Goal: Task Accomplishment & Management: Manage account settings

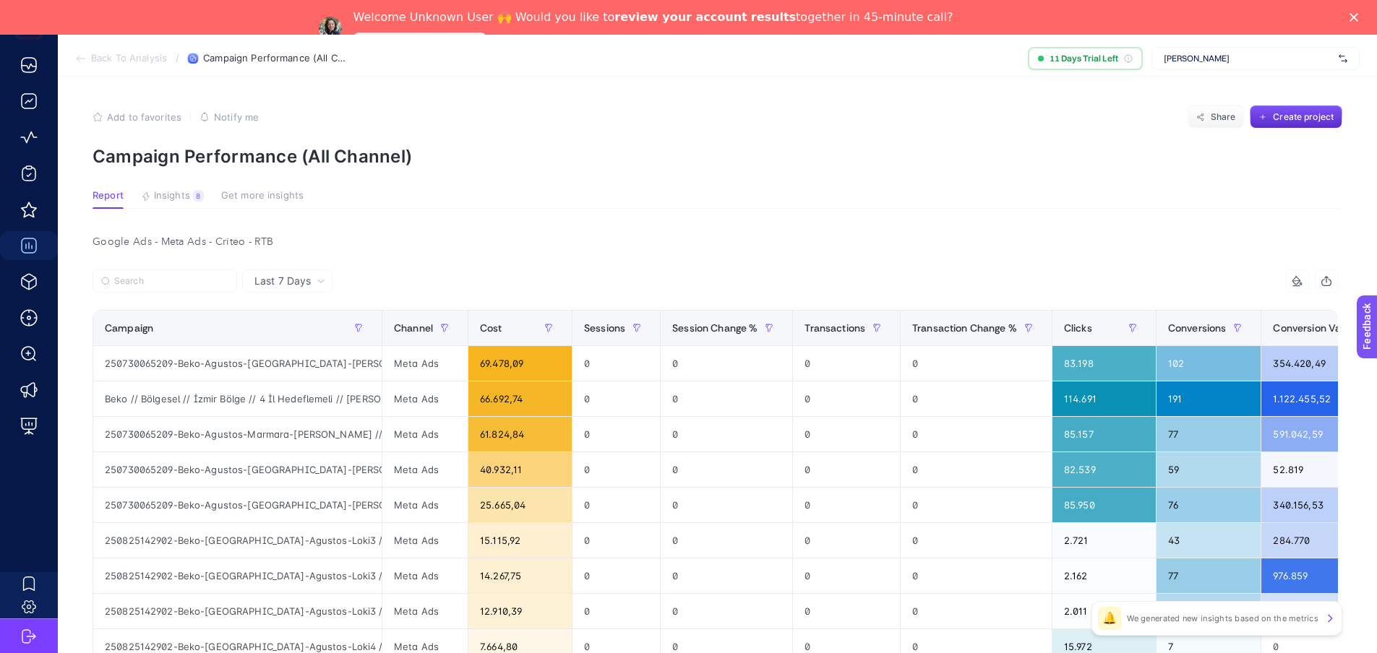
click at [1099, 57] on span "[PERSON_NAME]" at bounding box center [1248, 59] width 169 height 12
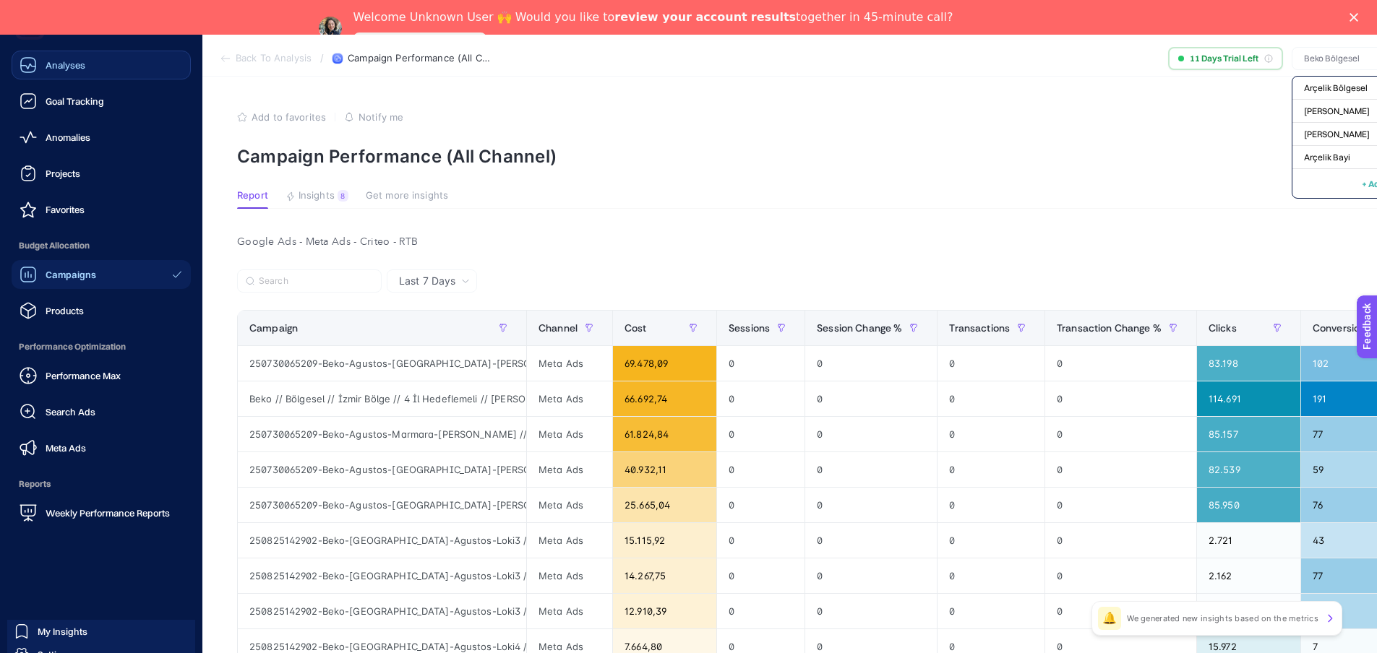
click at [20, 63] on icon at bounding box center [28, 64] width 17 height 17
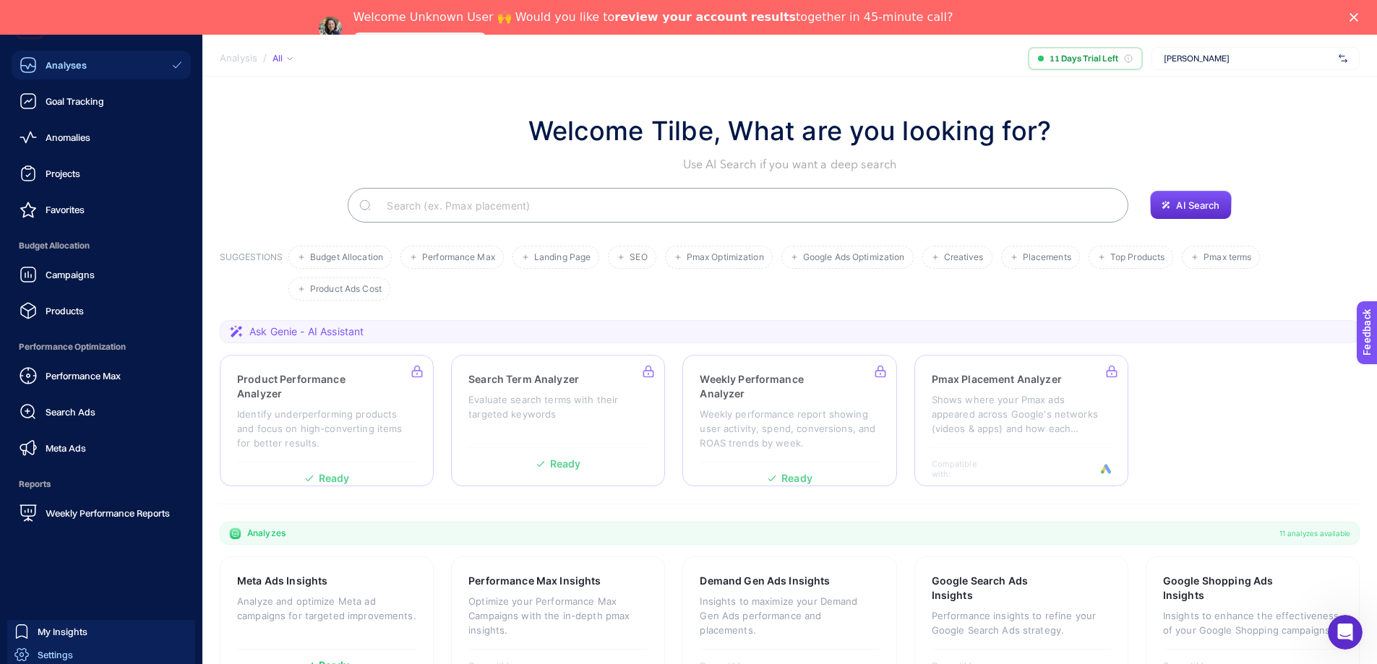
click at [58, 497] on span "Settings" at bounding box center [55, 655] width 35 height 12
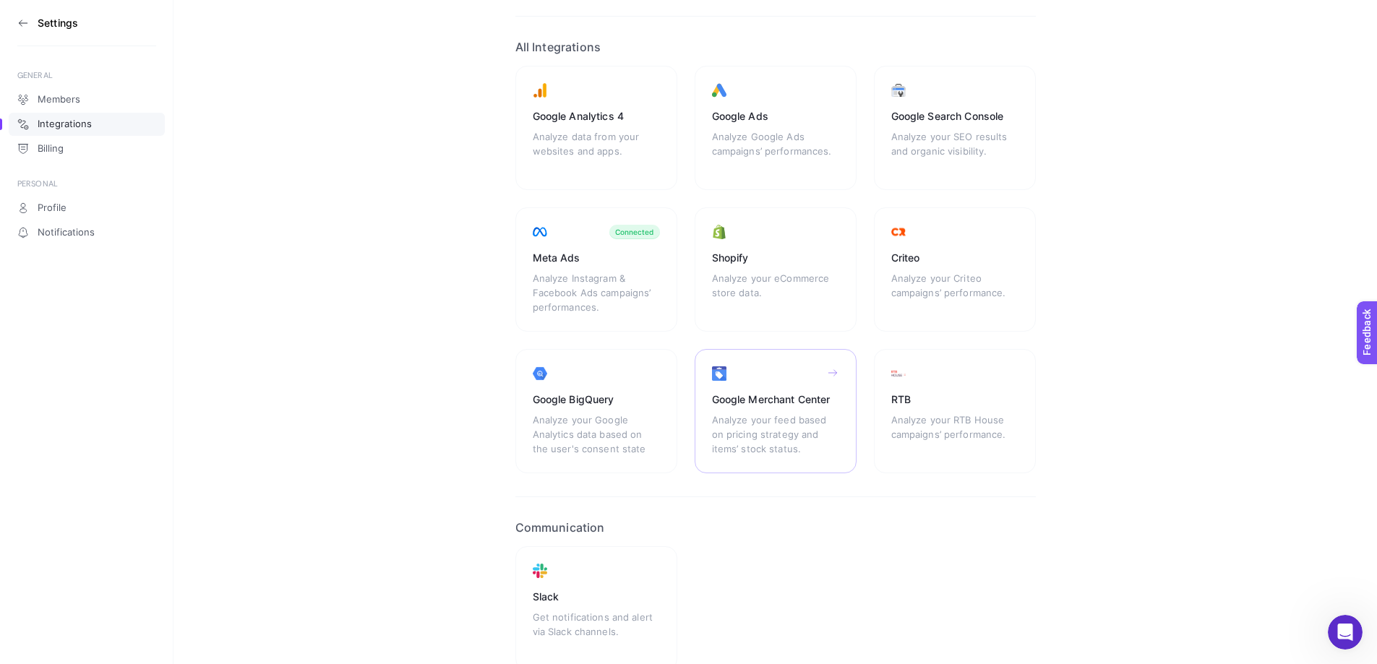
scroll to position [166, 0]
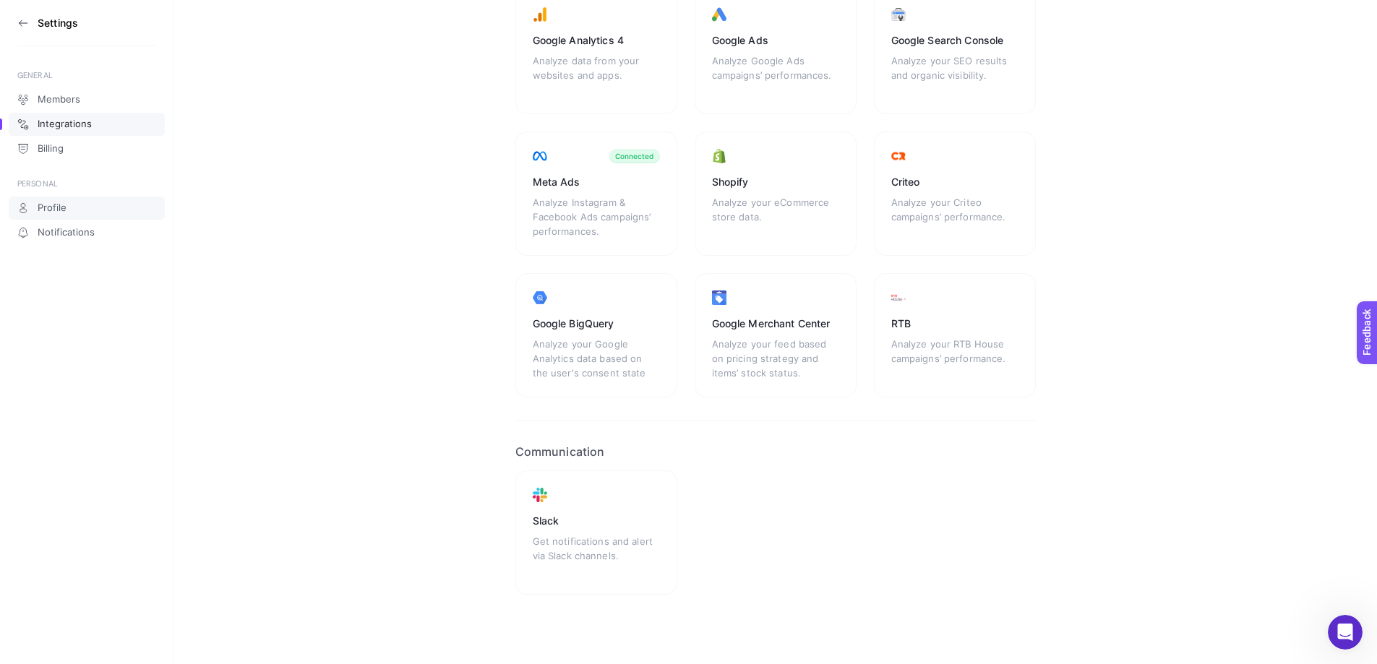
click at [41, 211] on span "Profile" at bounding box center [52, 208] width 29 height 12
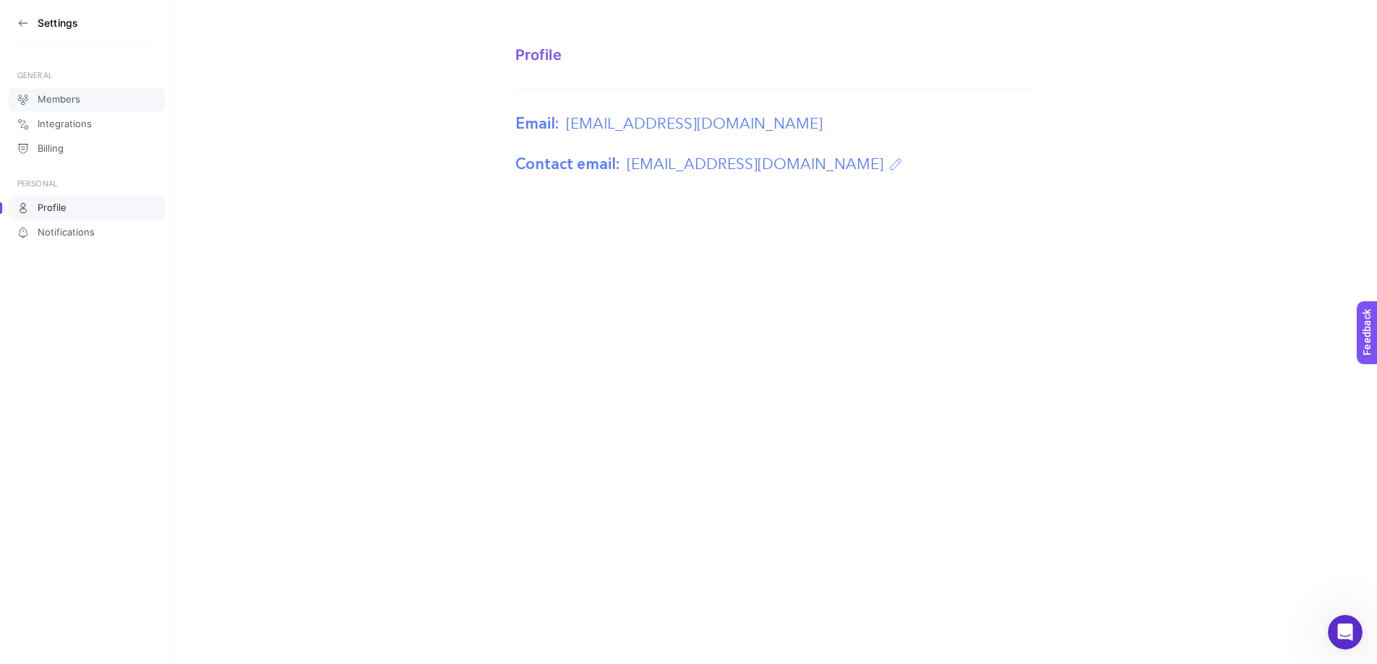
click at [92, 95] on link "Members" at bounding box center [87, 99] width 156 height 23
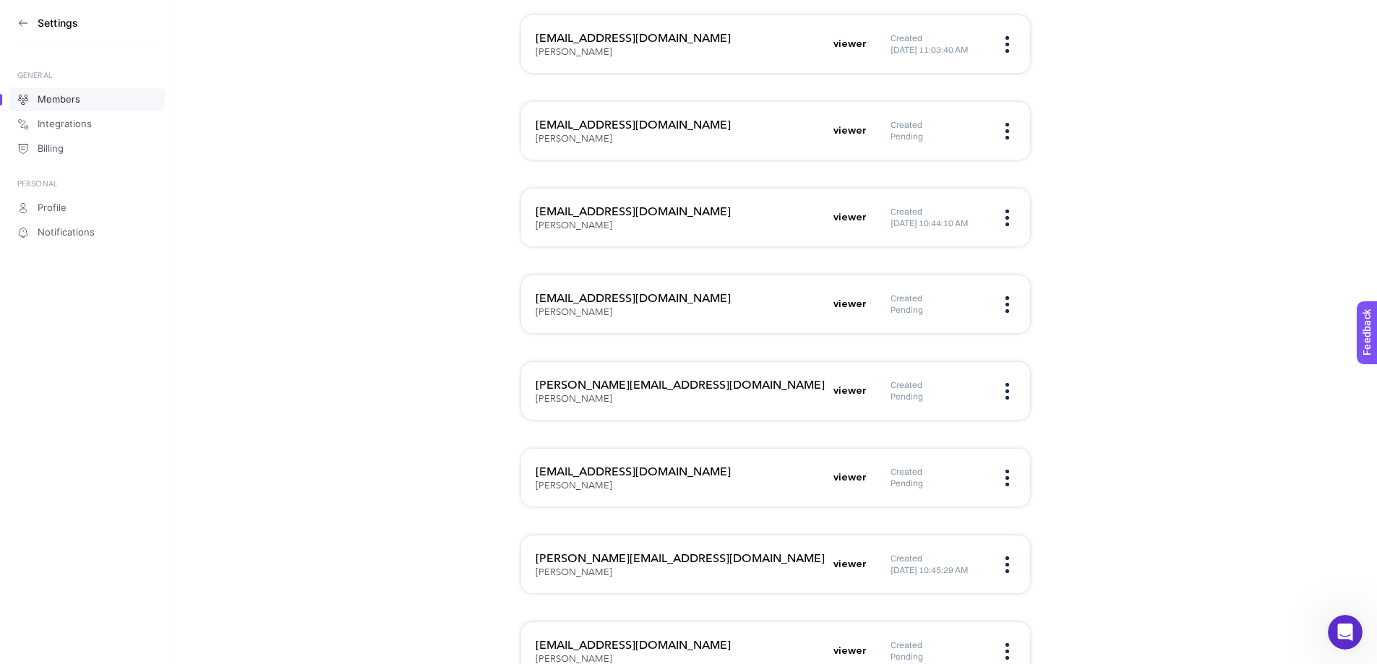
scroll to position [411, 0]
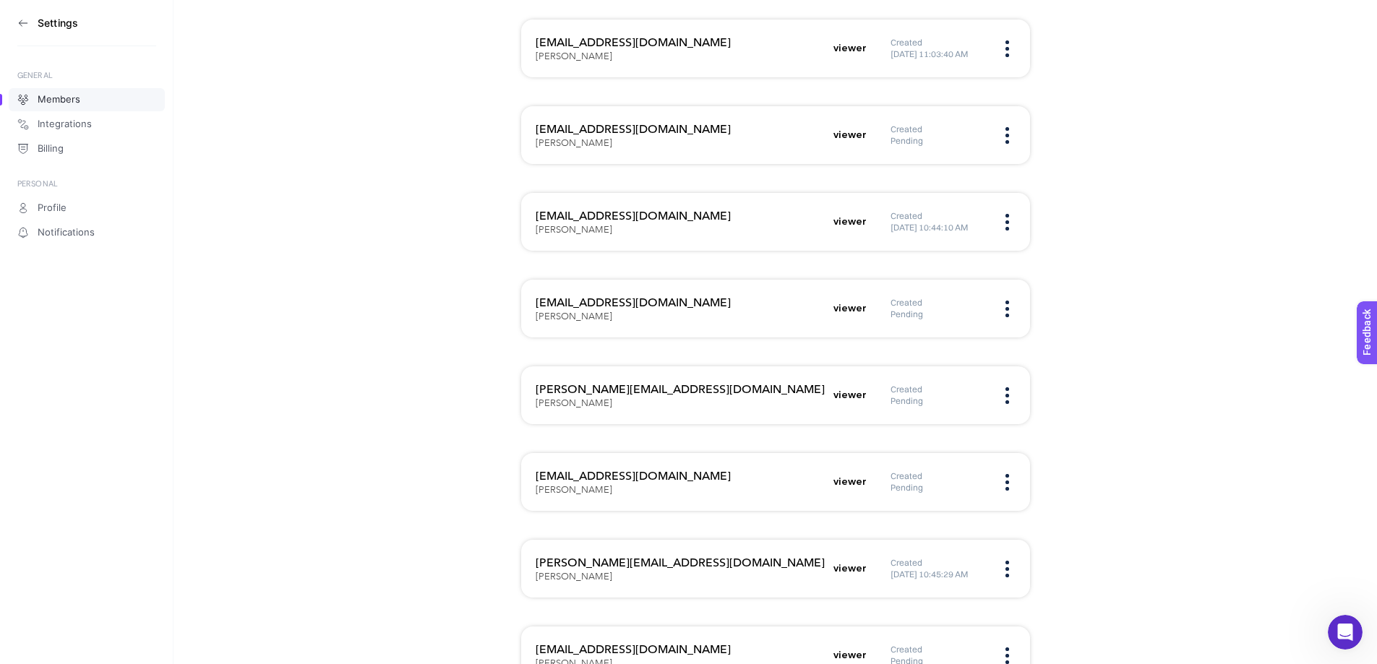
click at [1008, 390] on img at bounding box center [1007, 395] width 4 height 17
click at [1062, 400] on section "Members + New Teammate [EMAIL_ADDRESS][DOMAIN_NAME] [PERSON_NAME] viewer Create…" at bounding box center [775, 237] width 1204 height 1287
click at [855, 393] on h5 "viewer" at bounding box center [849, 395] width 33 height 14
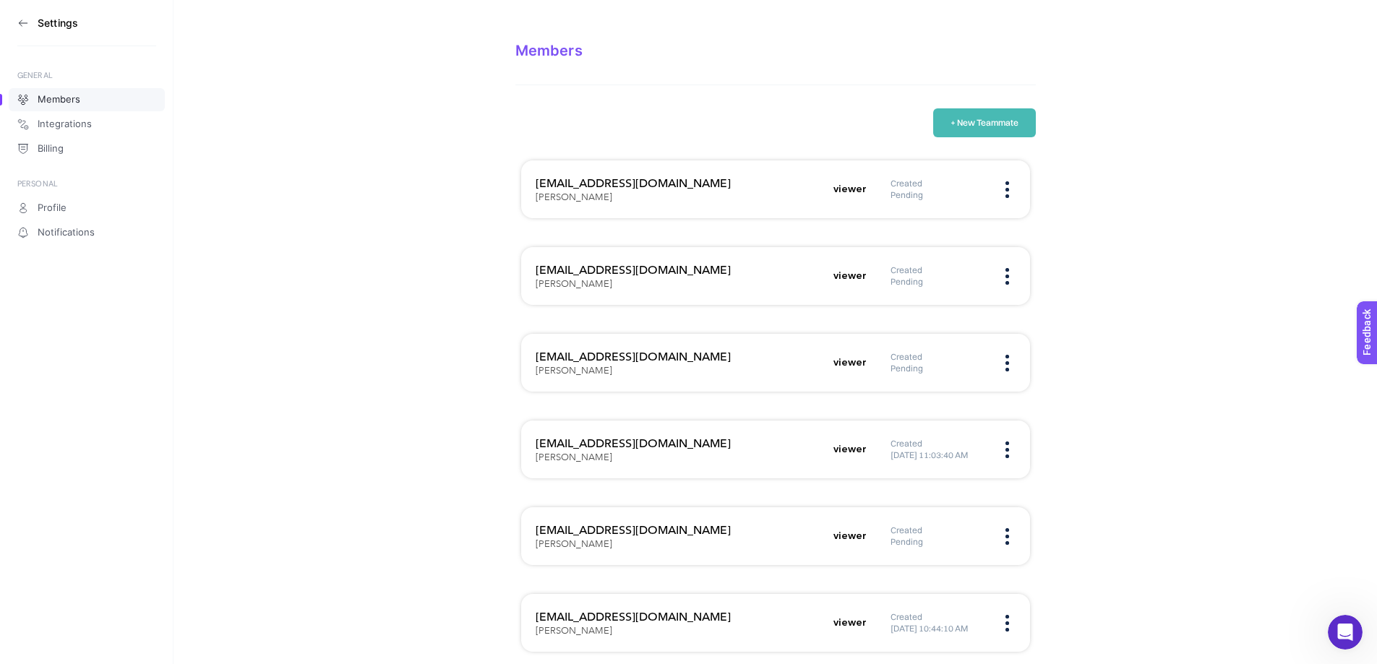
scroll to position [0, 0]
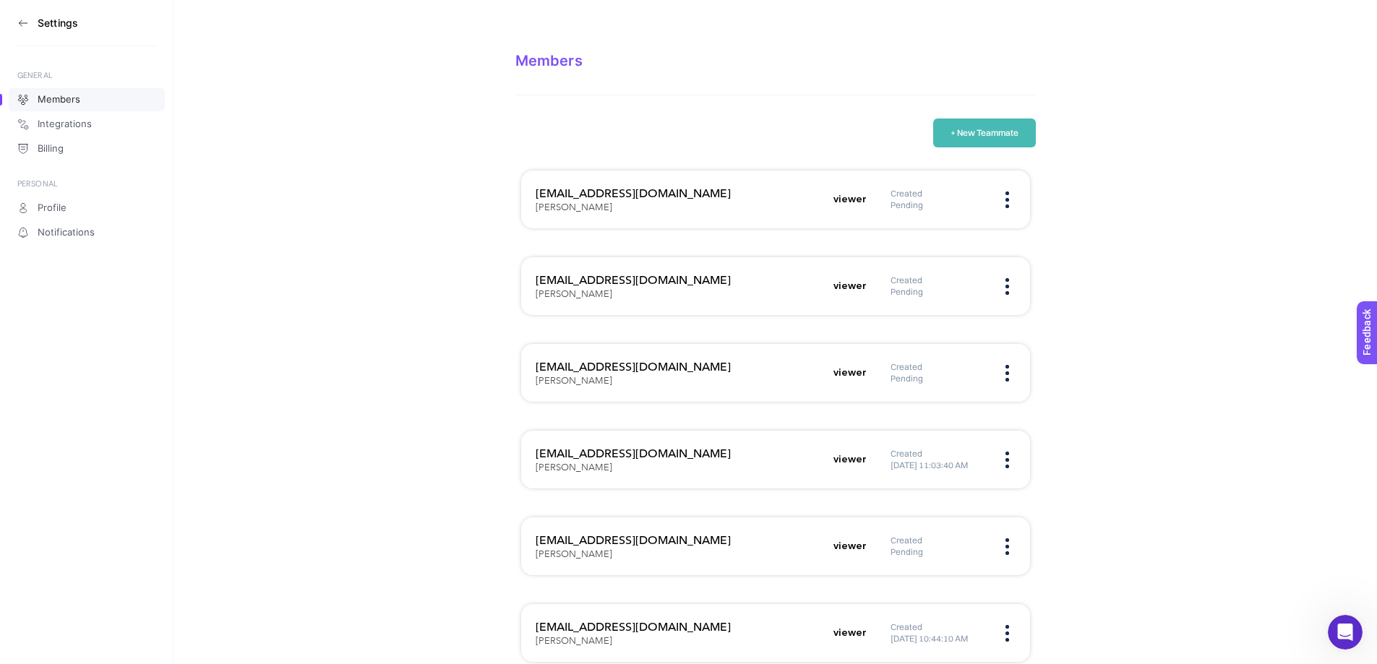
click at [916, 288] on h5 "Pending" at bounding box center [938, 292] width 94 height 12
click at [1011, 121] on button "+ New Teammate" at bounding box center [984, 133] width 103 height 29
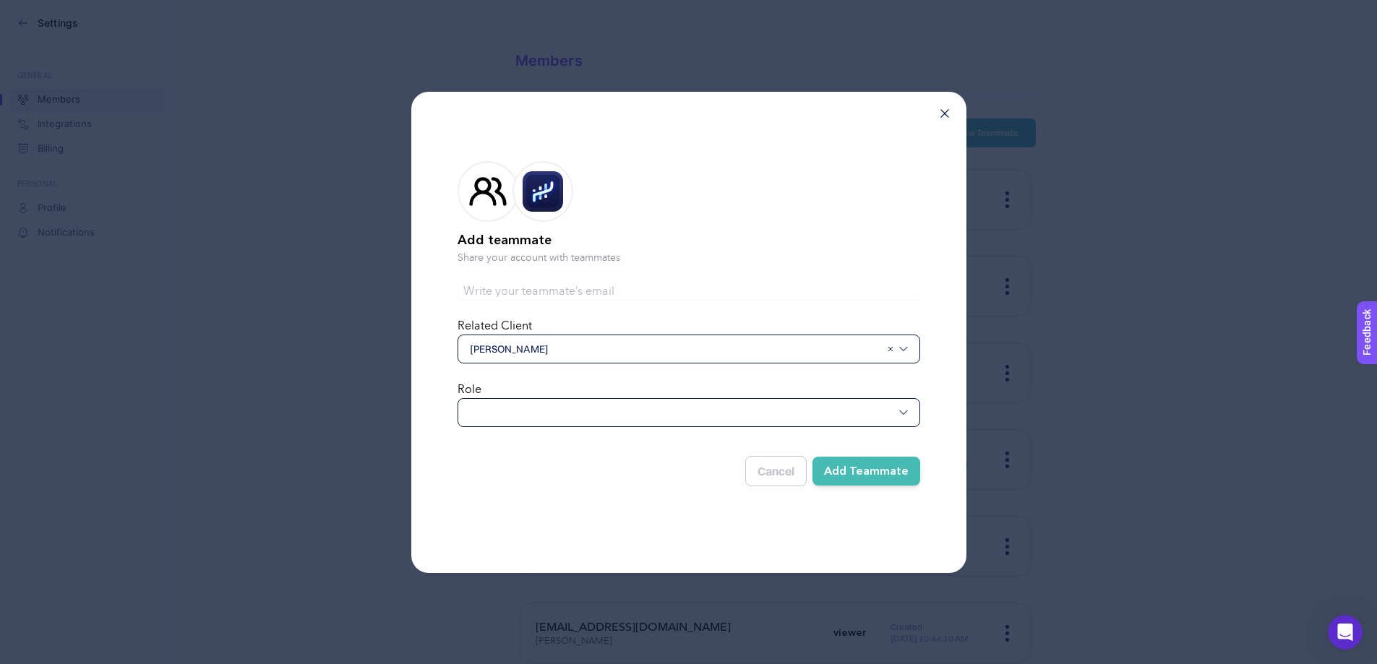
click at [732, 415] on div at bounding box center [689, 412] width 463 height 29
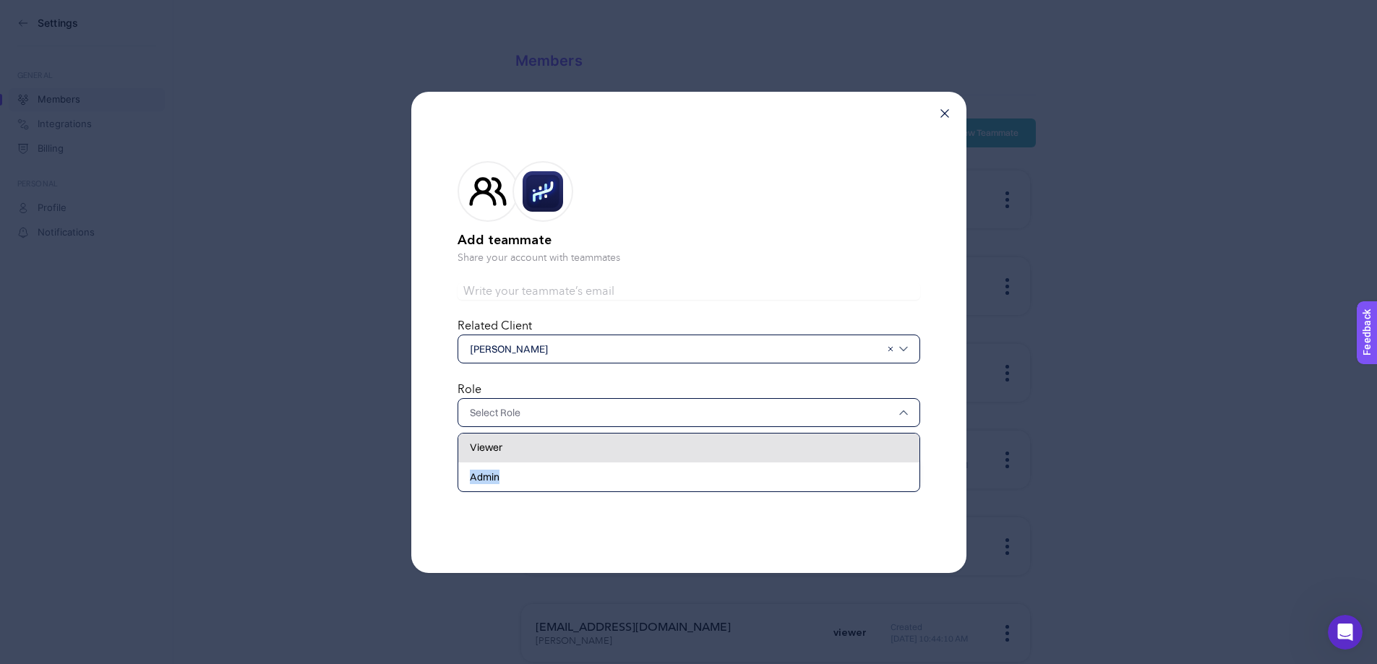
drag, startPoint x: 622, startPoint y: 463, endPoint x: 605, endPoint y: 453, distance: 19.7
click at [605, 453] on div "Viewer Admin" at bounding box center [689, 462] width 463 height 59
click at [604, 439] on div "Viewer" at bounding box center [688, 448] width 461 height 29
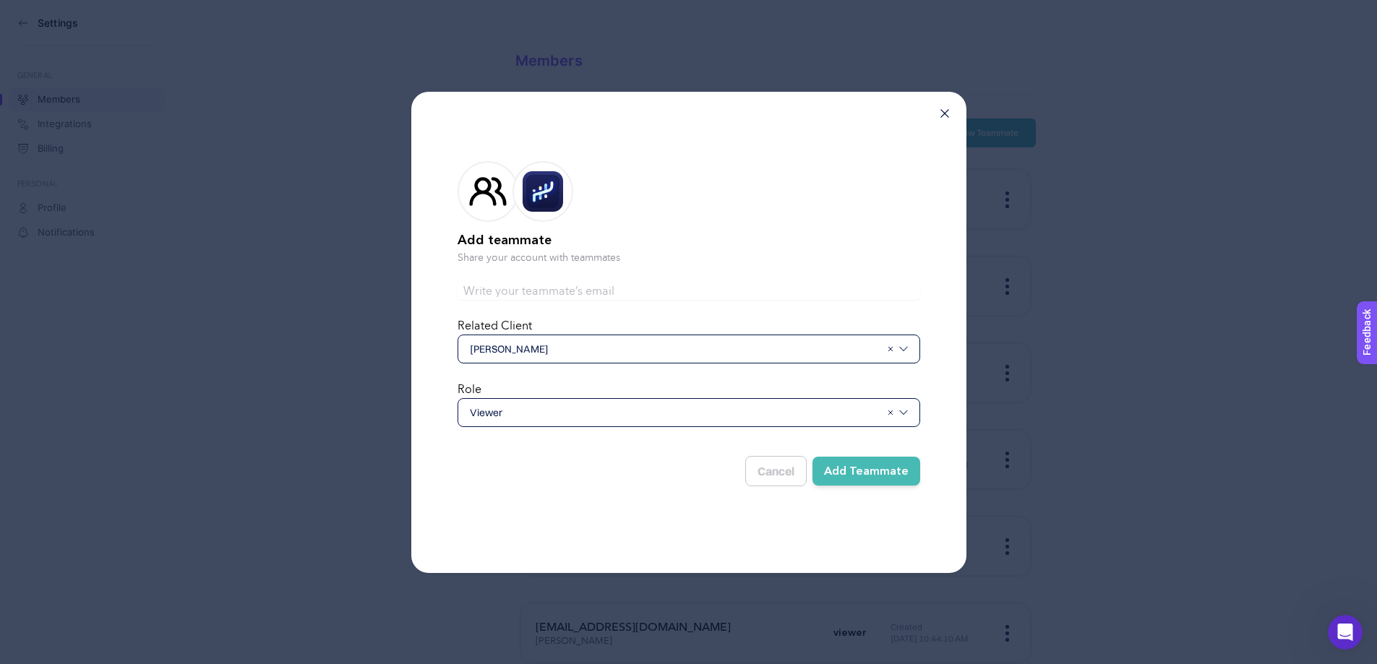
click at [906, 353] on div "[PERSON_NAME]" at bounding box center [689, 349] width 463 height 29
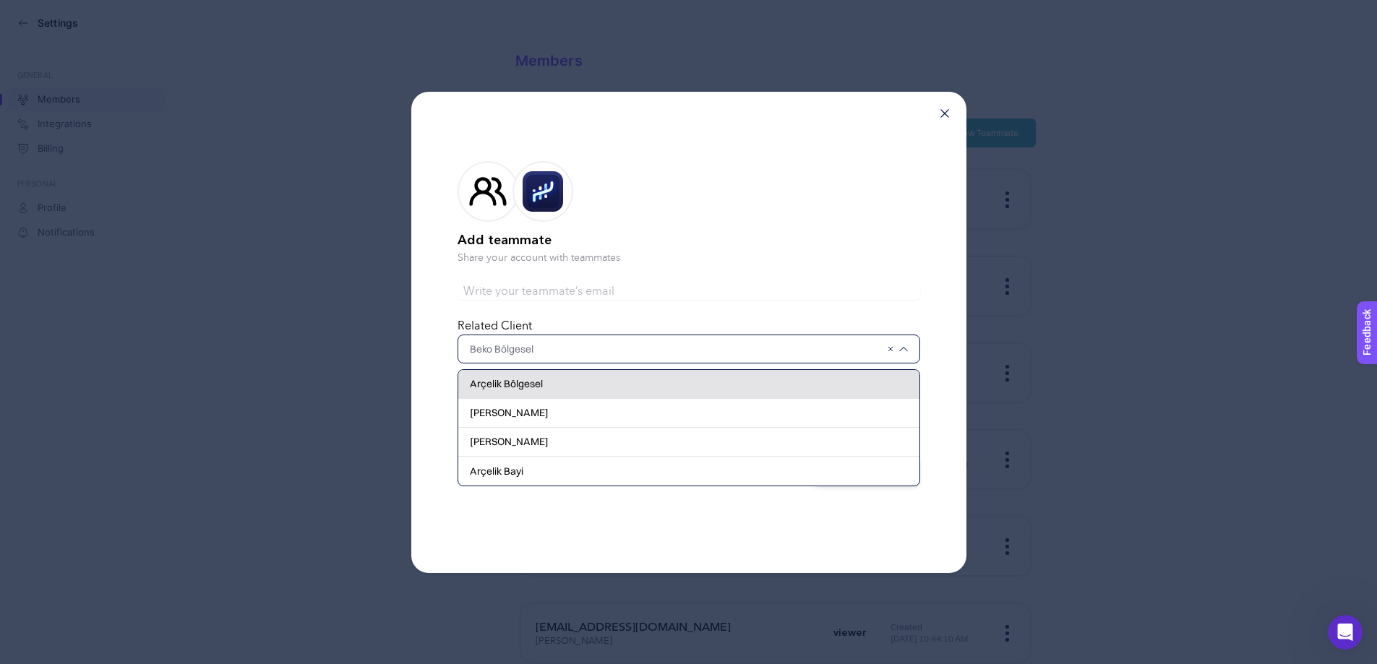
click at [578, 387] on div "Arçelik Bölgesel" at bounding box center [688, 384] width 461 height 29
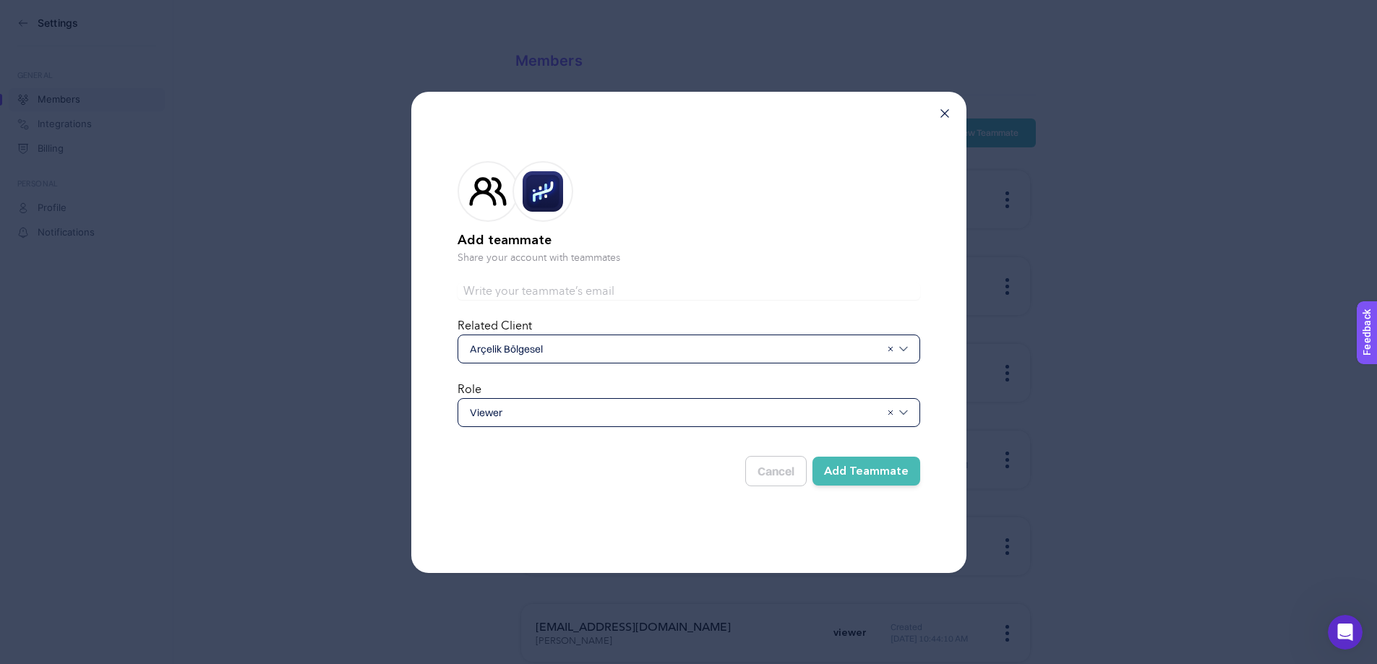
click at [872, 472] on button "Add Teammate" at bounding box center [866, 471] width 108 height 29
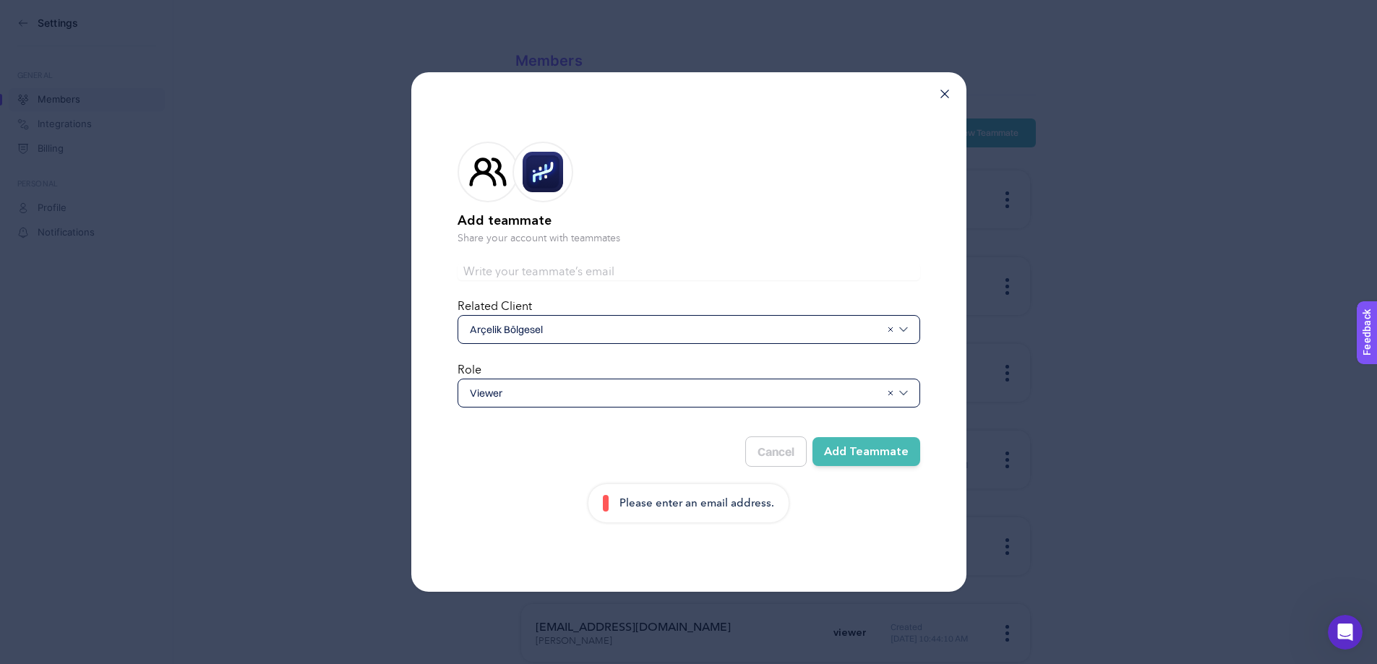
click at [682, 442] on div "Cancel Add Teammate" at bounding box center [689, 446] width 463 height 42
click at [712, 497] on p "Please enter an email address." at bounding box center [696, 503] width 155 height 17
click at [620, 273] on input "text" at bounding box center [689, 271] width 463 height 17
click at [587, 269] on input "text" at bounding box center [689, 271] width 463 height 17
paste input "310419 [PERSON_NAME] Yetki işlemi hk."
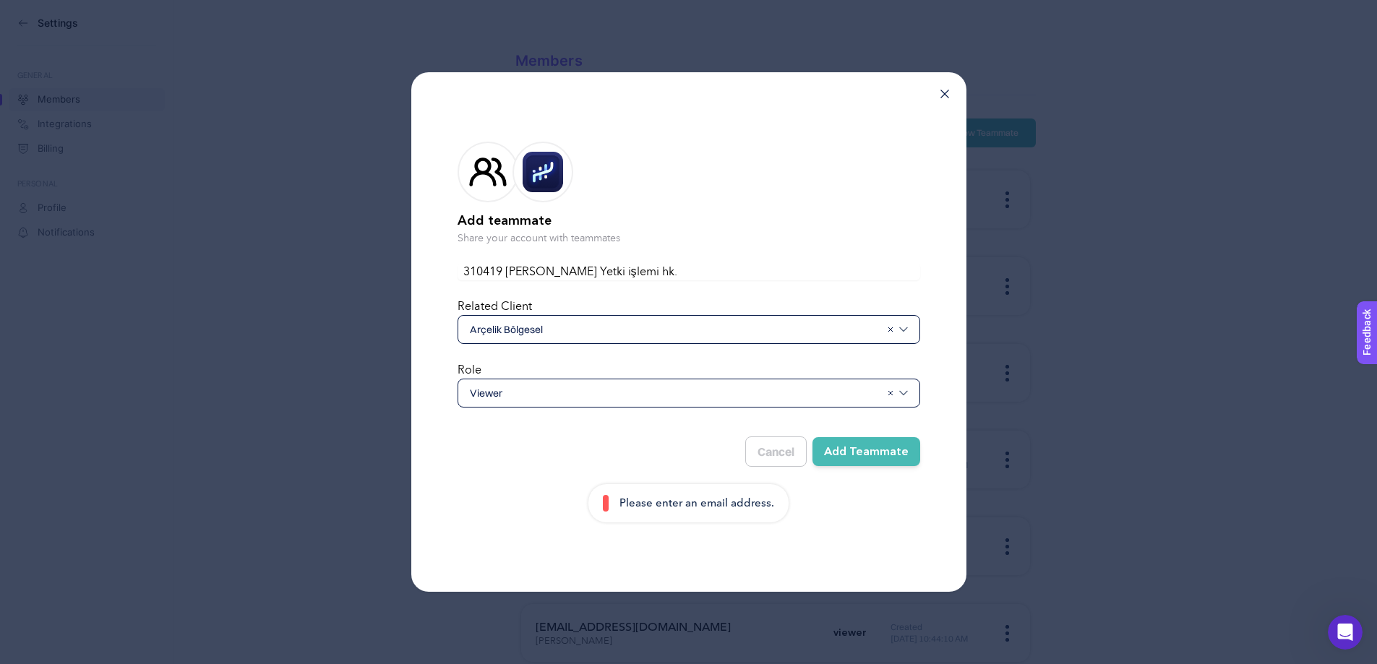
type input "310419 [PERSON_NAME] Yetki işlemi hk."
click at [588, 278] on input "310419 [PERSON_NAME] Yetki işlemi hk." at bounding box center [689, 271] width 463 height 17
paste input "[PERSON_NAME][EMAIL_ADDRESS][DOMAIN_NAME]"
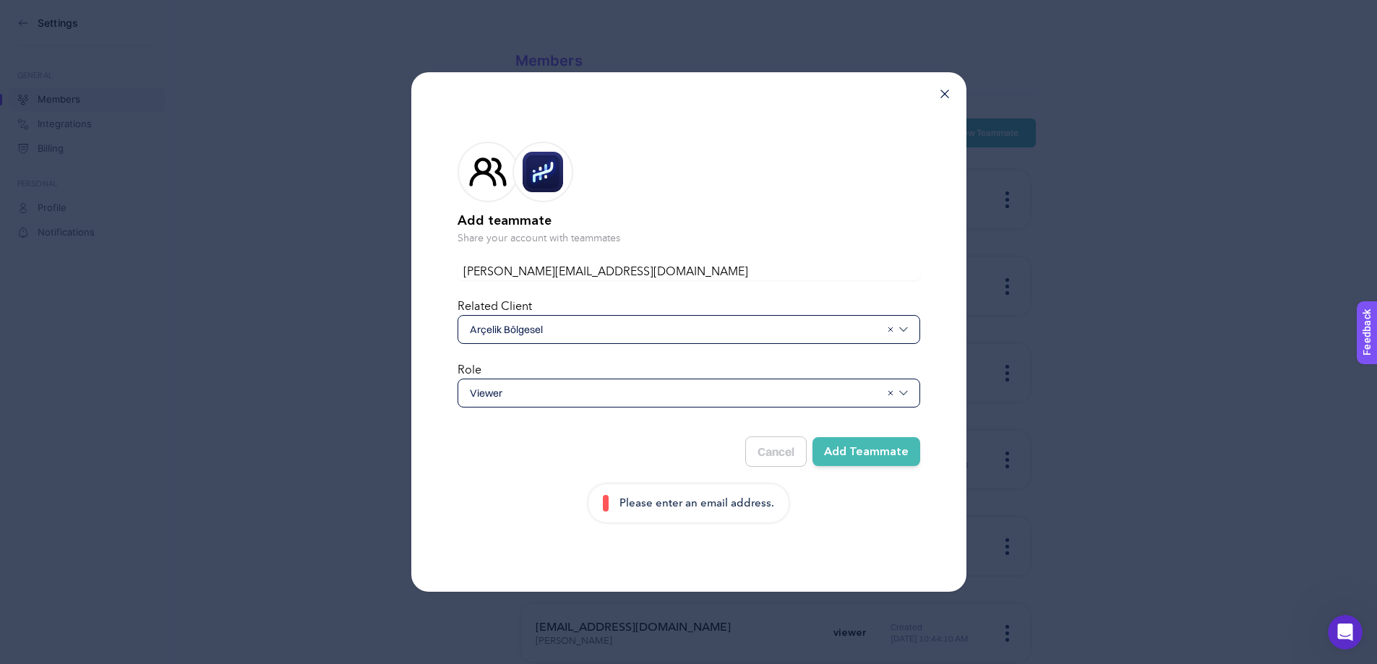
type input "[PERSON_NAME][EMAIL_ADDRESS][DOMAIN_NAME]"
click at [874, 446] on button "Add Teammate" at bounding box center [866, 451] width 108 height 29
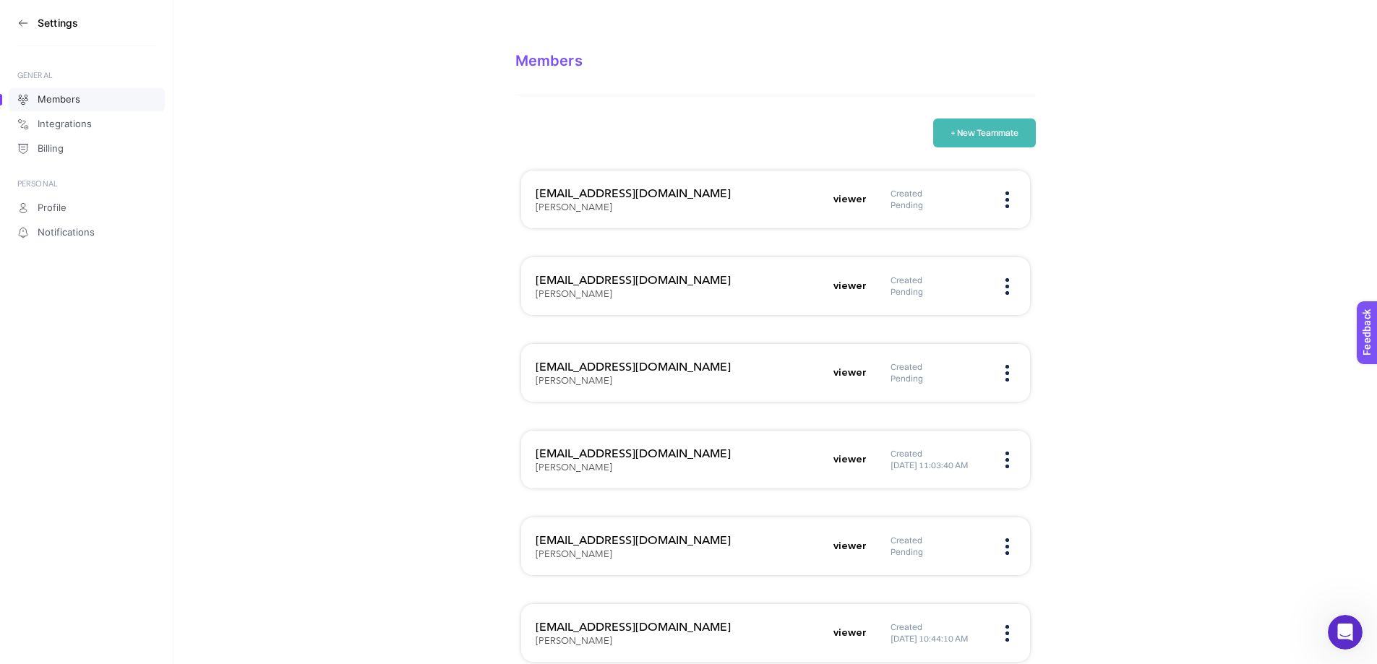
click at [1018, 130] on button "+ New Teammate" at bounding box center [984, 133] width 103 height 29
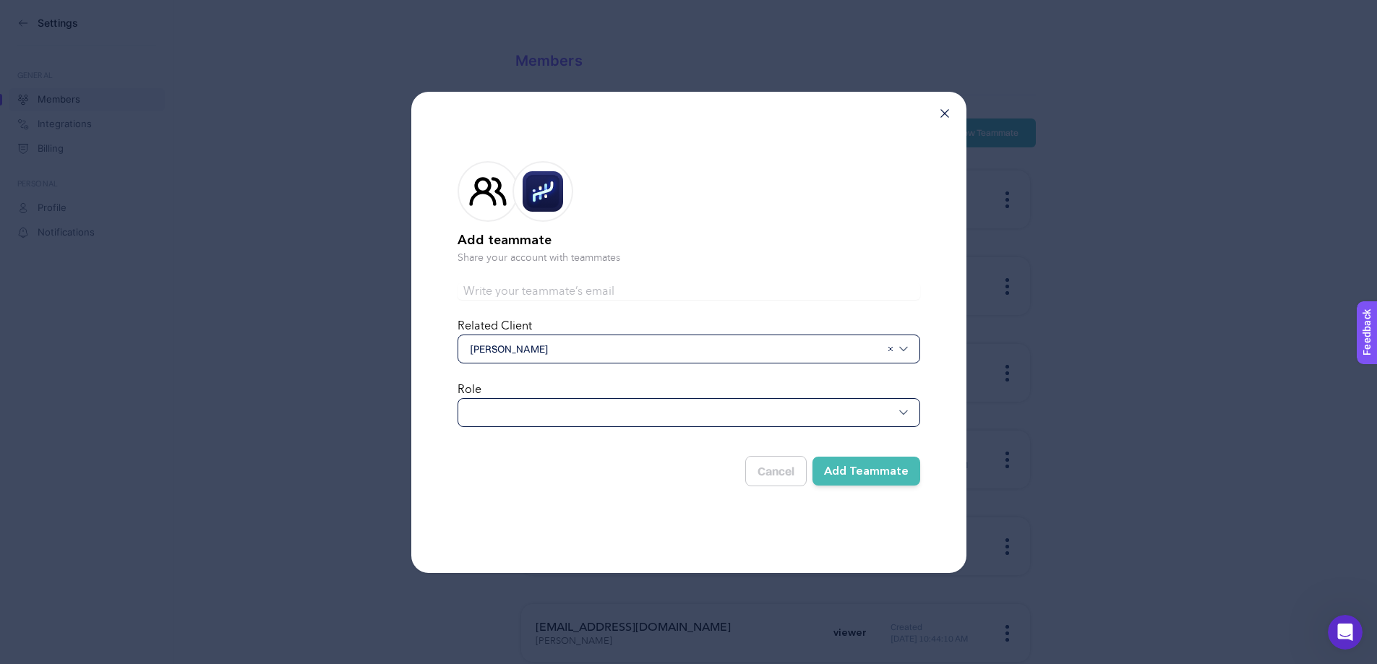
click at [619, 355] on span "[PERSON_NAME]" at bounding box center [675, 349] width 411 height 14
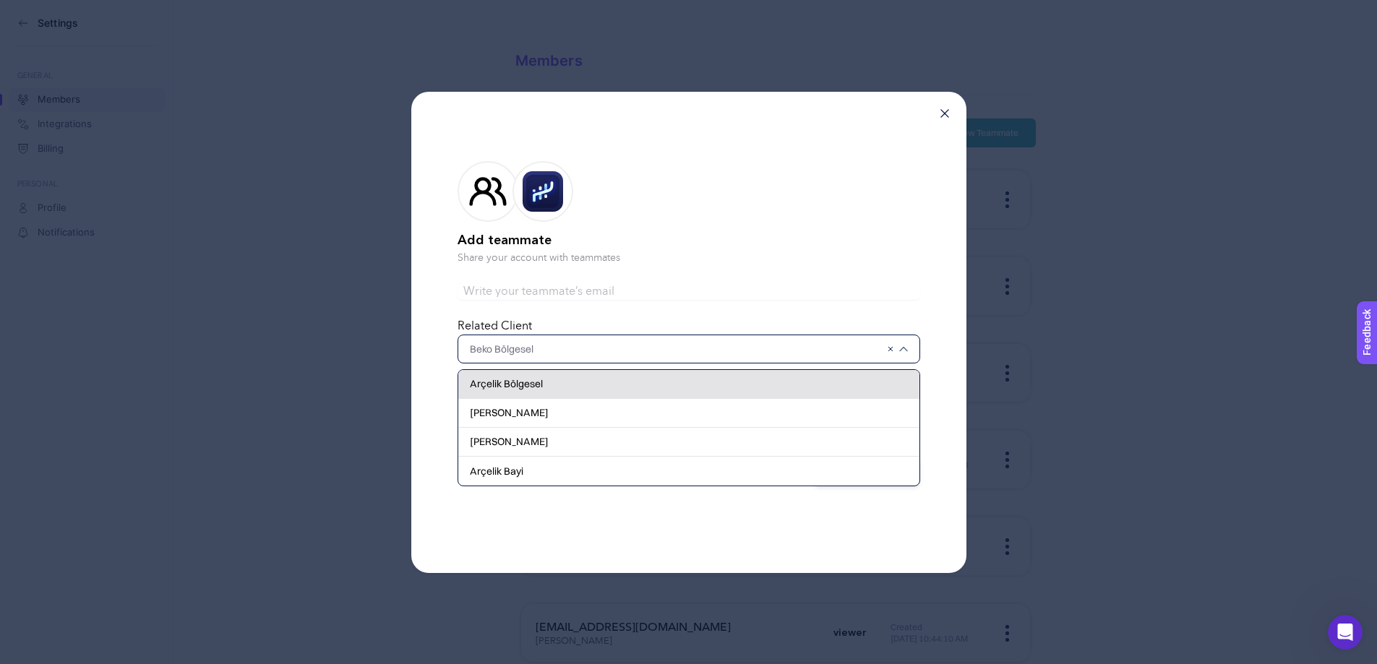
click at [501, 388] on span "Arçelik Bölgesel" at bounding box center [506, 384] width 73 height 14
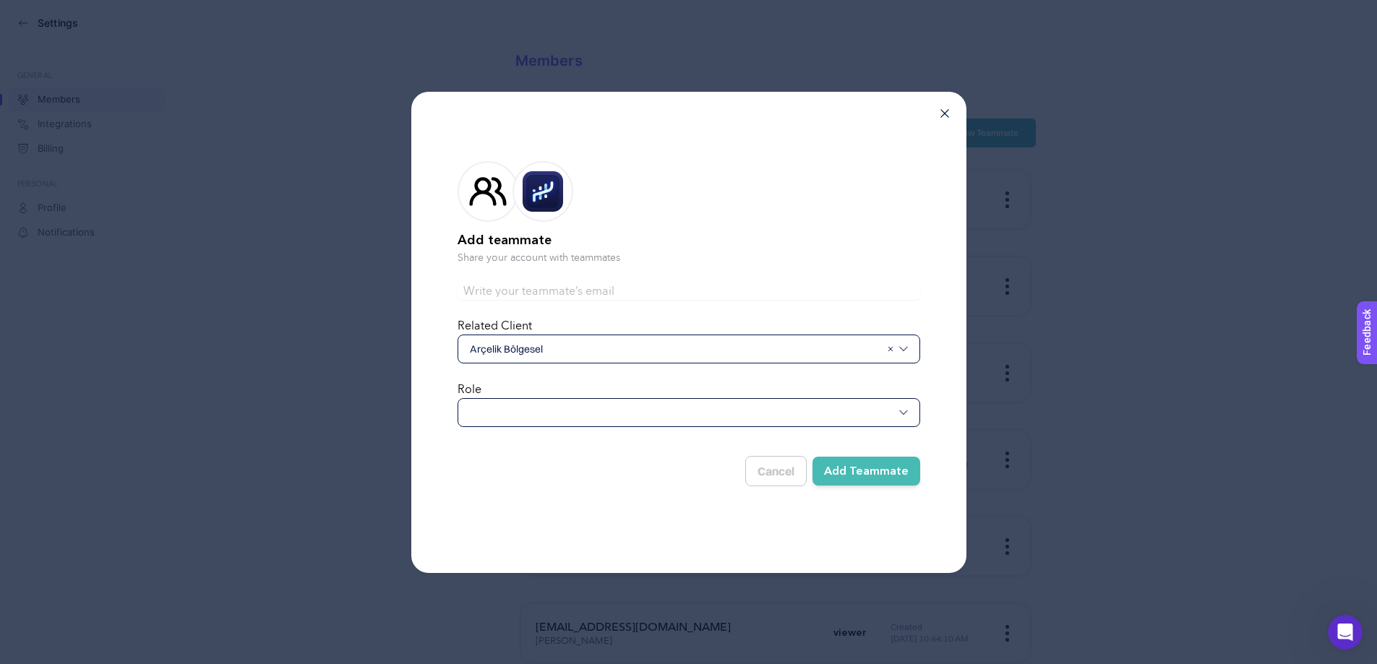
click at [506, 407] on div at bounding box center [689, 412] width 463 height 29
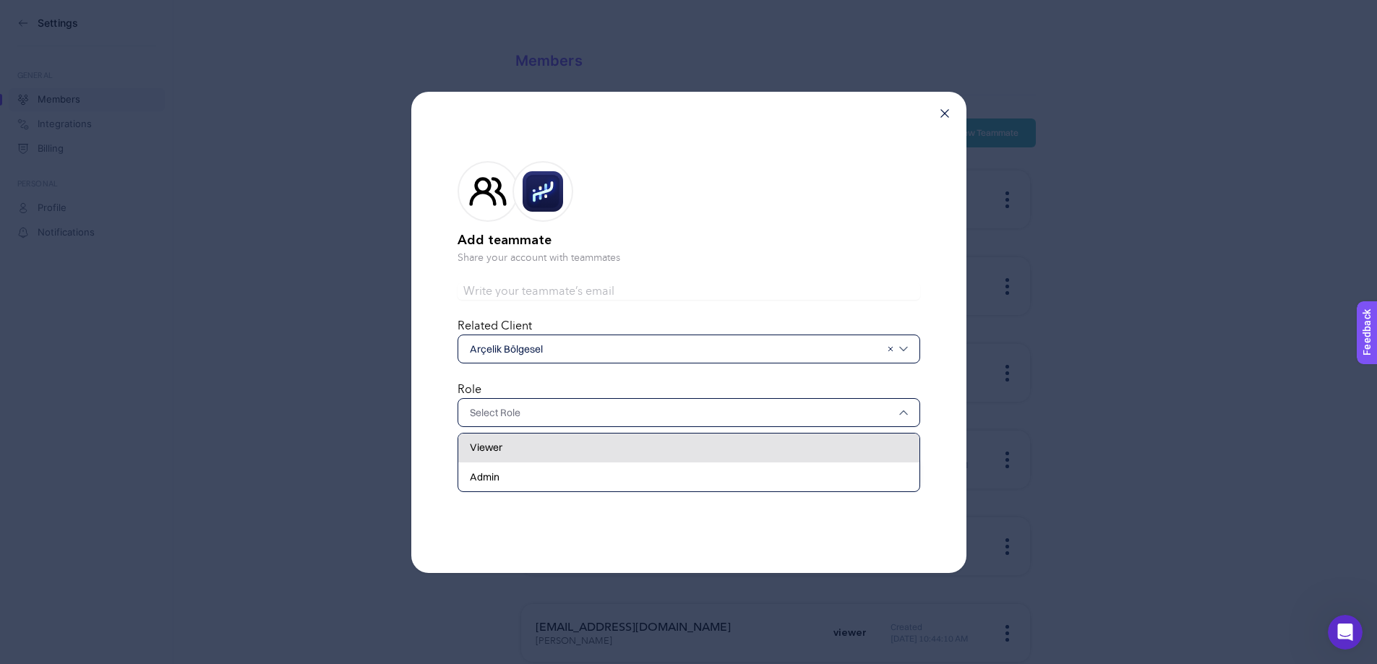
click at [507, 453] on div "Viewer" at bounding box center [688, 448] width 461 height 29
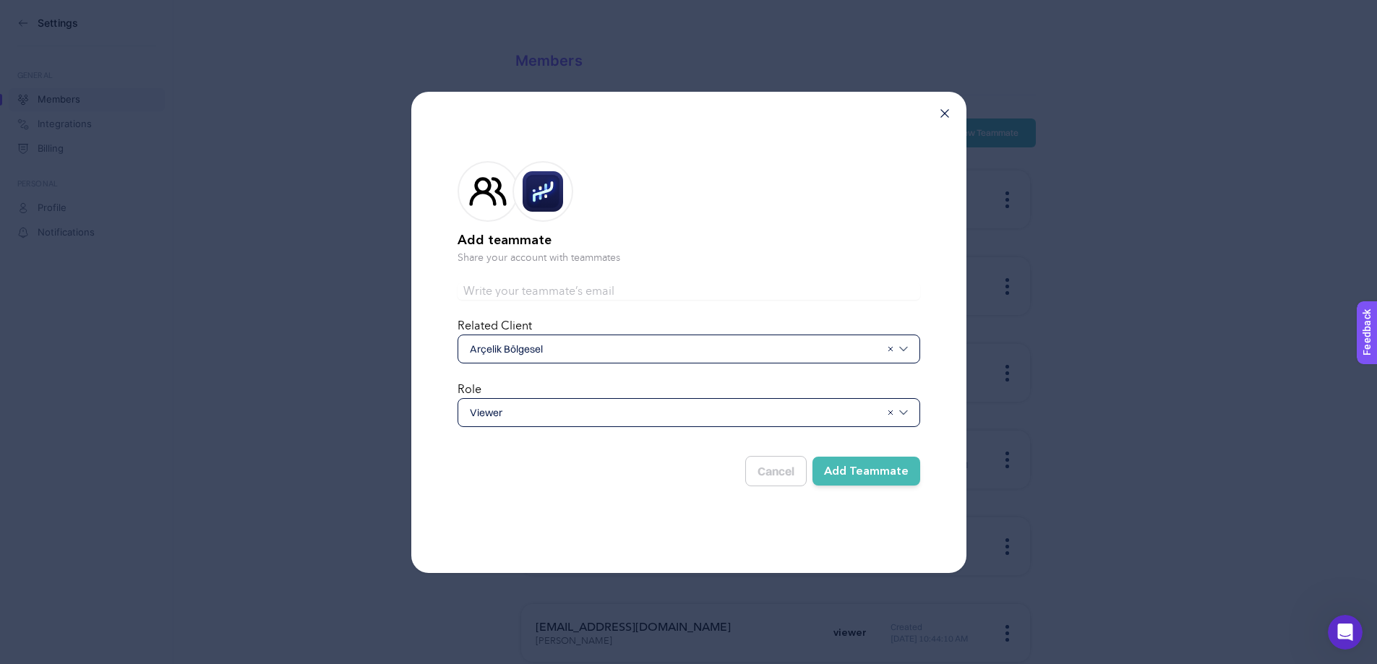
click at [531, 301] on form "Add teammate Share your account with teammates Related Client [PERSON_NAME] Rol…" at bounding box center [689, 321] width 463 height 366
click at [521, 290] on input "text" at bounding box center [689, 291] width 463 height 17
paste input "[PERSON_NAME][EMAIL_ADDRESS][DOMAIN_NAME]"
type input "[PERSON_NAME][EMAIL_ADDRESS][DOMAIN_NAME]"
click at [862, 464] on button "Add Teammate" at bounding box center [866, 471] width 108 height 29
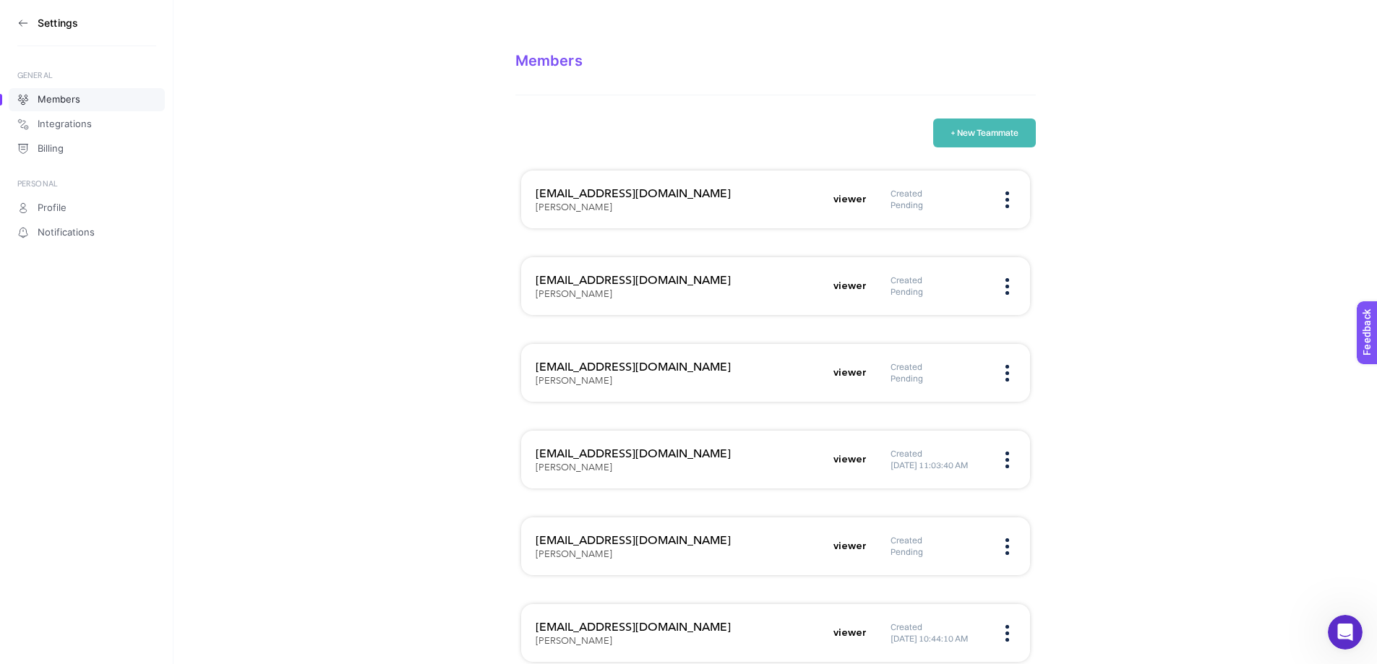
click at [963, 137] on button "+ New Teammate" at bounding box center [984, 133] width 103 height 29
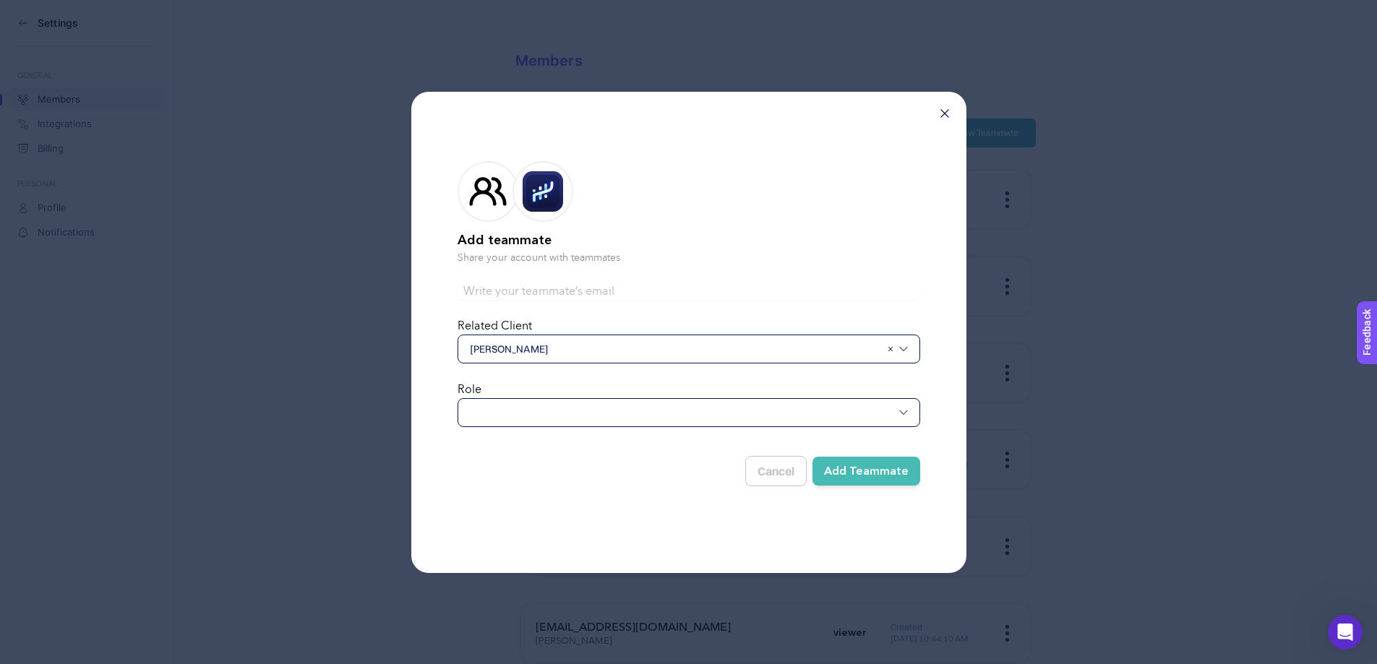
click at [535, 347] on span "[PERSON_NAME]" at bounding box center [675, 349] width 411 height 14
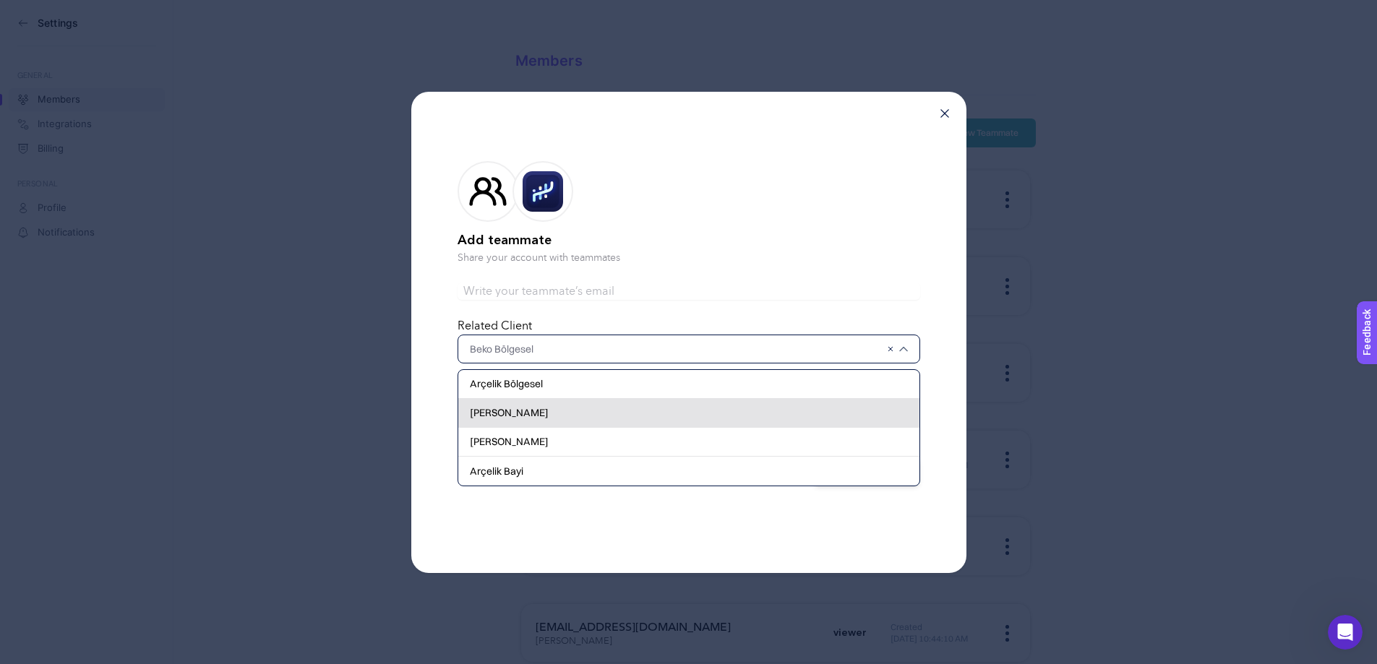
click at [525, 420] on div "[PERSON_NAME]" at bounding box center [688, 413] width 461 height 29
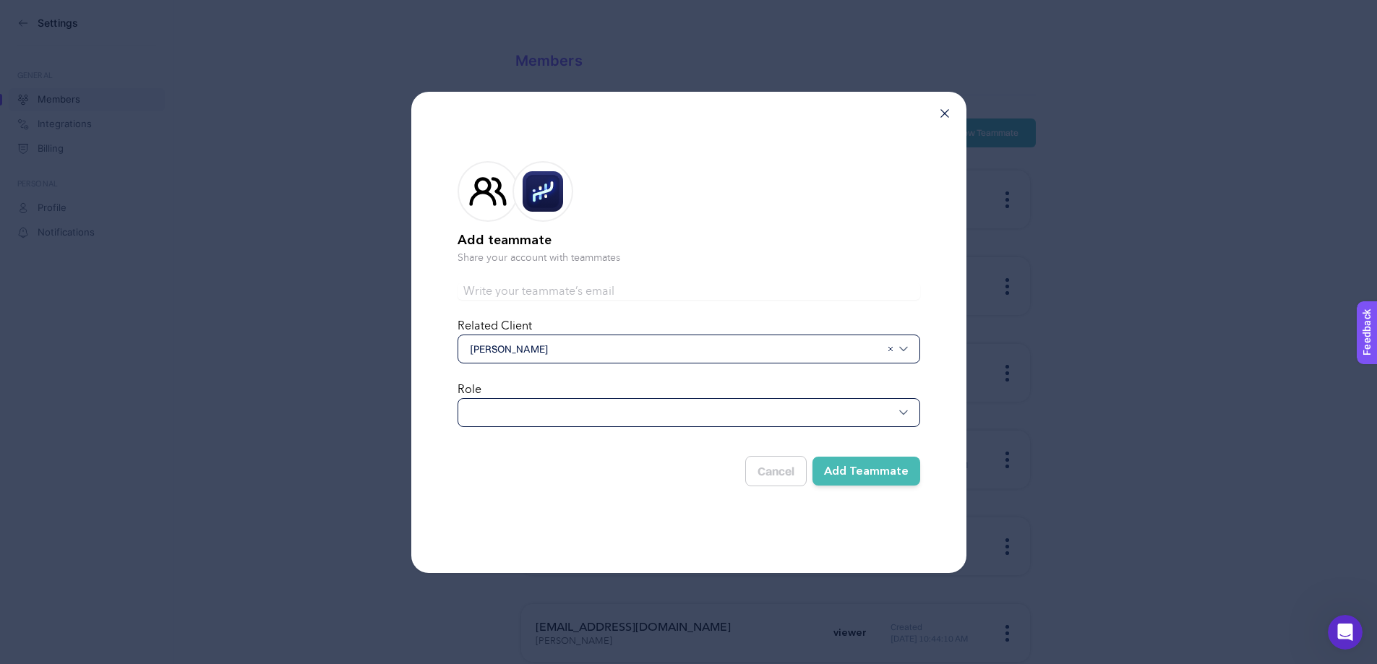
click at [514, 403] on div at bounding box center [689, 412] width 463 height 29
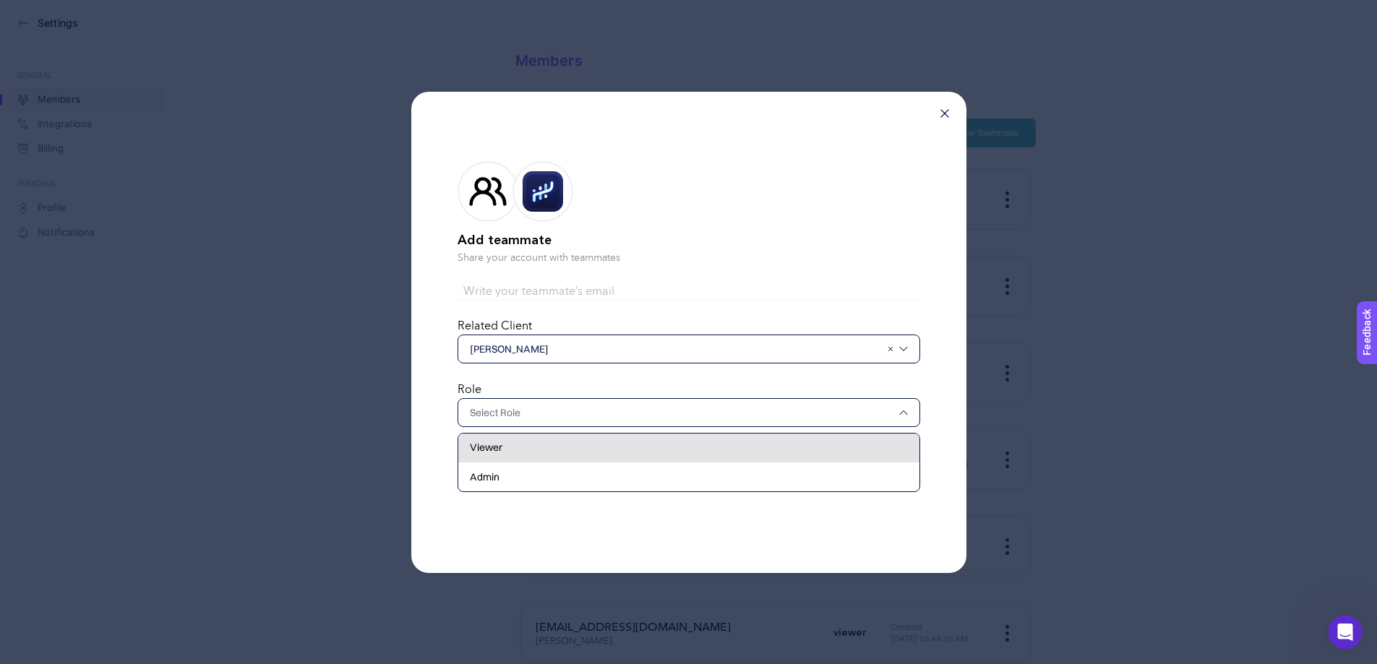
click at [511, 445] on div "Viewer" at bounding box center [688, 448] width 461 height 29
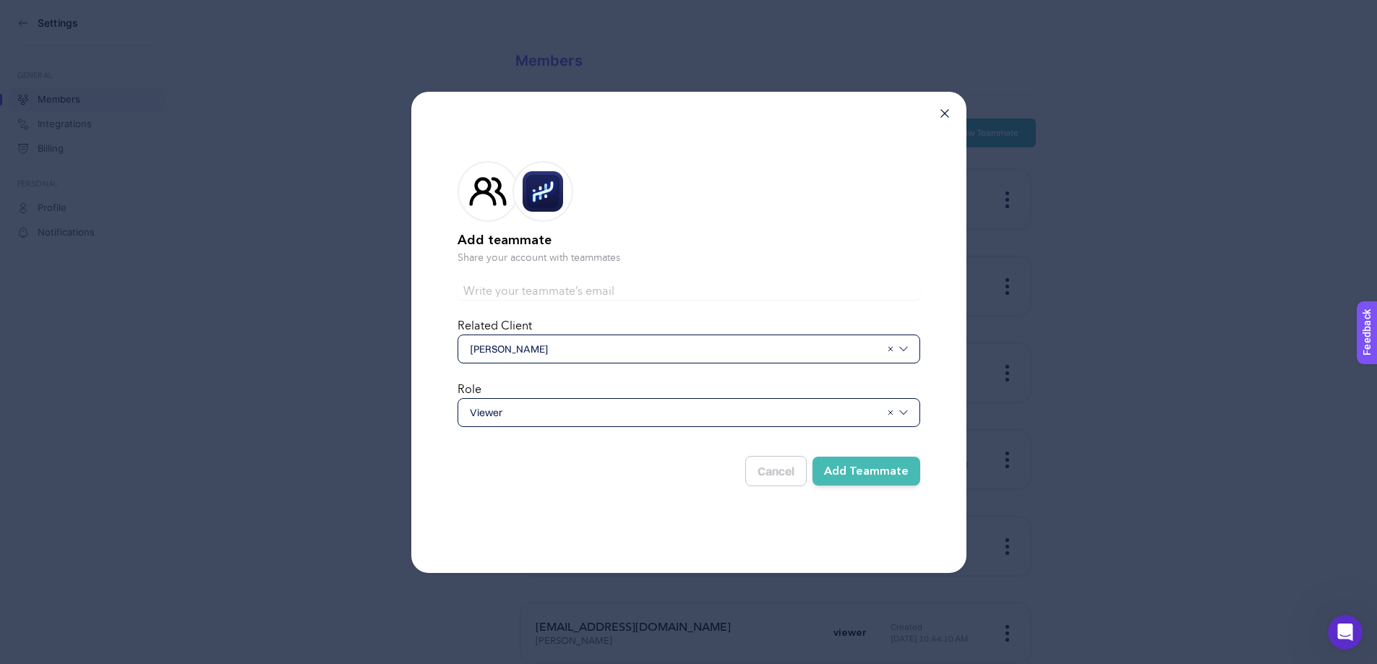
click at [528, 291] on input "text" at bounding box center [689, 291] width 463 height 17
paste input "[PERSON_NAME][EMAIL_ADDRESS][DOMAIN_NAME]"
type input "[PERSON_NAME][EMAIL_ADDRESS][DOMAIN_NAME]"
click at [878, 470] on button "Add Teammate" at bounding box center [866, 471] width 108 height 29
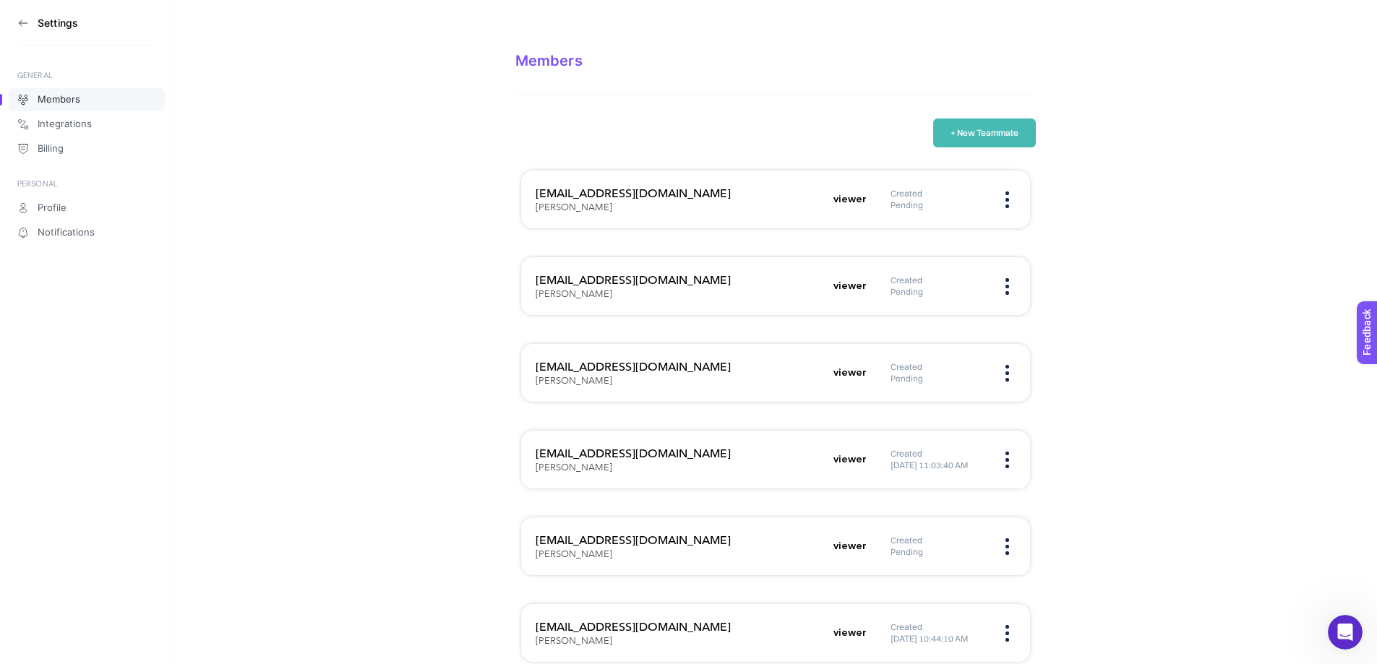
click at [967, 141] on button "+ New Teammate" at bounding box center [984, 133] width 103 height 29
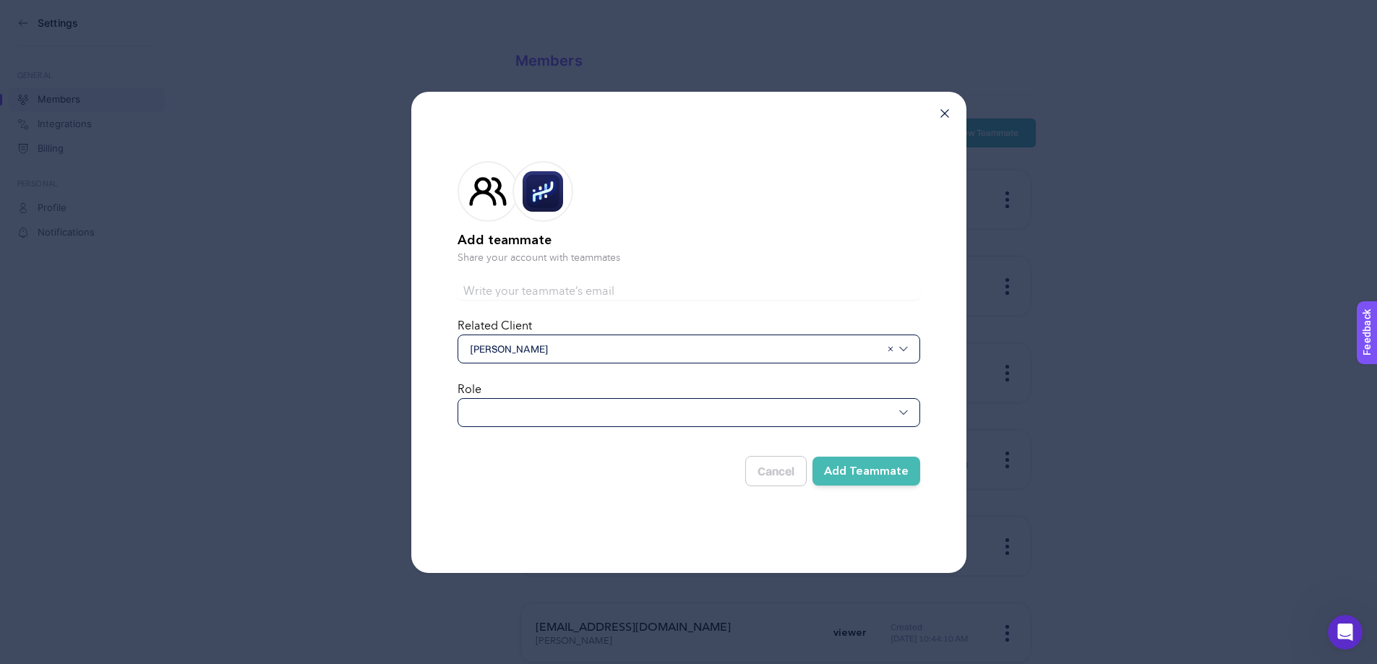
click at [531, 348] on span "[PERSON_NAME]" at bounding box center [675, 349] width 411 height 14
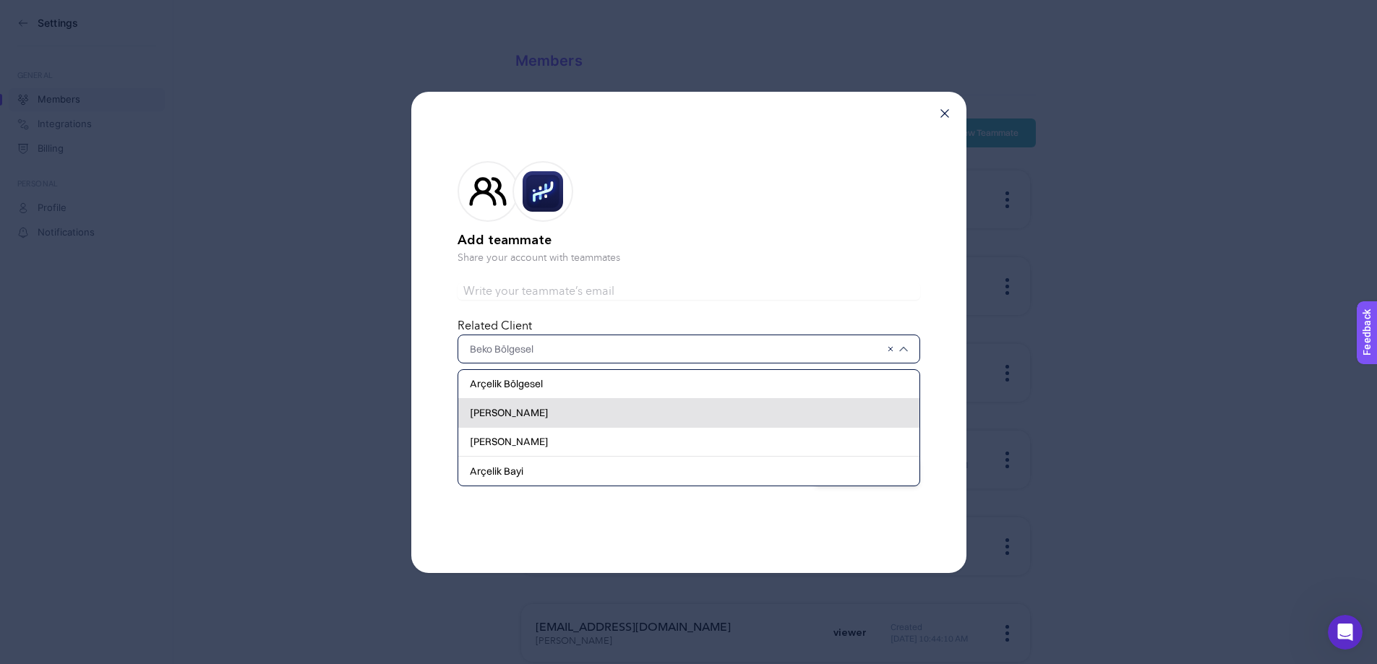
click at [518, 418] on div "[PERSON_NAME]" at bounding box center [688, 413] width 461 height 29
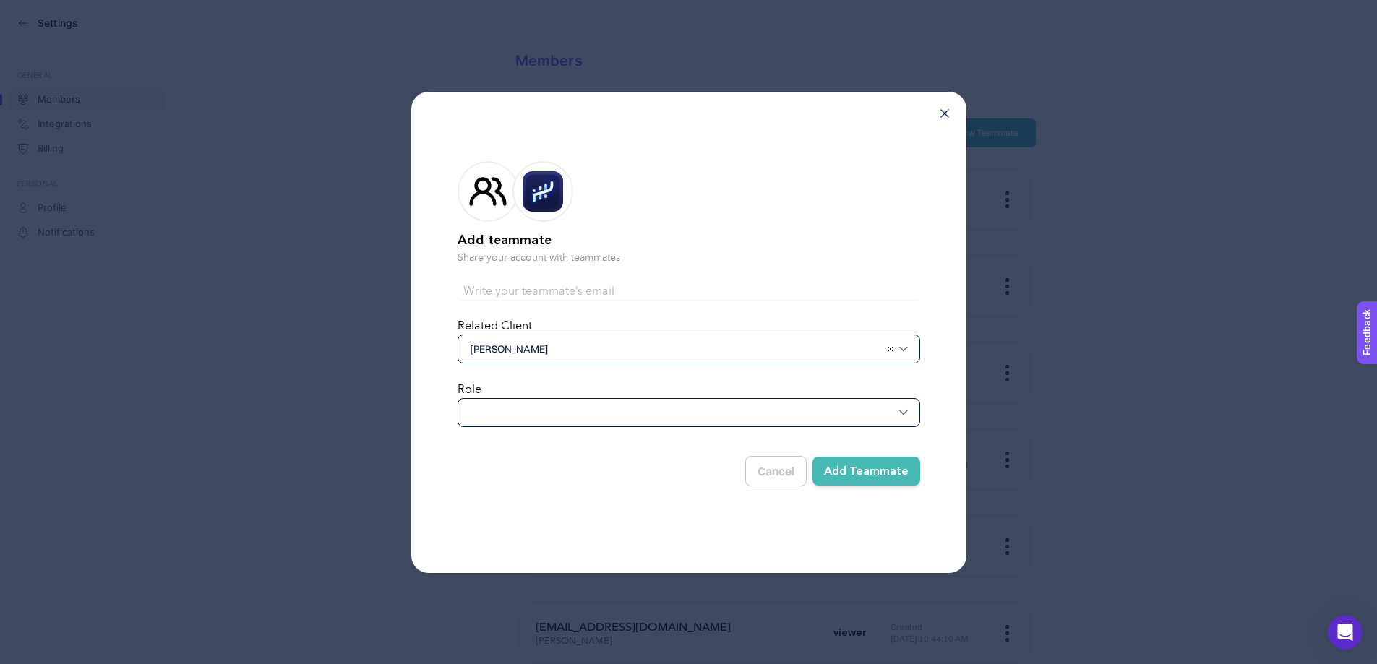
click at [520, 361] on div "[PERSON_NAME]" at bounding box center [689, 349] width 463 height 29
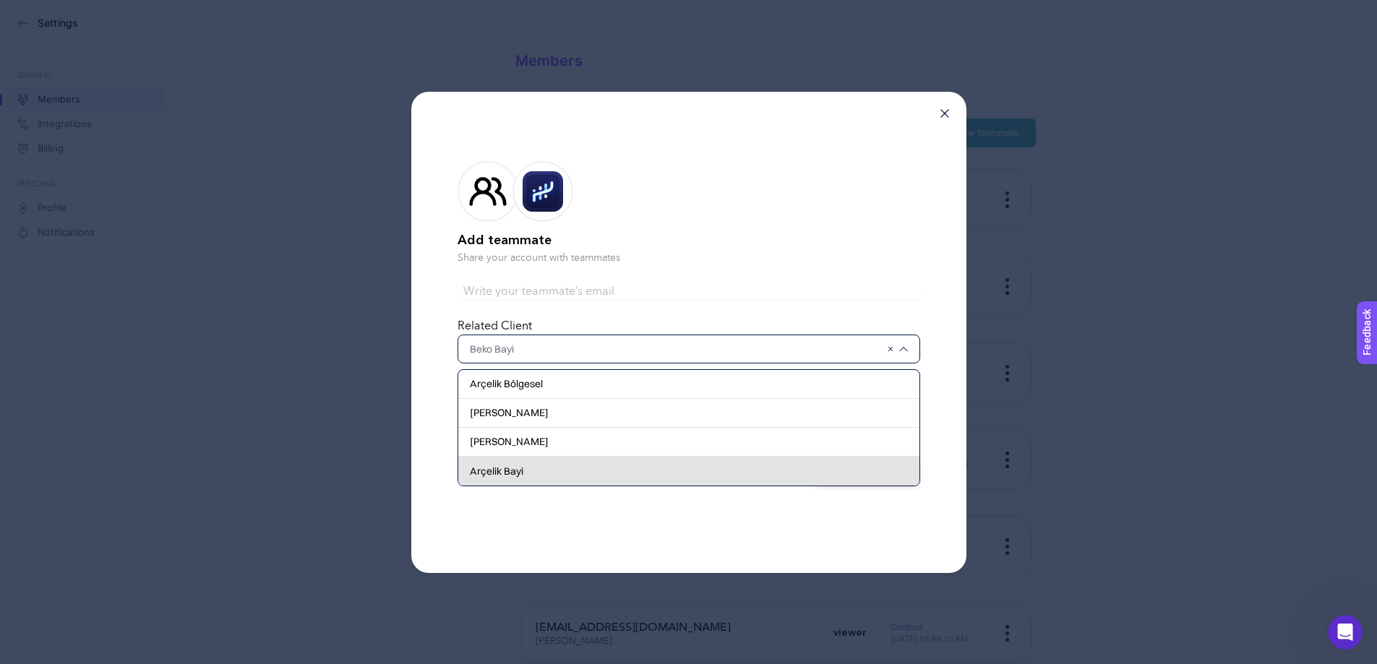
click at [523, 468] on div "Arçelik Bayi" at bounding box center [688, 471] width 461 height 29
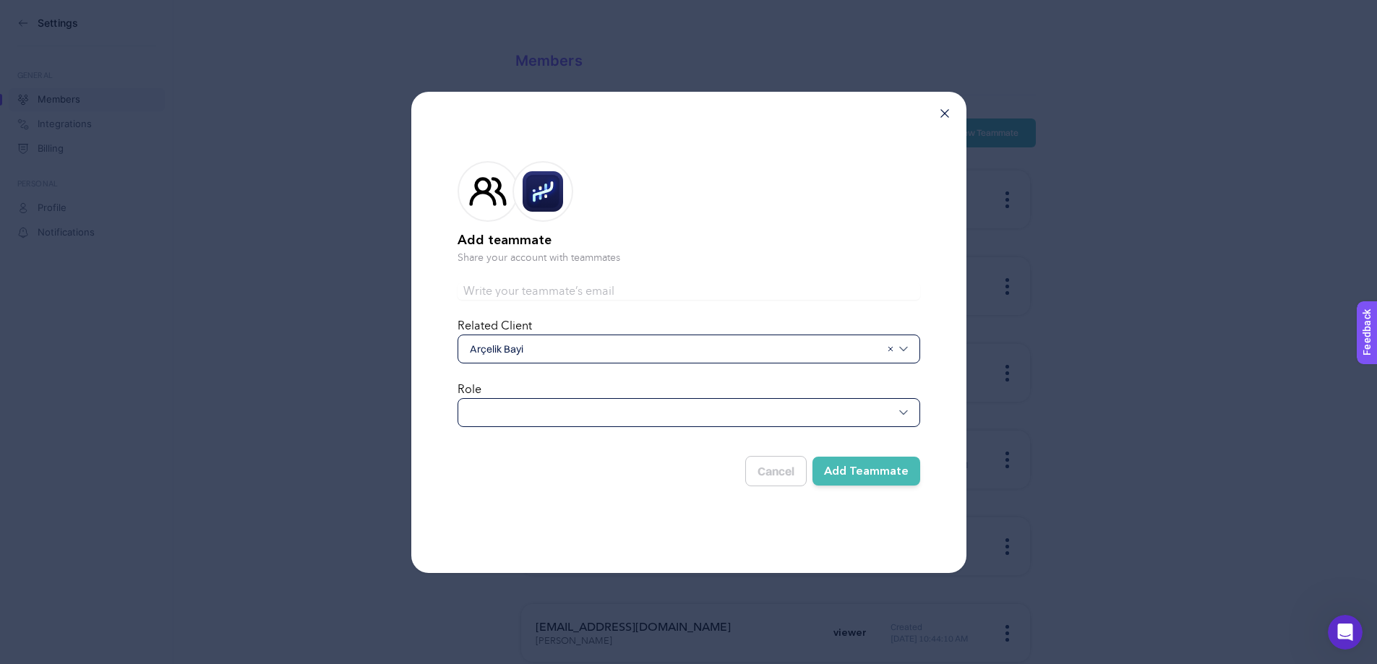
click at [515, 403] on div at bounding box center [689, 412] width 463 height 29
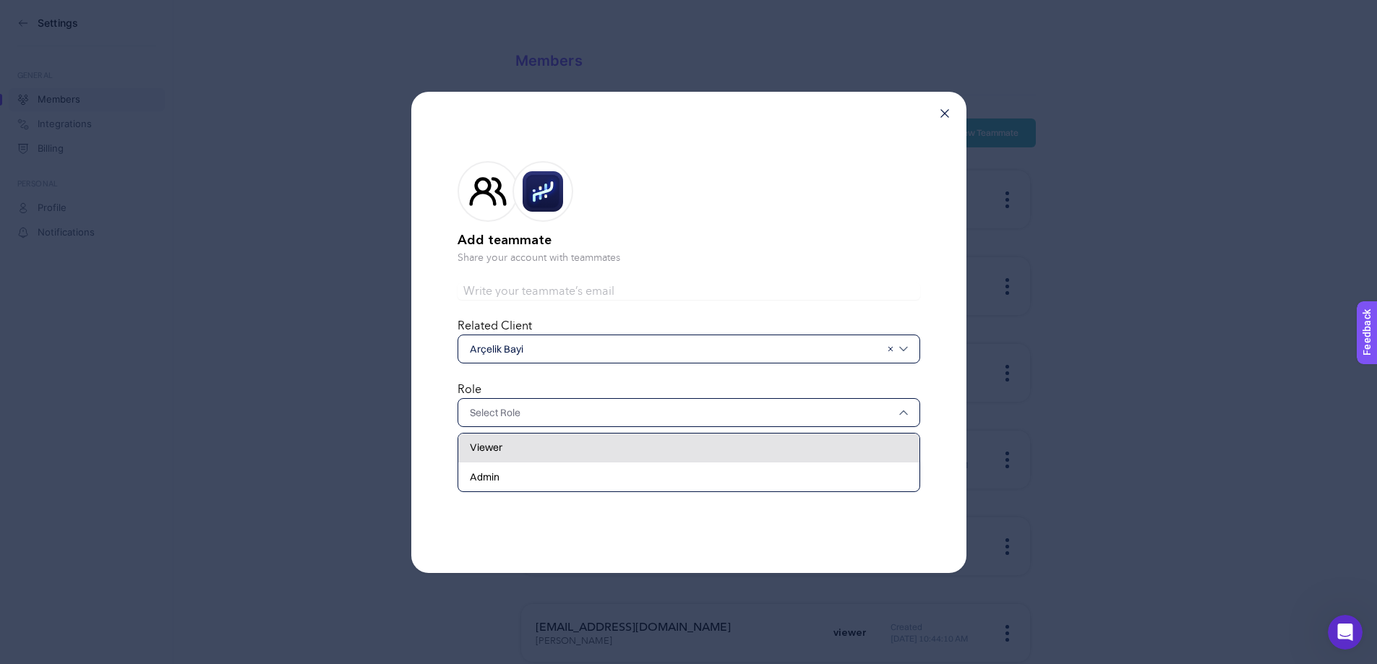
click at [556, 436] on div "Viewer" at bounding box center [688, 448] width 461 height 29
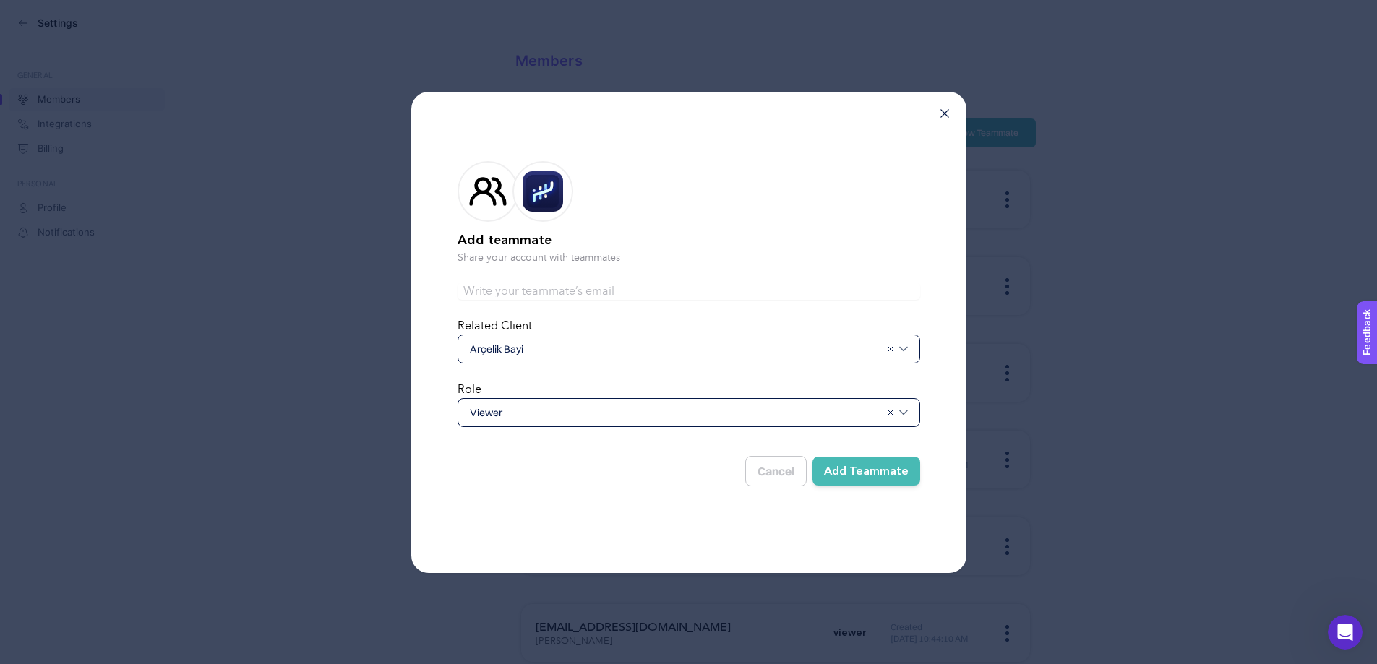
click at [537, 314] on form "Add teammate Share your account with teammates Related Client [PERSON_NAME] Rol…" at bounding box center [689, 321] width 463 height 366
click at [526, 296] on input "text" at bounding box center [689, 291] width 463 height 17
paste input "[PERSON_NAME][EMAIL_ADDRESS][DOMAIN_NAME]"
type input "[PERSON_NAME][EMAIL_ADDRESS][DOMAIN_NAME]"
click at [854, 465] on button "Add Teammate" at bounding box center [866, 471] width 108 height 29
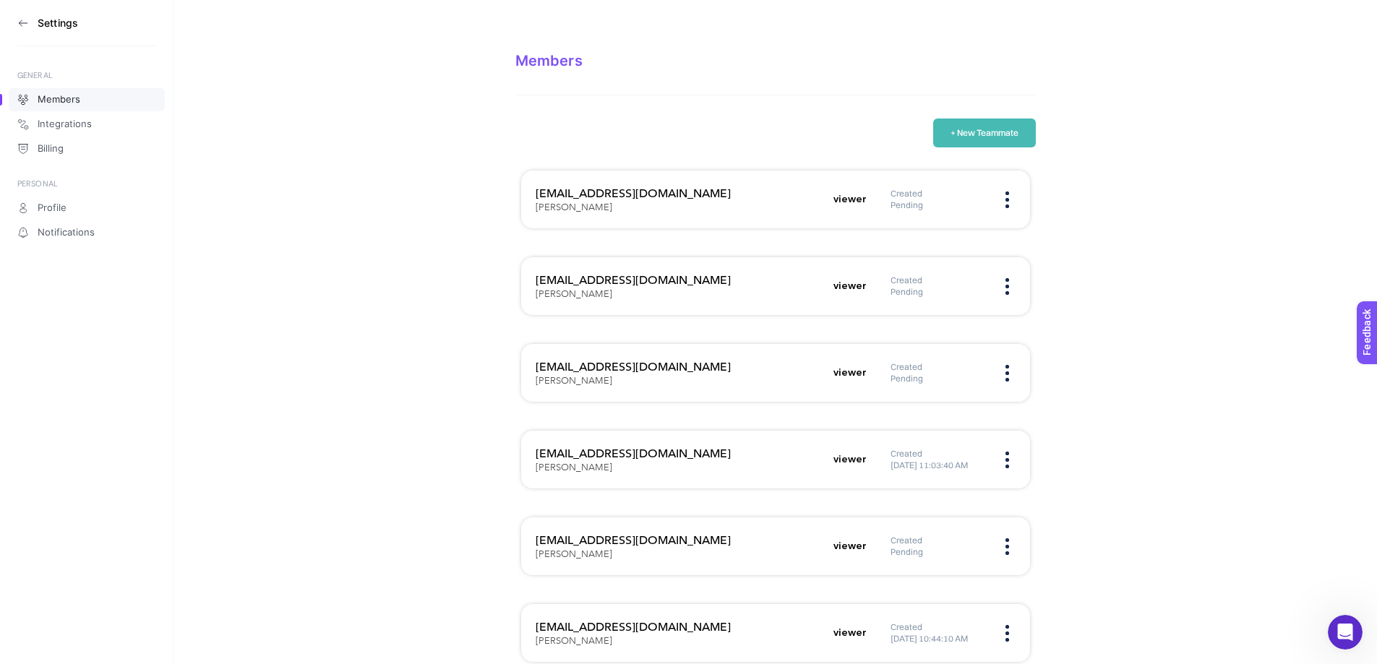
click at [8, 17] on aside "Settings GENERAL Members Integrations Billing PERSONAL Profile Notifications" at bounding box center [86, 332] width 173 height 664
click at [16, 28] on aside "Settings GENERAL Members Integrations Billing PERSONAL Profile Notifications" at bounding box center [86, 332] width 173 height 664
click at [22, 19] on icon at bounding box center [23, 23] width 12 height 12
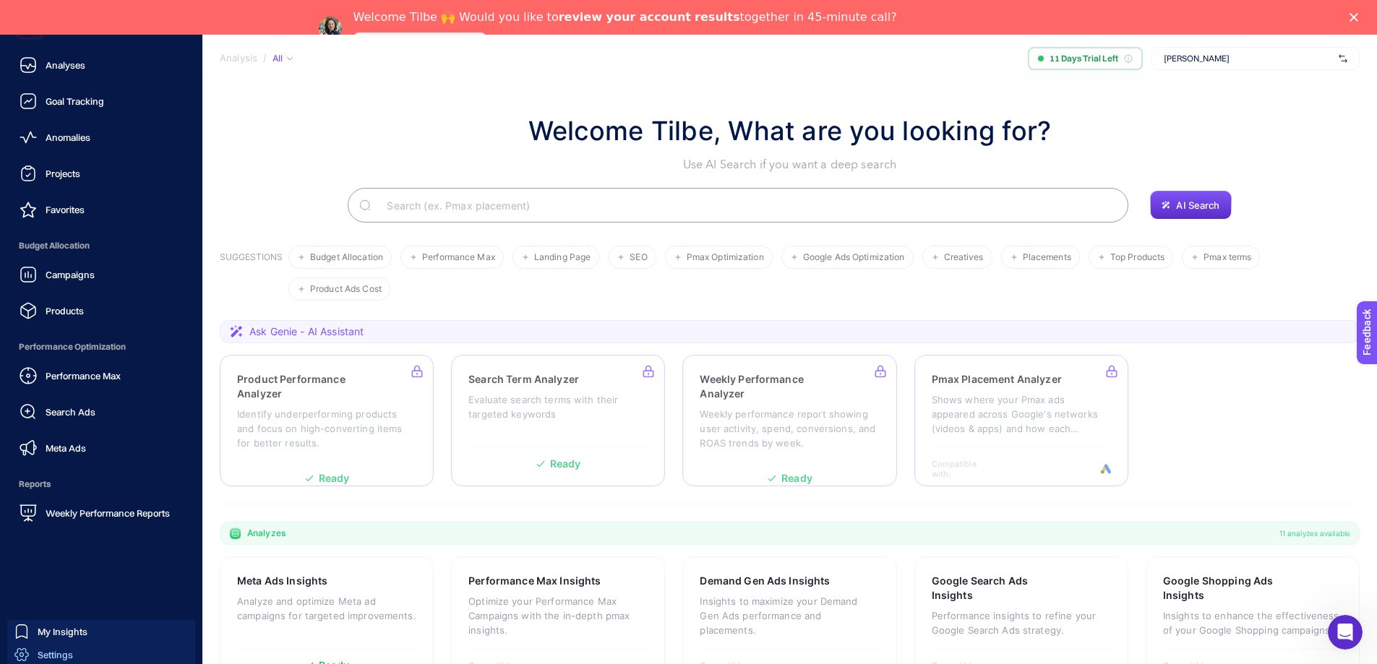
click at [67, 497] on div "Settings" at bounding box center [43, 655] width 59 height 14
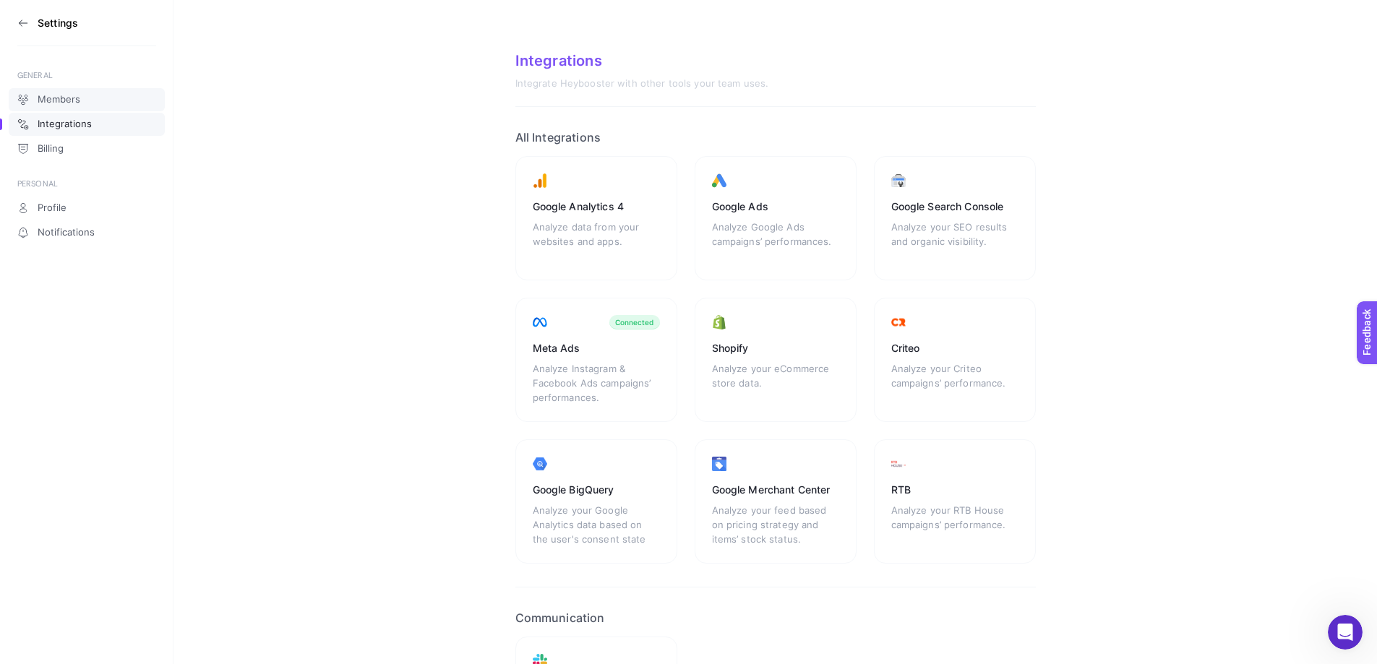
click at [74, 97] on span "Members" at bounding box center [59, 100] width 43 height 12
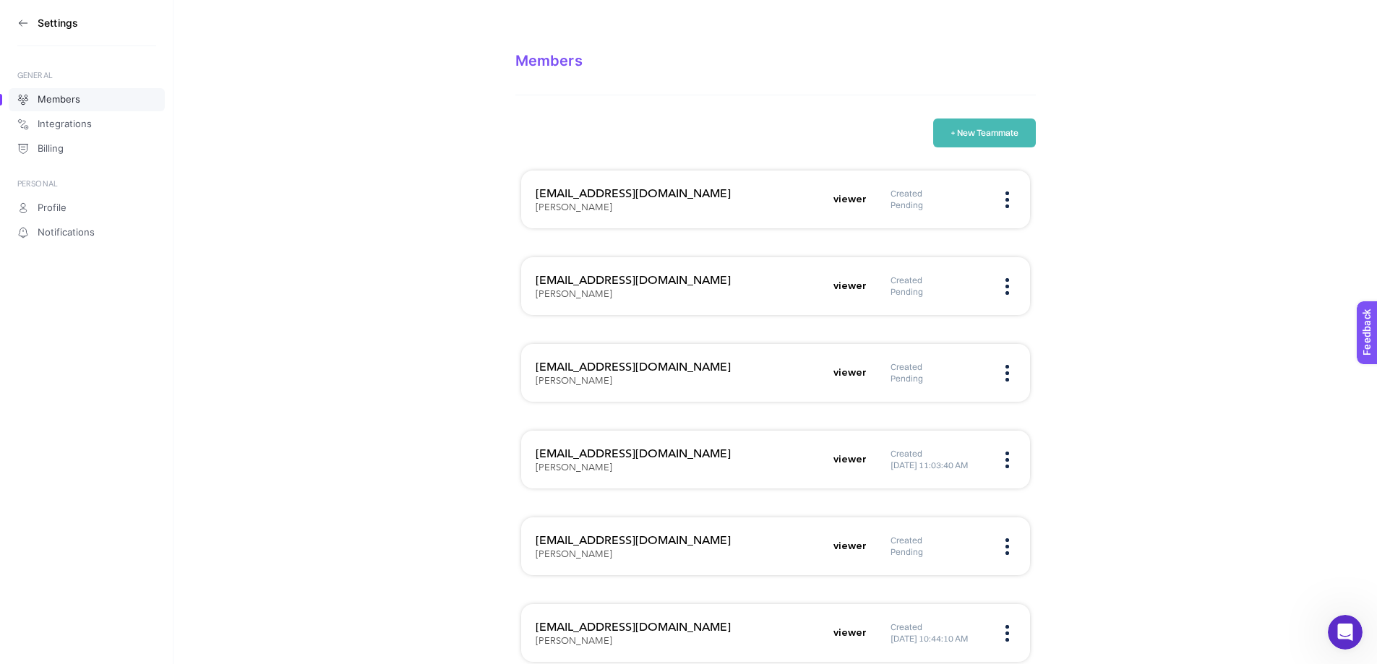
click at [1024, 123] on button "+ New Teammate" at bounding box center [984, 133] width 103 height 29
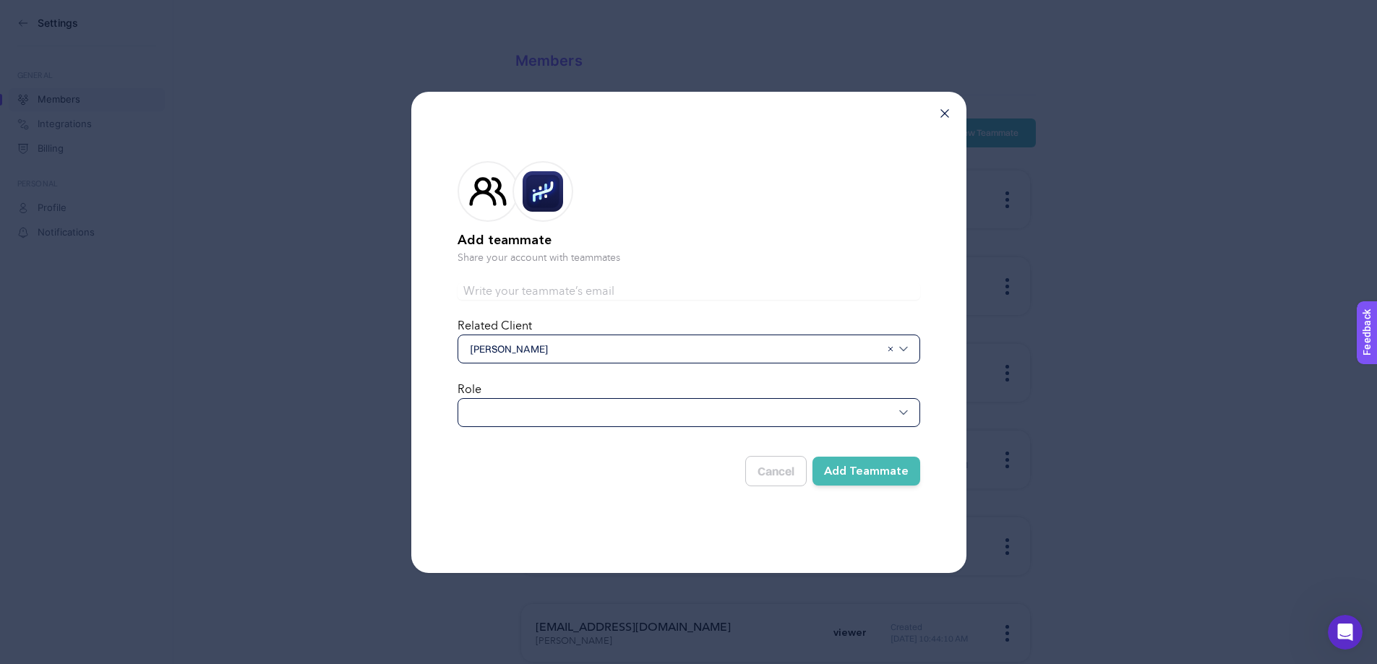
click at [528, 424] on div at bounding box center [689, 412] width 463 height 29
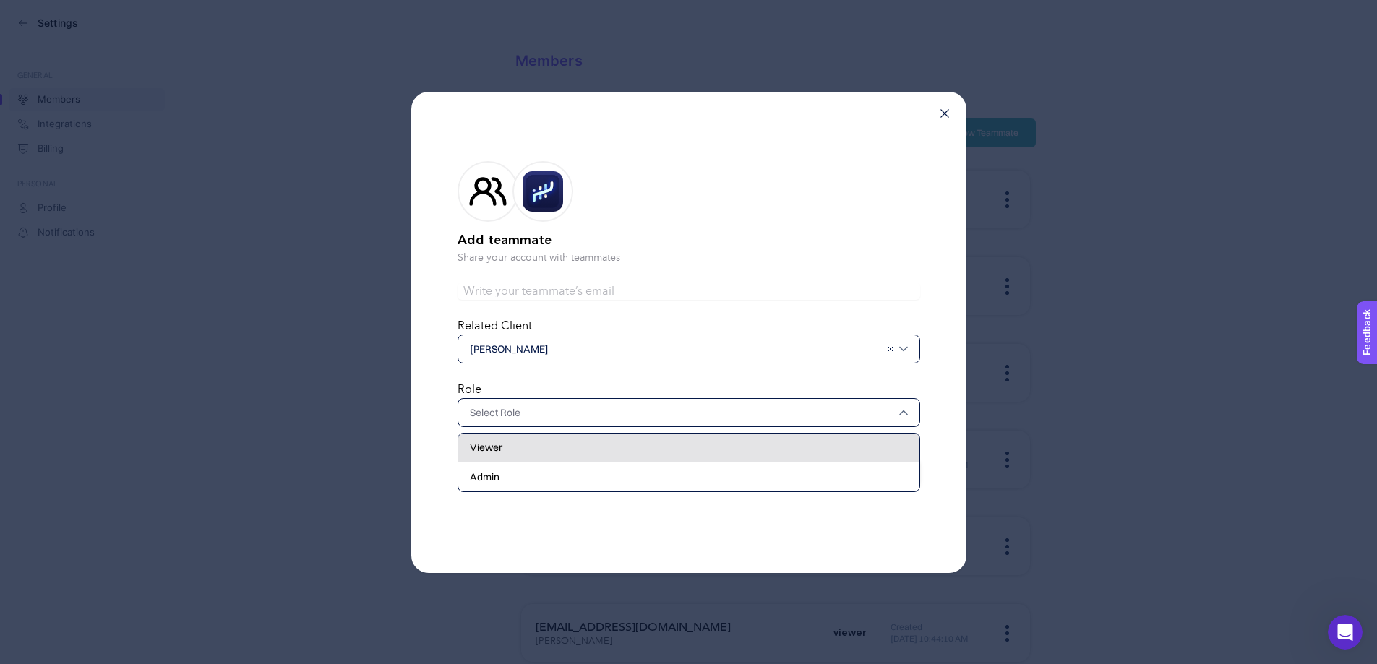
click at [527, 446] on div "Viewer" at bounding box center [688, 448] width 461 height 29
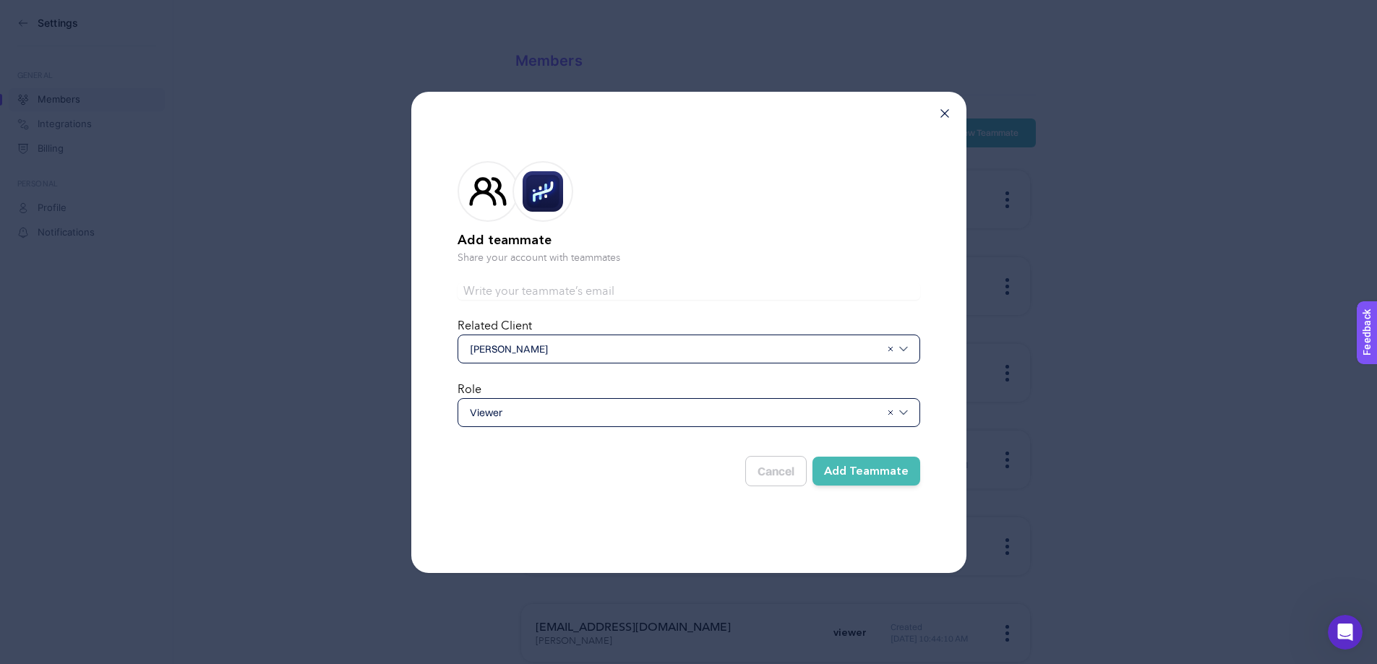
click at [522, 285] on input "text" at bounding box center [689, 291] width 463 height 17
paste input "[PERSON_NAME][EMAIL_ADDRESS][DOMAIN_NAME]"
type input "[PERSON_NAME][EMAIL_ADDRESS][DOMAIN_NAME]"
click at [880, 472] on button "Add Teammate" at bounding box center [866, 471] width 108 height 29
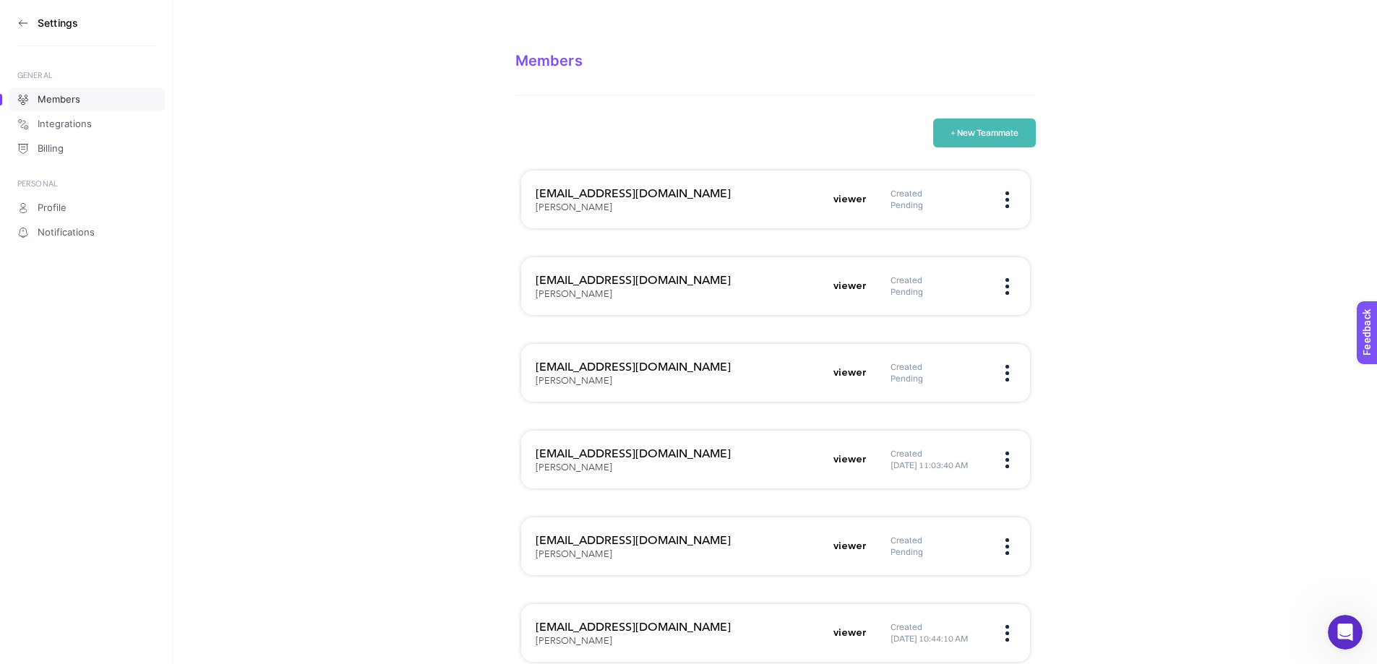
click at [1004, 119] on button "+ New Teammate" at bounding box center [984, 133] width 103 height 29
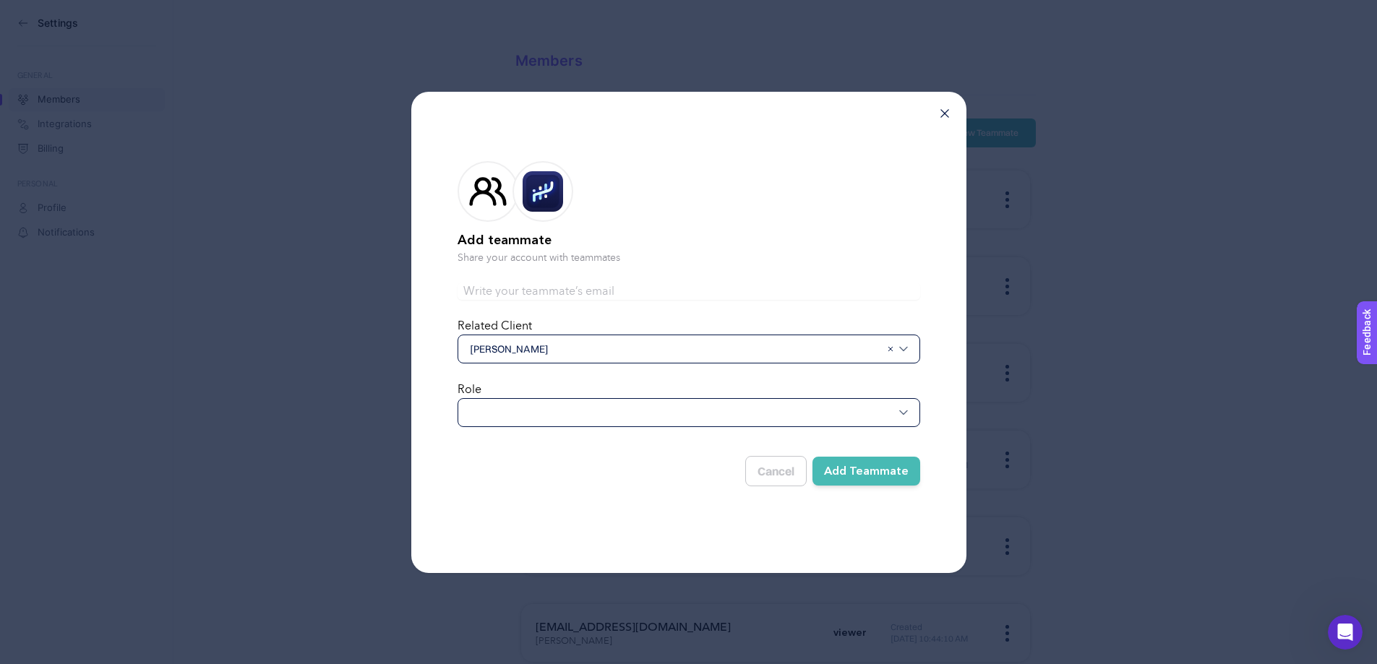
click at [553, 352] on span "[PERSON_NAME]" at bounding box center [675, 349] width 411 height 14
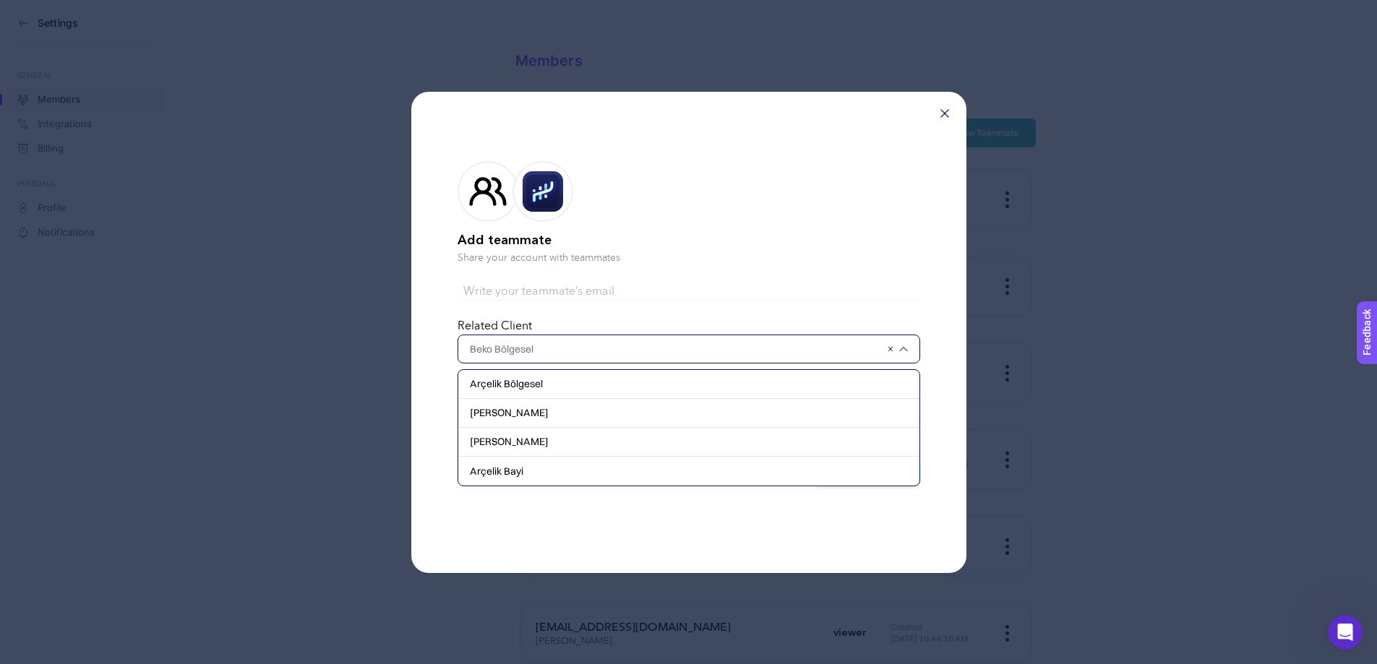
click at [531, 402] on div "[PERSON_NAME]" at bounding box center [688, 413] width 461 height 29
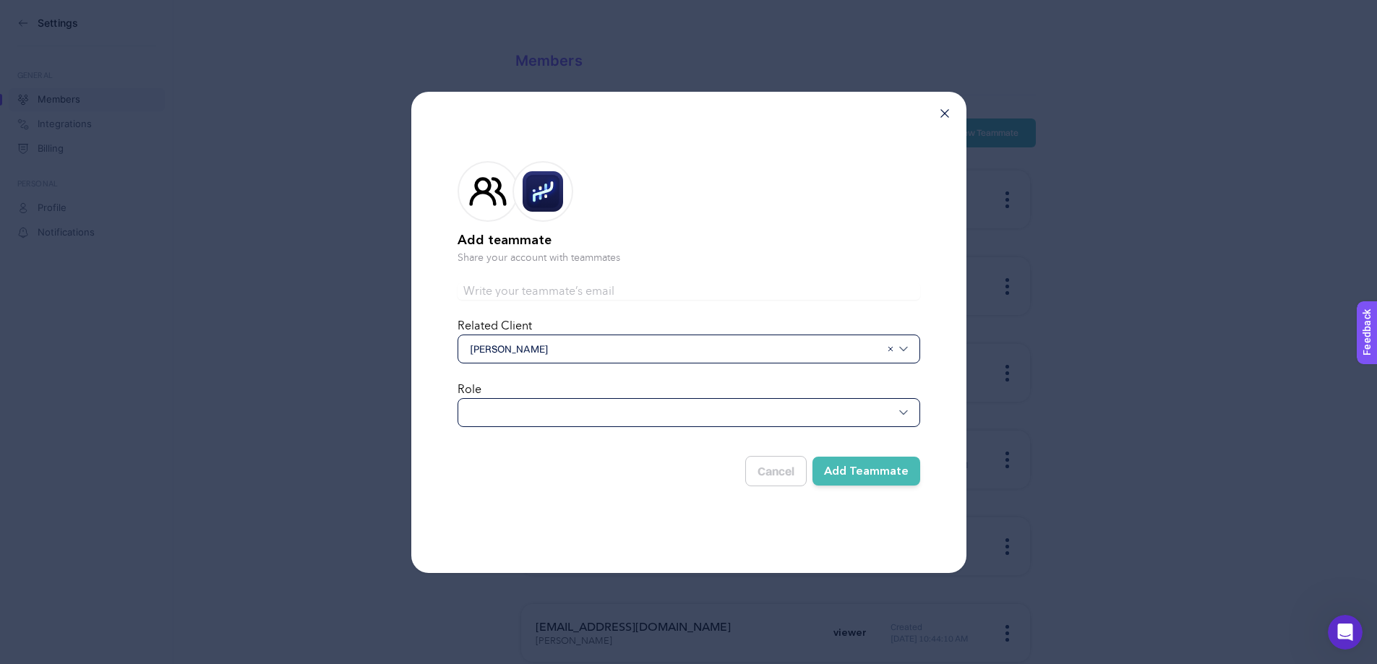
click at [533, 419] on div at bounding box center [689, 412] width 463 height 29
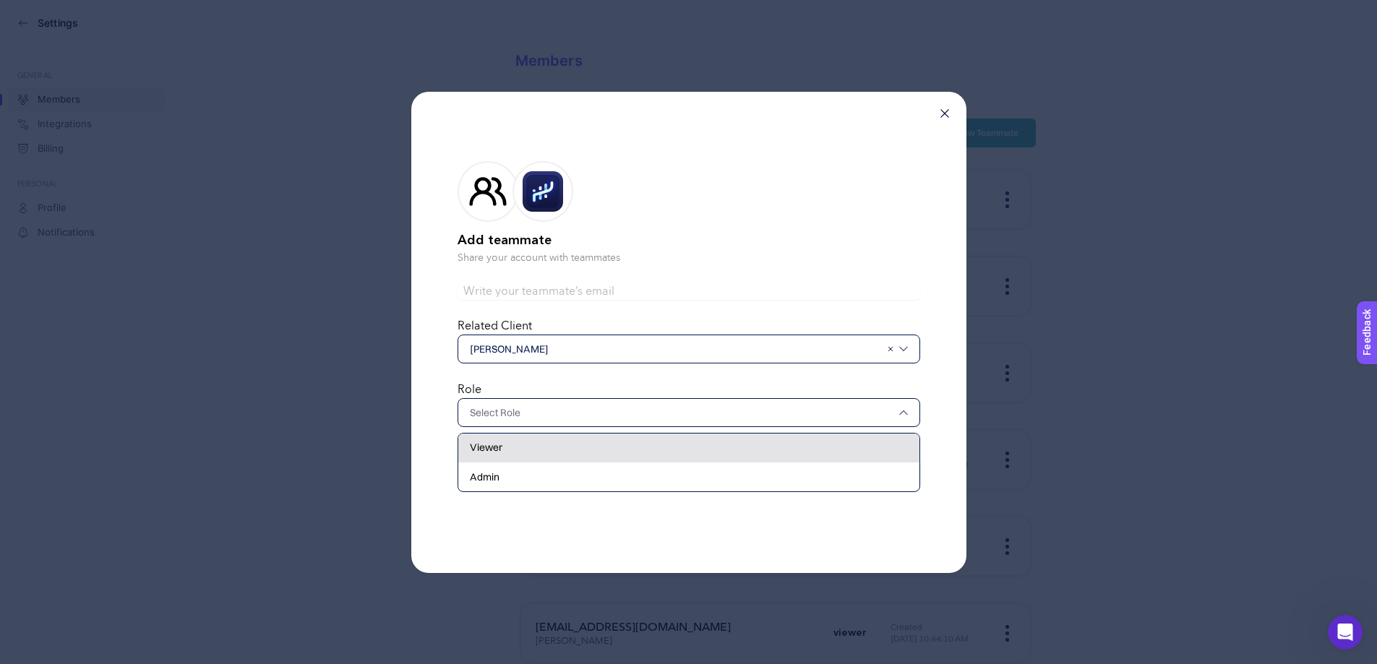
click at [507, 439] on div "Viewer" at bounding box center [688, 448] width 461 height 29
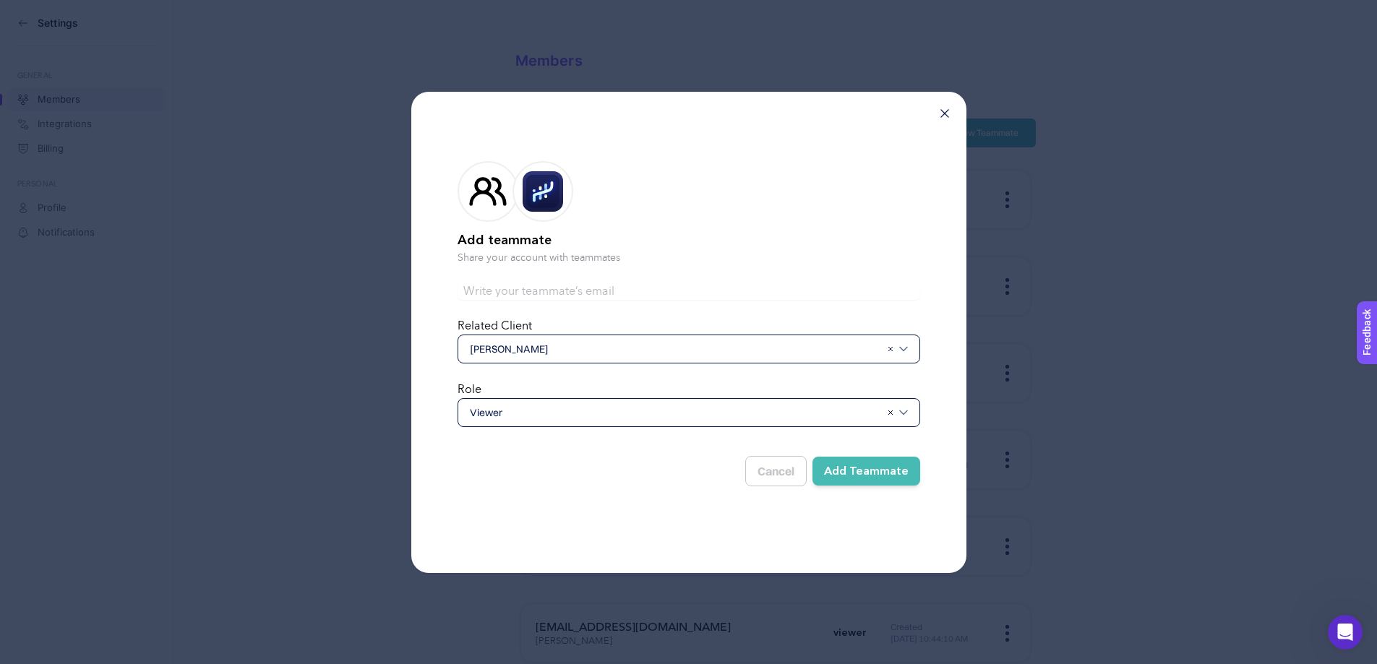
click at [514, 290] on input "text" at bounding box center [689, 291] width 463 height 17
paste input "[PERSON_NAME][EMAIL_ADDRESS][DOMAIN_NAME]"
type input "[PERSON_NAME][EMAIL_ADDRESS][DOMAIN_NAME]"
click at [844, 463] on button "Add Teammate" at bounding box center [866, 471] width 108 height 29
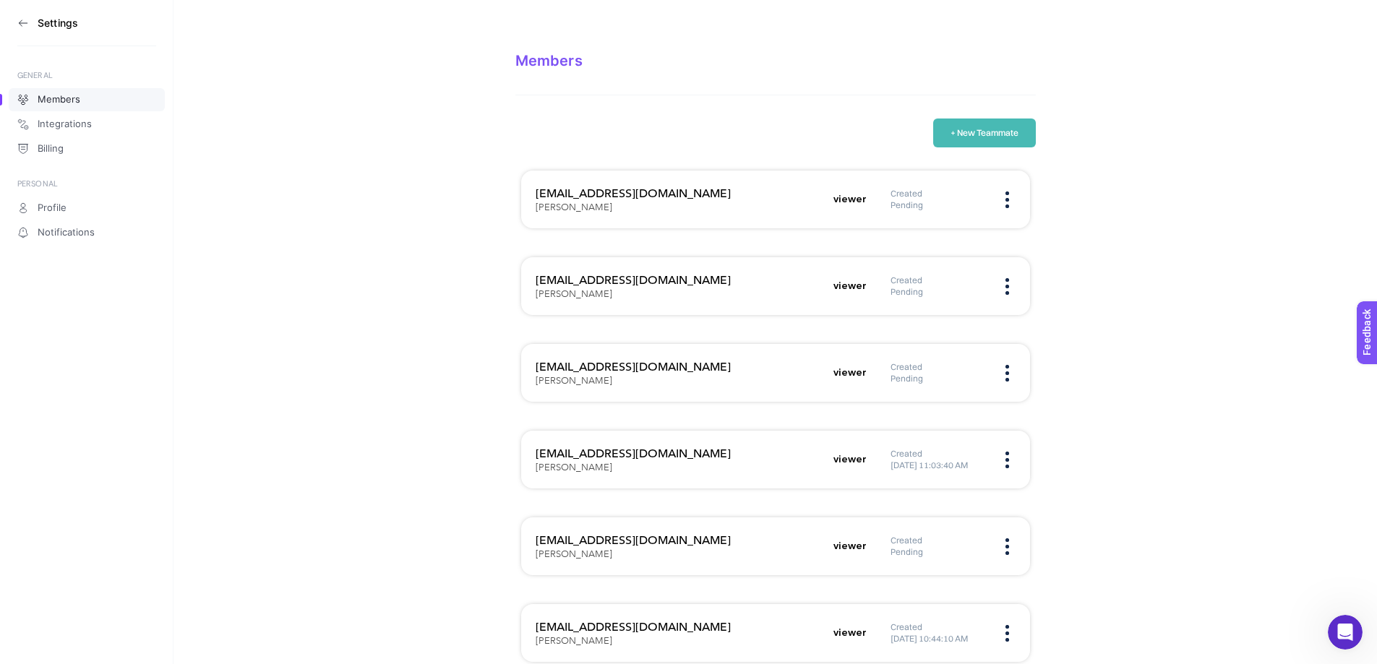
click at [1004, 95] on hr at bounding box center [775, 95] width 520 height 1
click at [998, 119] on button "+ New Teammate" at bounding box center [984, 133] width 103 height 29
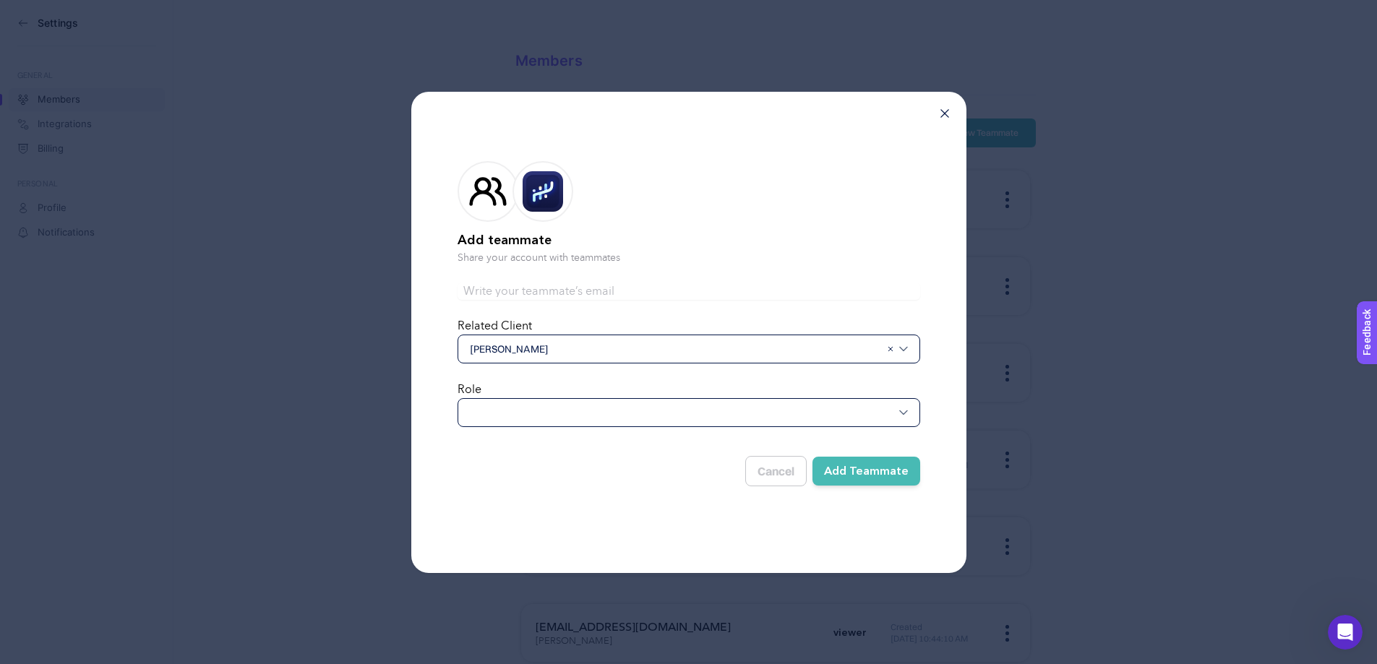
click at [572, 376] on form "Add teammate Share your account with teammates Related Client [PERSON_NAME] Rol…" at bounding box center [689, 321] width 463 height 366
click at [562, 366] on form "Add teammate Share your account with teammates Related Client [PERSON_NAME] Rol…" at bounding box center [689, 321] width 463 height 366
click at [537, 346] on span "[PERSON_NAME]" at bounding box center [675, 349] width 411 height 14
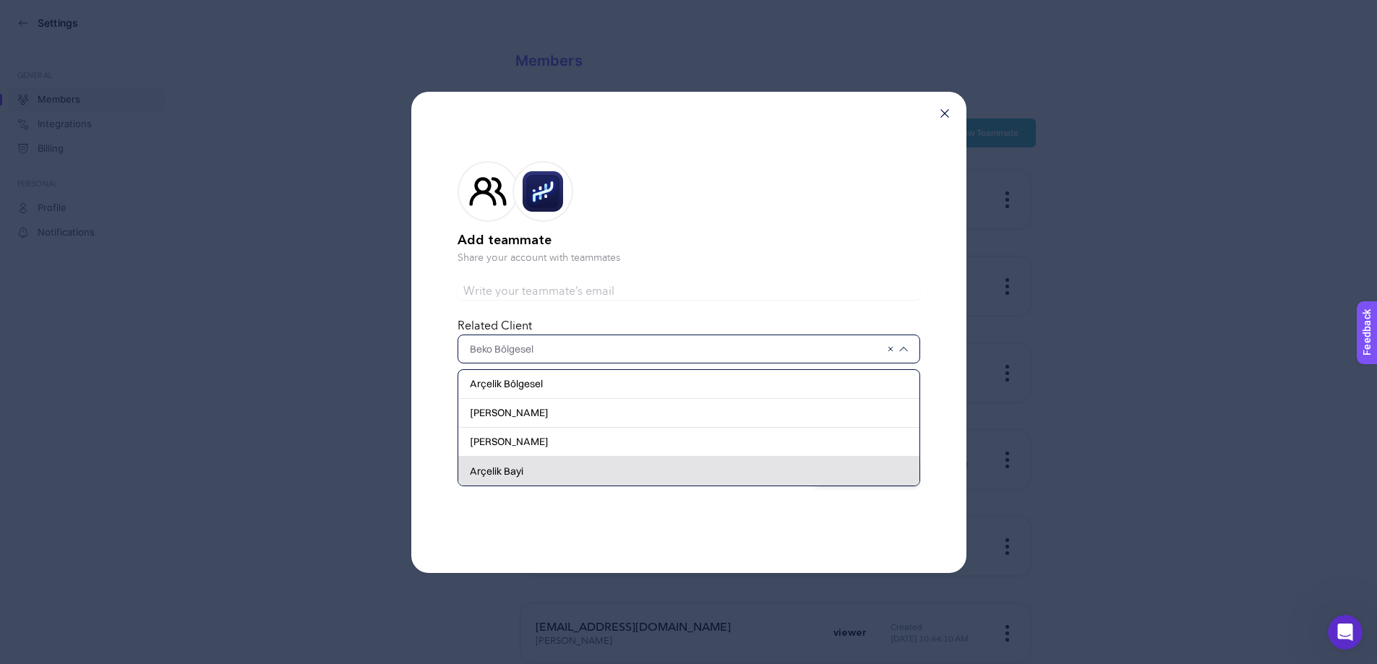
click at [521, 468] on span "Arçelik Bayi" at bounding box center [496, 471] width 53 height 14
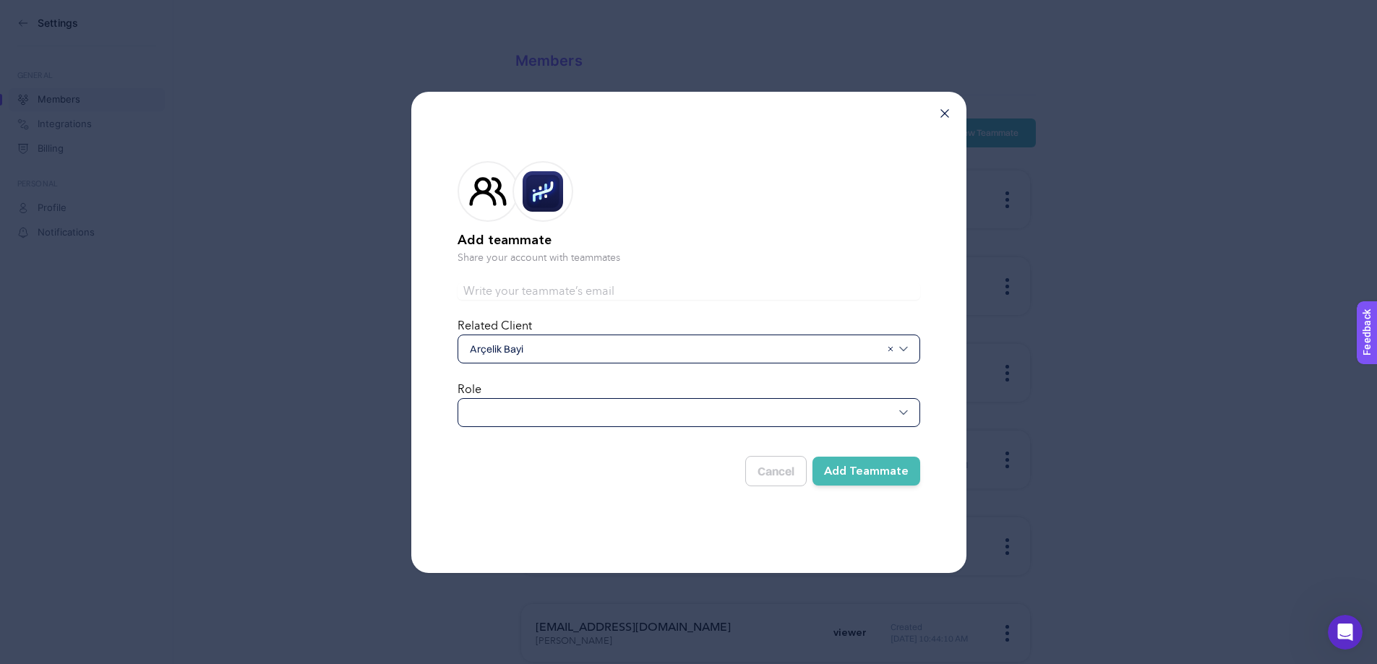
click at [502, 405] on div at bounding box center [689, 412] width 463 height 29
click at [502, 444] on div "Viewer" at bounding box center [688, 448] width 461 height 29
click at [505, 290] on input "text" at bounding box center [689, 291] width 463 height 17
paste input "[PERSON_NAME][EMAIL_ADDRESS][DOMAIN_NAME]"
type input "[PERSON_NAME][EMAIL_ADDRESS][DOMAIN_NAME]"
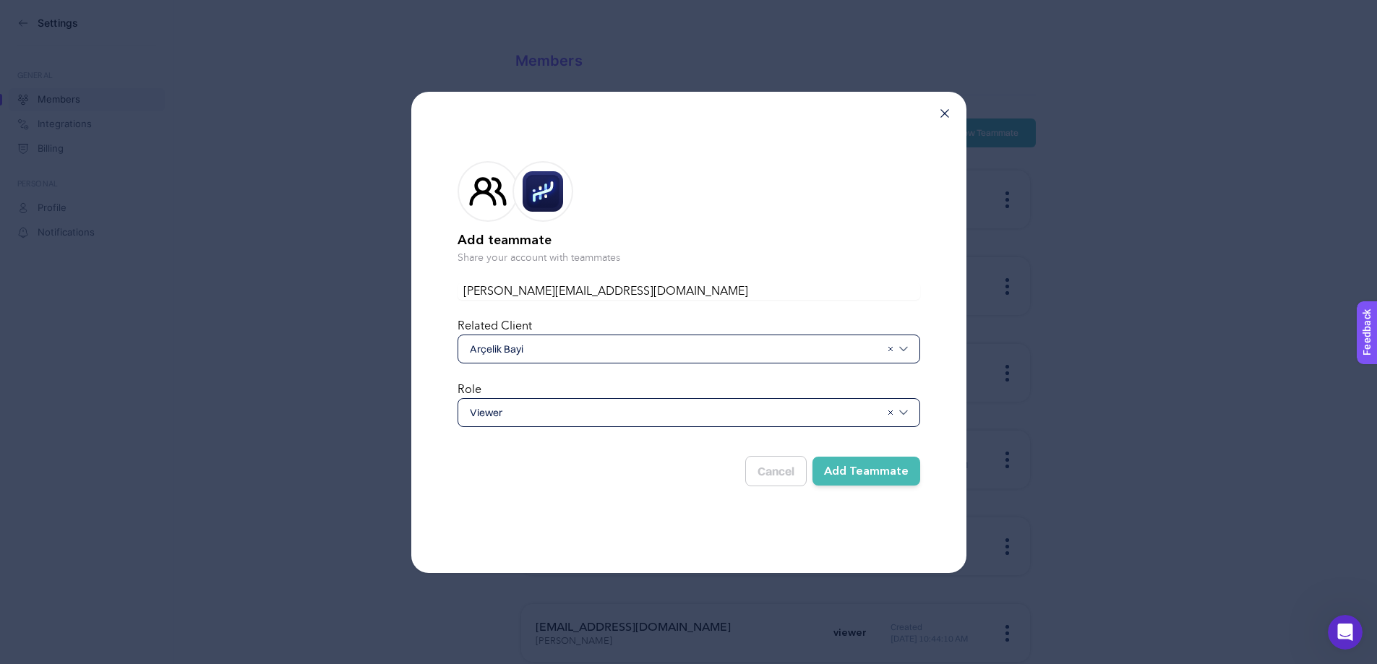
click at [874, 470] on button "Add Teammate" at bounding box center [866, 471] width 108 height 29
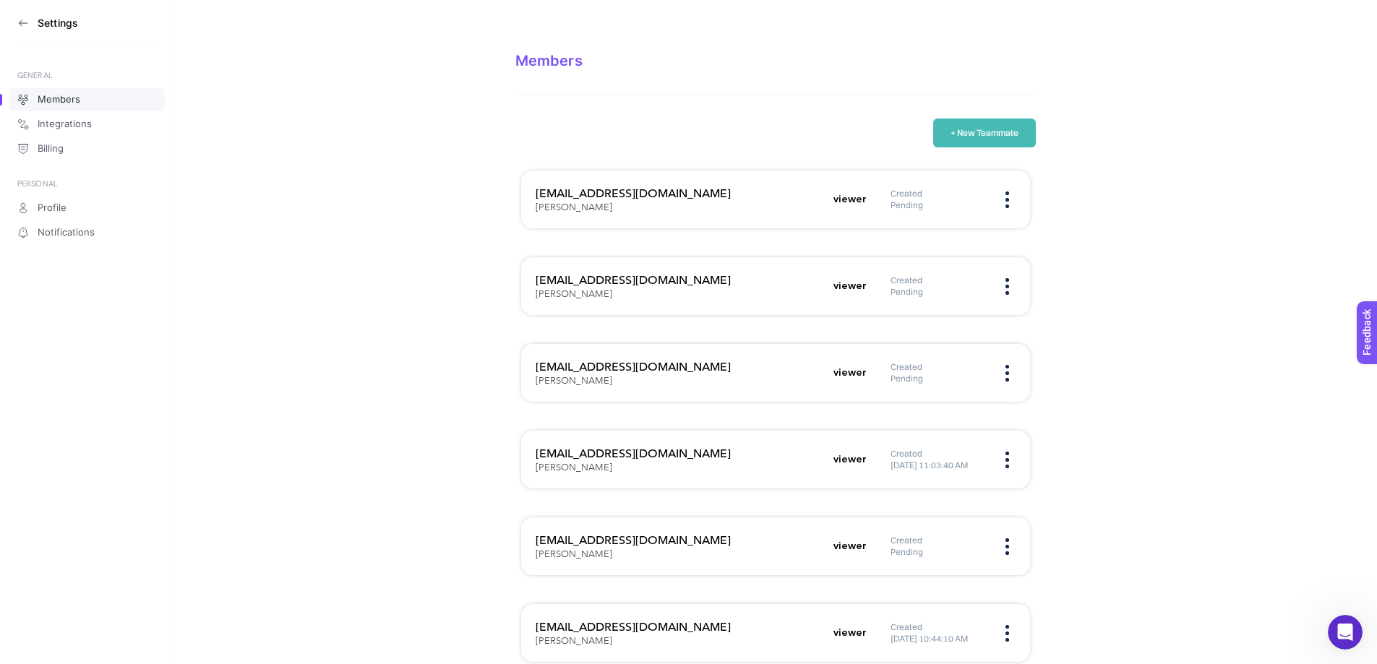
click at [1000, 132] on button "+ New Teammate" at bounding box center [984, 133] width 103 height 29
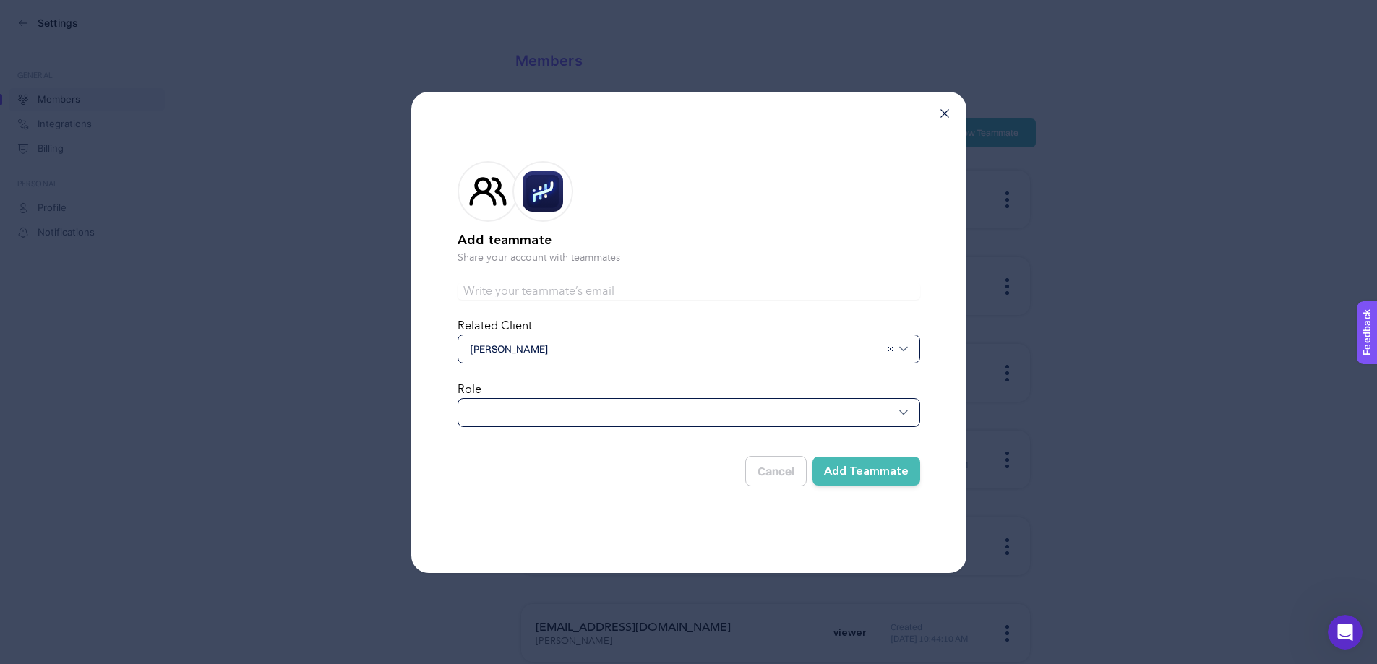
click at [554, 353] on span "[PERSON_NAME]" at bounding box center [675, 349] width 411 height 14
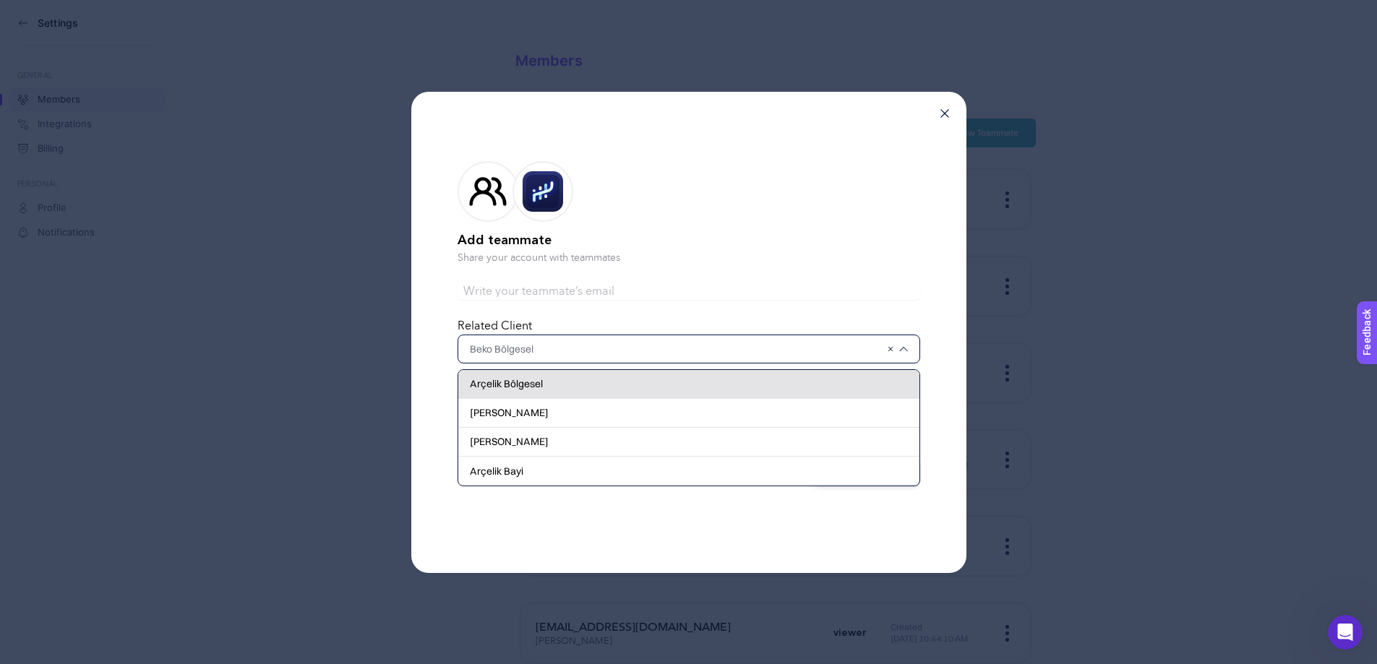
click at [531, 382] on span "Arçelik Bölgesel" at bounding box center [506, 384] width 73 height 14
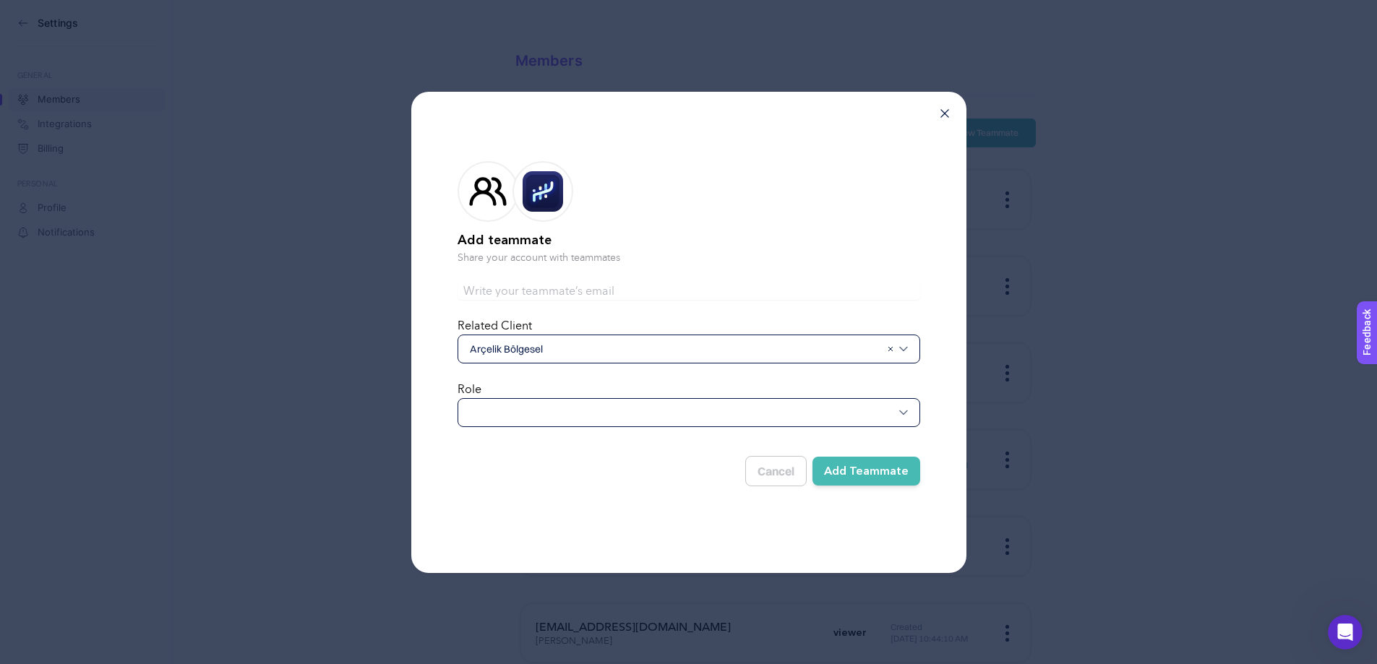
click at [521, 416] on div at bounding box center [689, 412] width 463 height 29
click at [519, 445] on div "Viewer" at bounding box center [688, 448] width 461 height 29
click at [557, 293] on input "text" at bounding box center [689, 291] width 463 height 17
paste input "[PERSON_NAME][EMAIL_ADDRESS][DOMAIN_NAME]"
type input "[PERSON_NAME][EMAIL_ADDRESS][DOMAIN_NAME]"
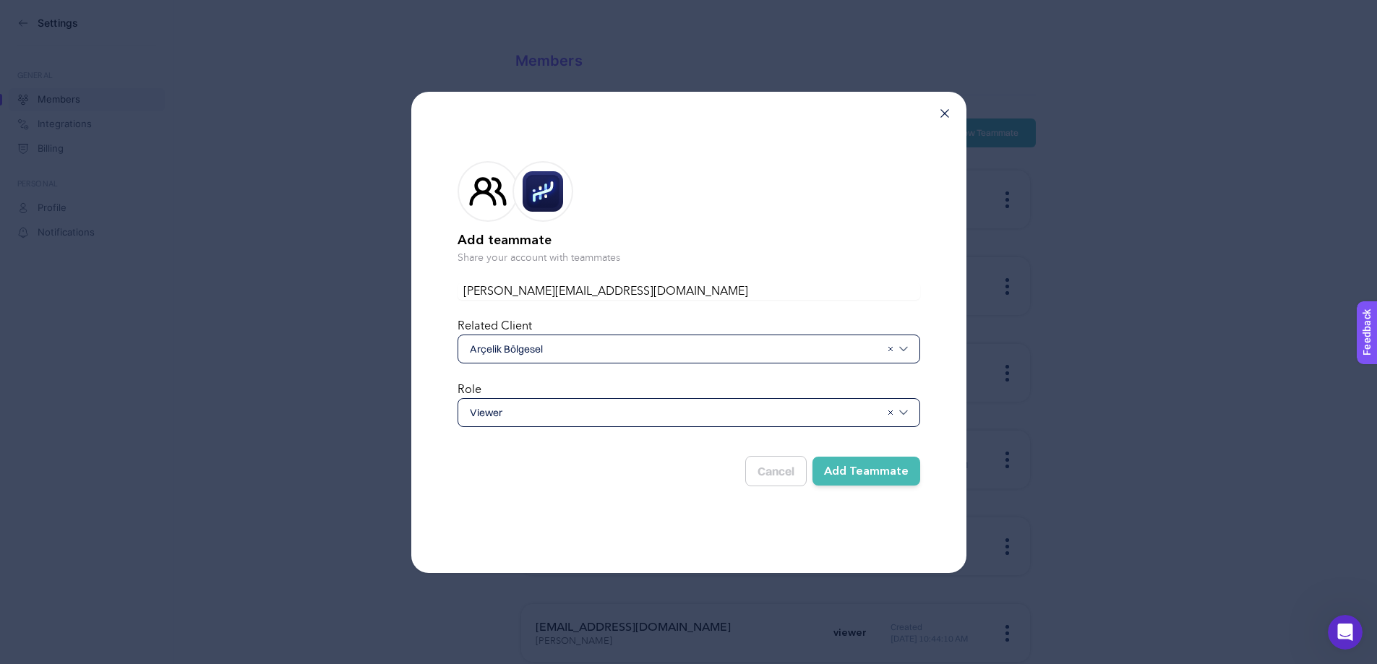
click at [901, 457] on button "Add Teammate" at bounding box center [866, 471] width 108 height 29
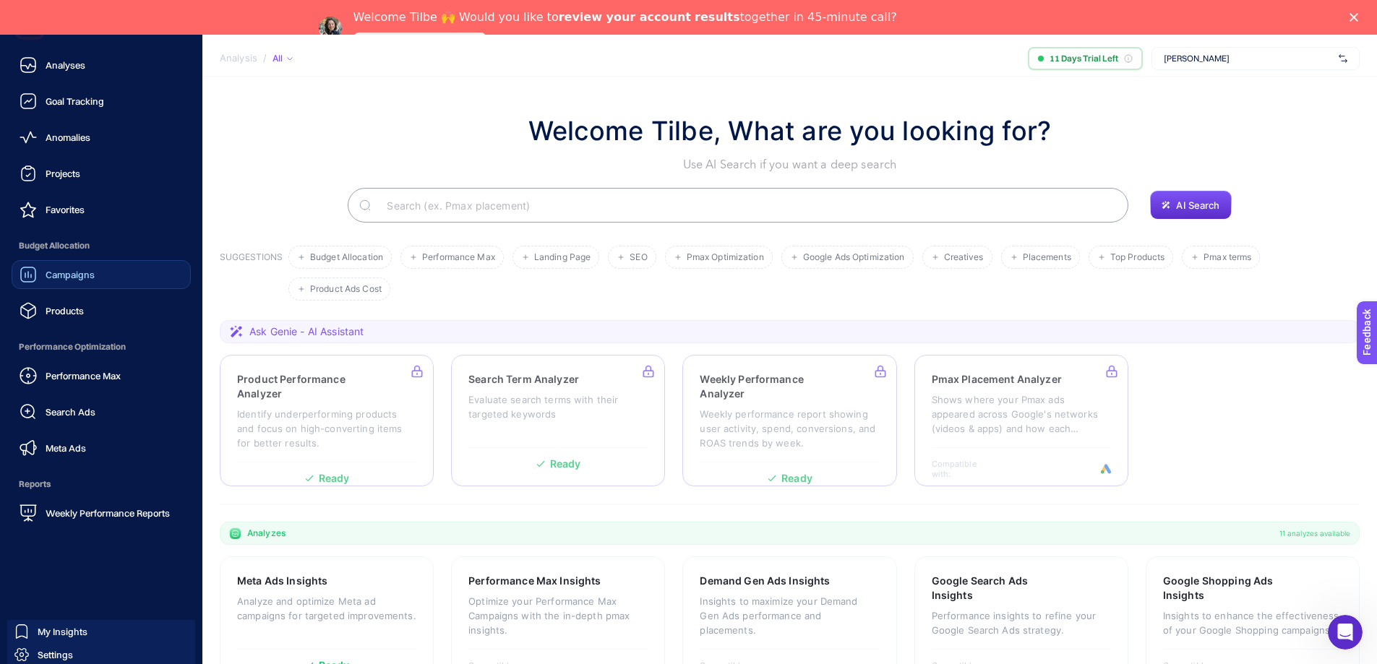
click at [95, 280] on link "Campaigns" at bounding box center [101, 274] width 179 height 29
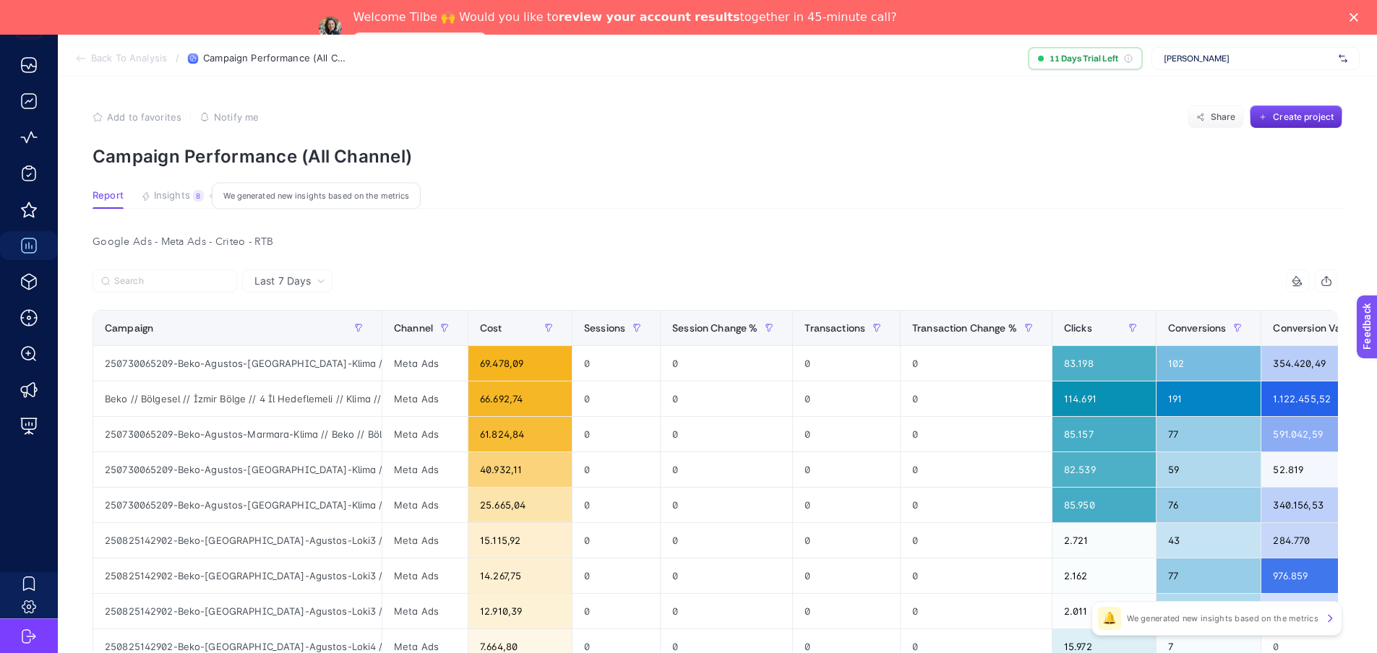
click at [1230, 62] on span "[PERSON_NAME]" at bounding box center [1248, 59] width 169 height 12
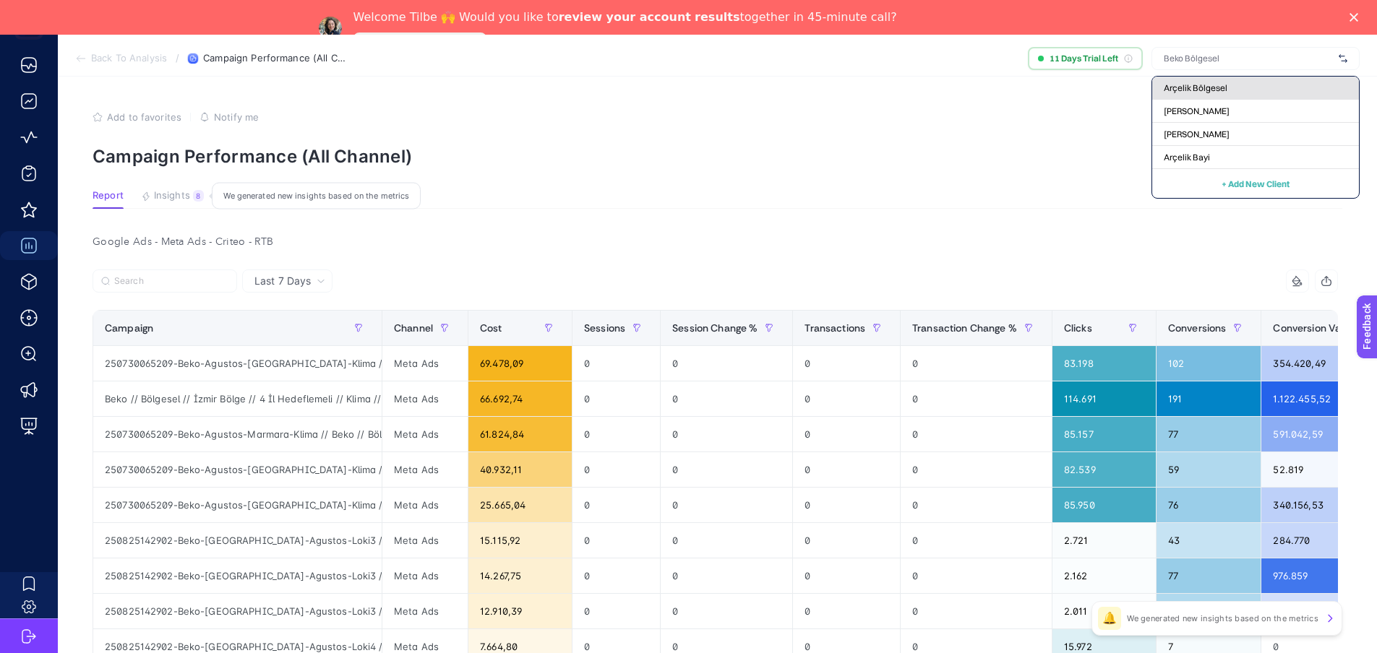
click at [1245, 85] on div "Arçelik Bölgesel" at bounding box center [1255, 88] width 207 height 23
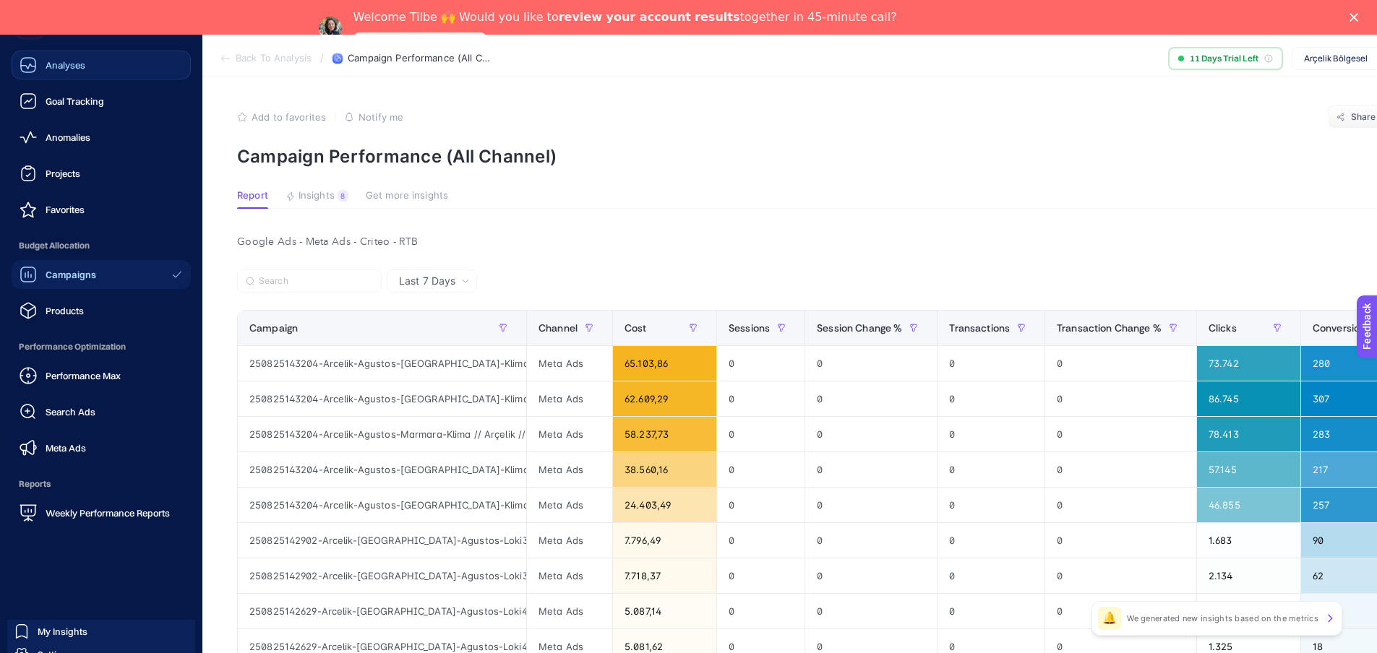
click at [97, 74] on link "Analyses" at bounding box center [101, 65] width 179 height 29
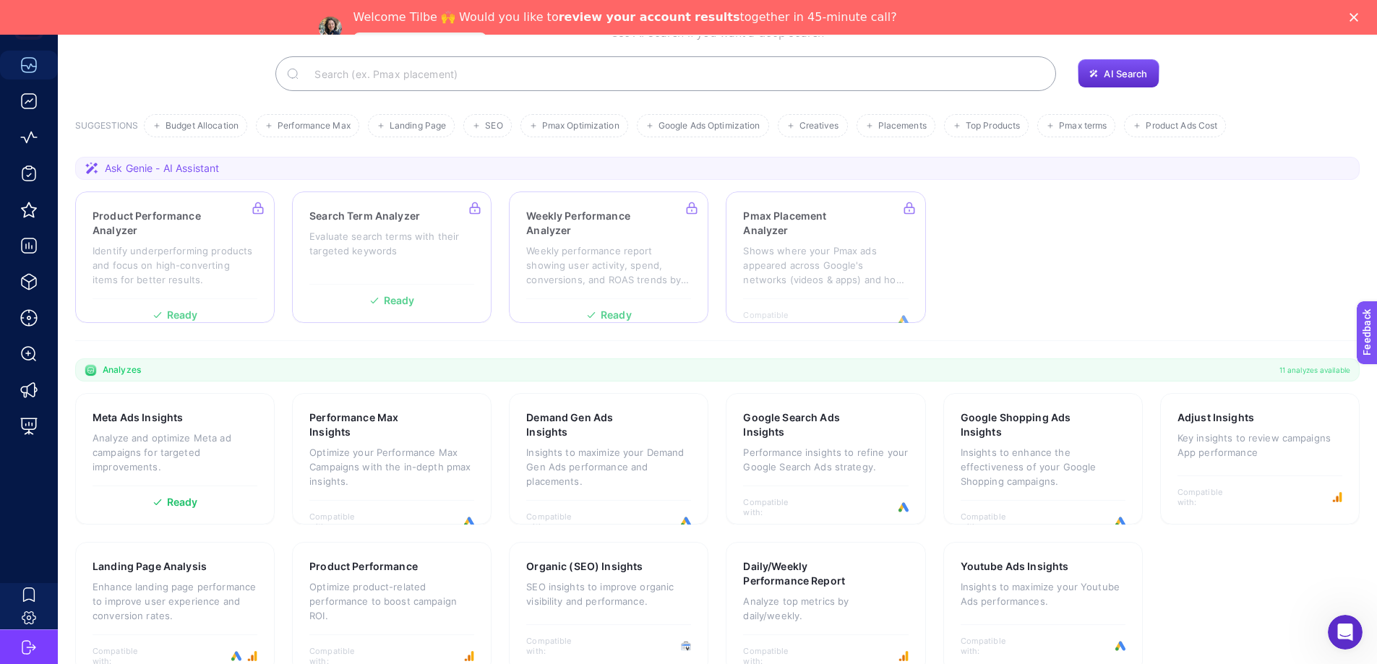
scroll to position [145, 0]
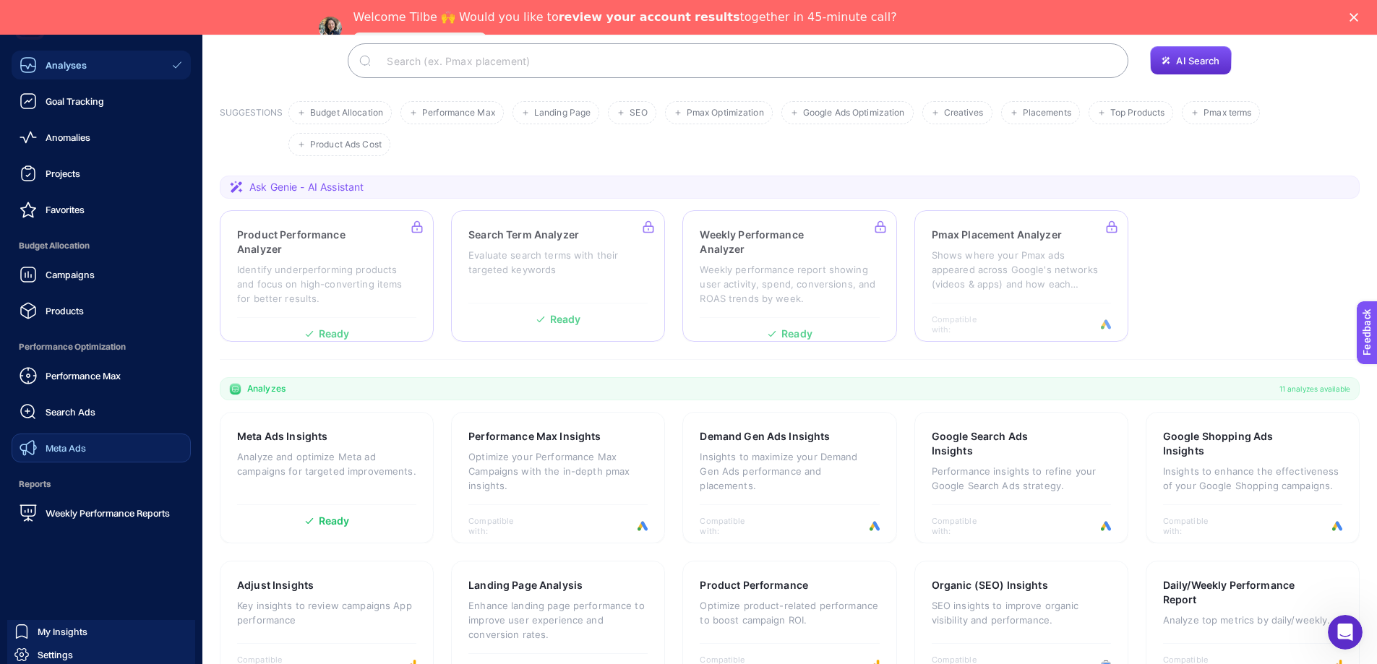
click at [83, 447] on span "Meta Ads" at bounding box center [66, 448] width 40 height 12
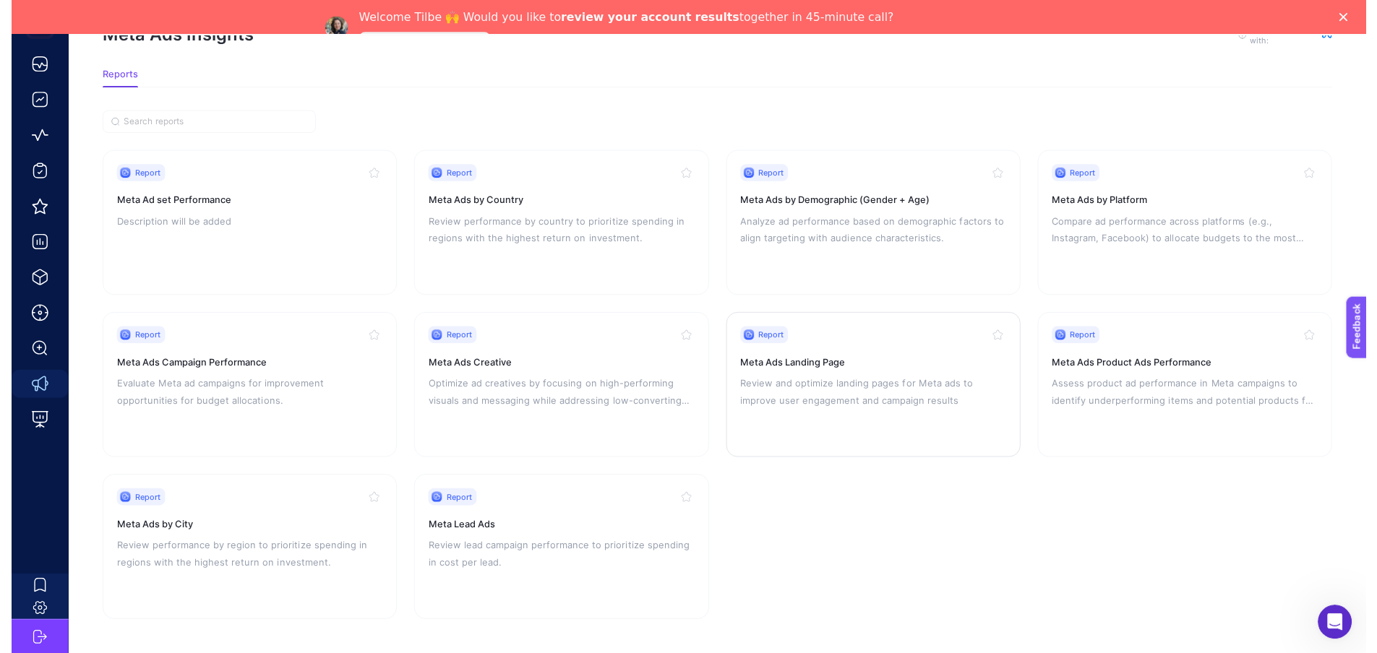
scroll to position [96, 0]
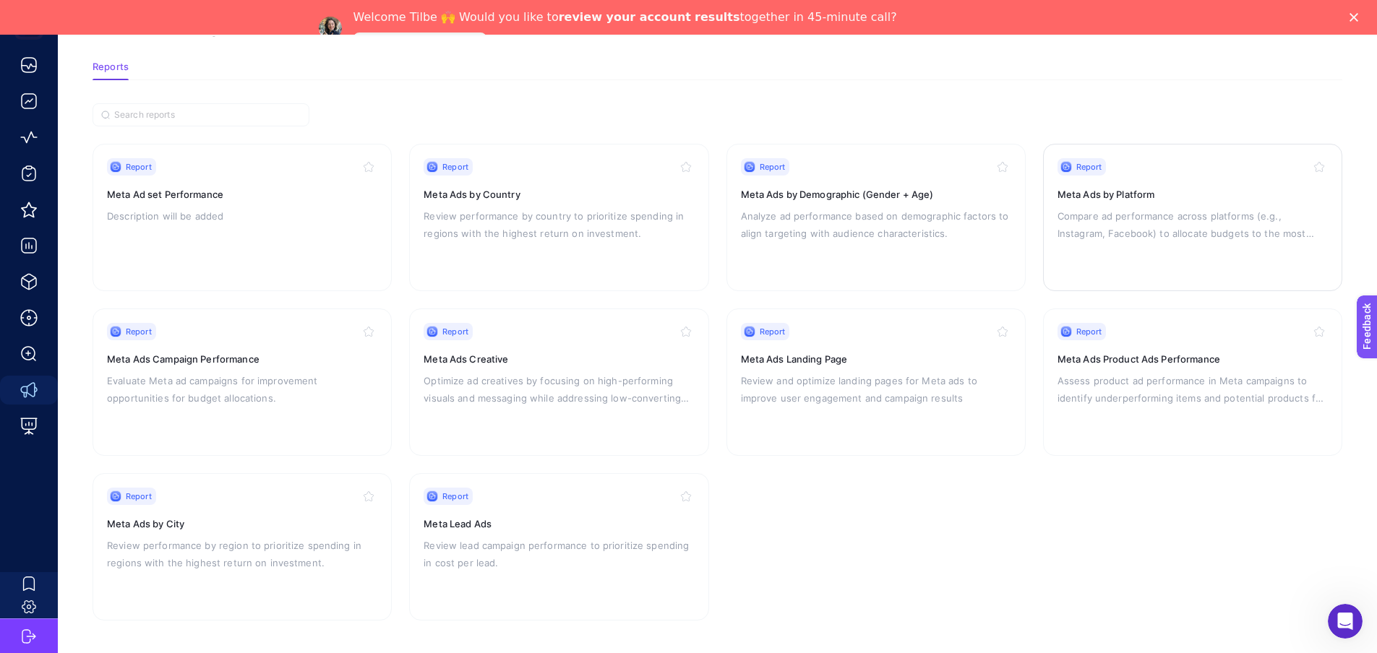
click at [1188, 221] on p "Compare ad performance across platforms (e.g., Instagram, Facebook) to allocate…" at bounding box center [1193, 224] width 270 height 35
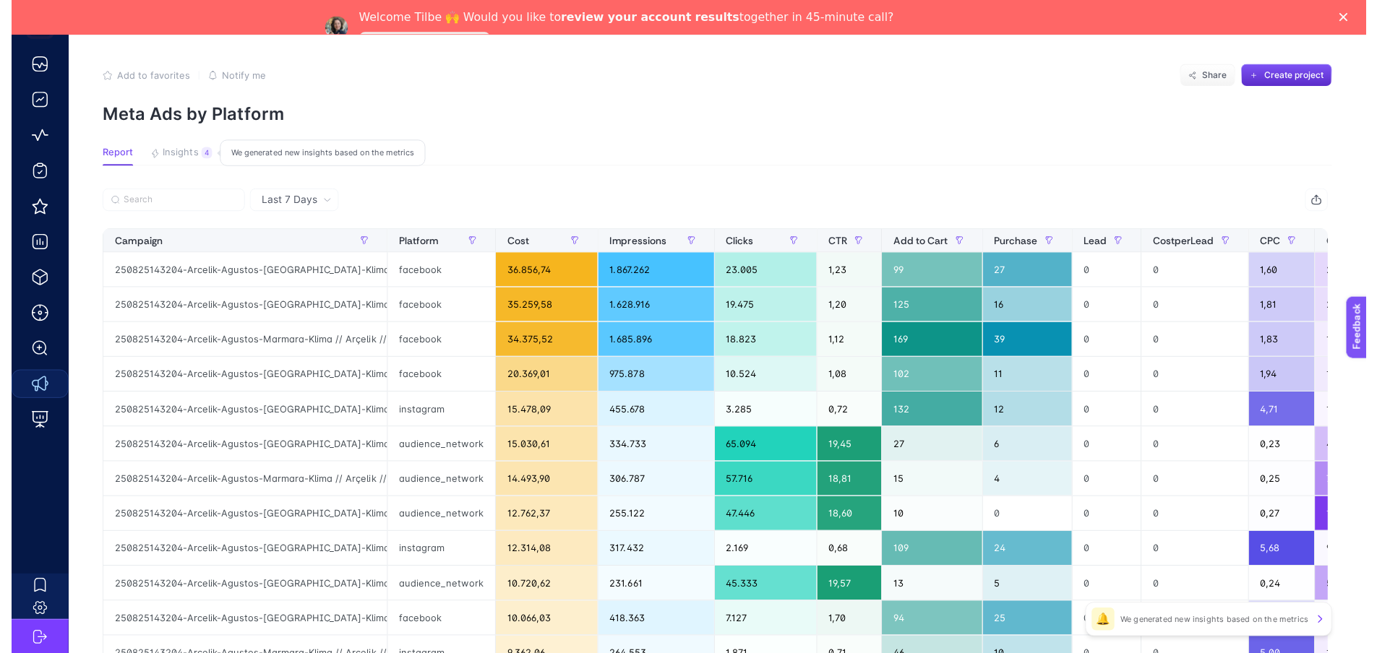
scroll to position [96, 0]
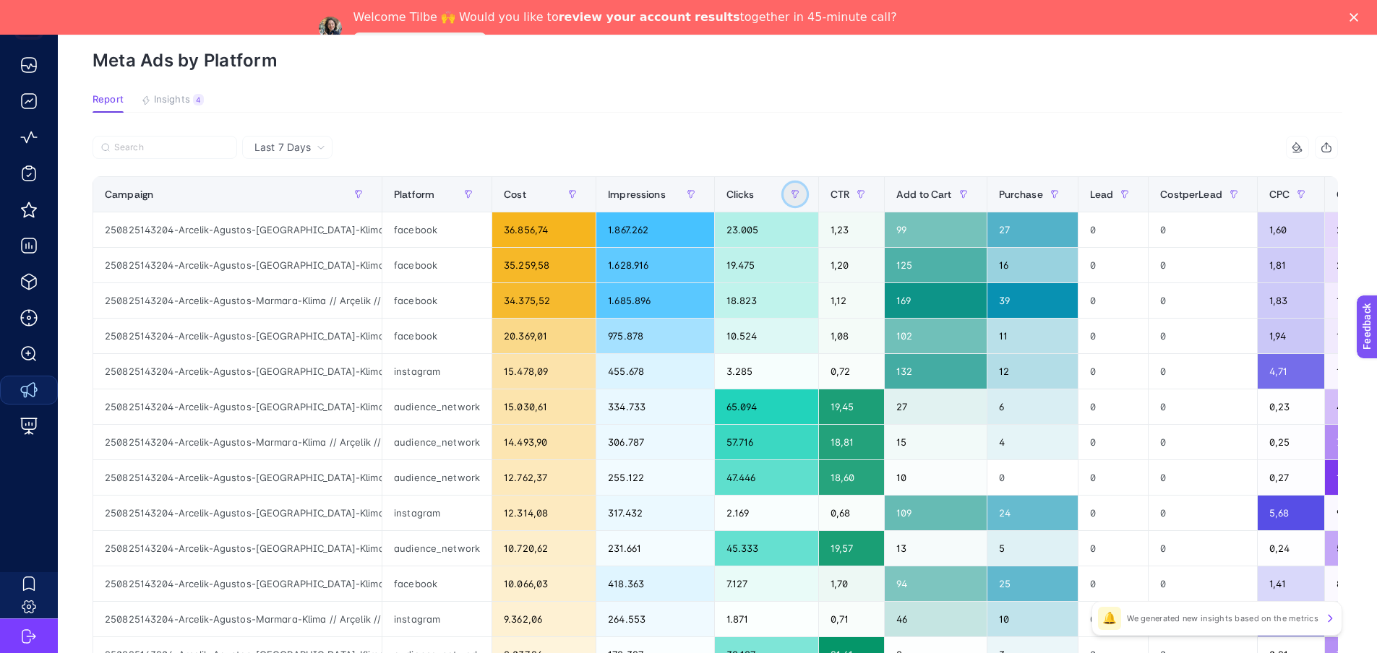
click at [792, 192] on icon "button" at bounding box center [795, 194] width 7 height 7
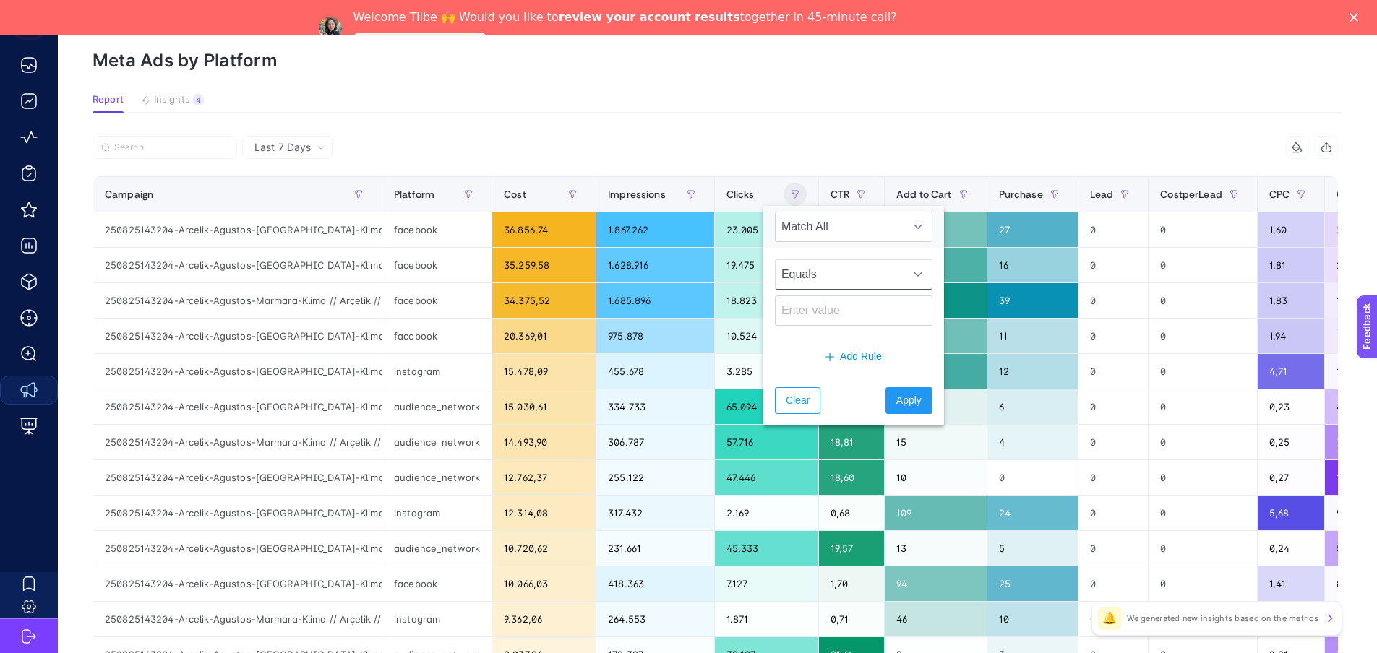
click at [820, 269] on span "Equals" at bounding box center [840, 274] width 129 height 29
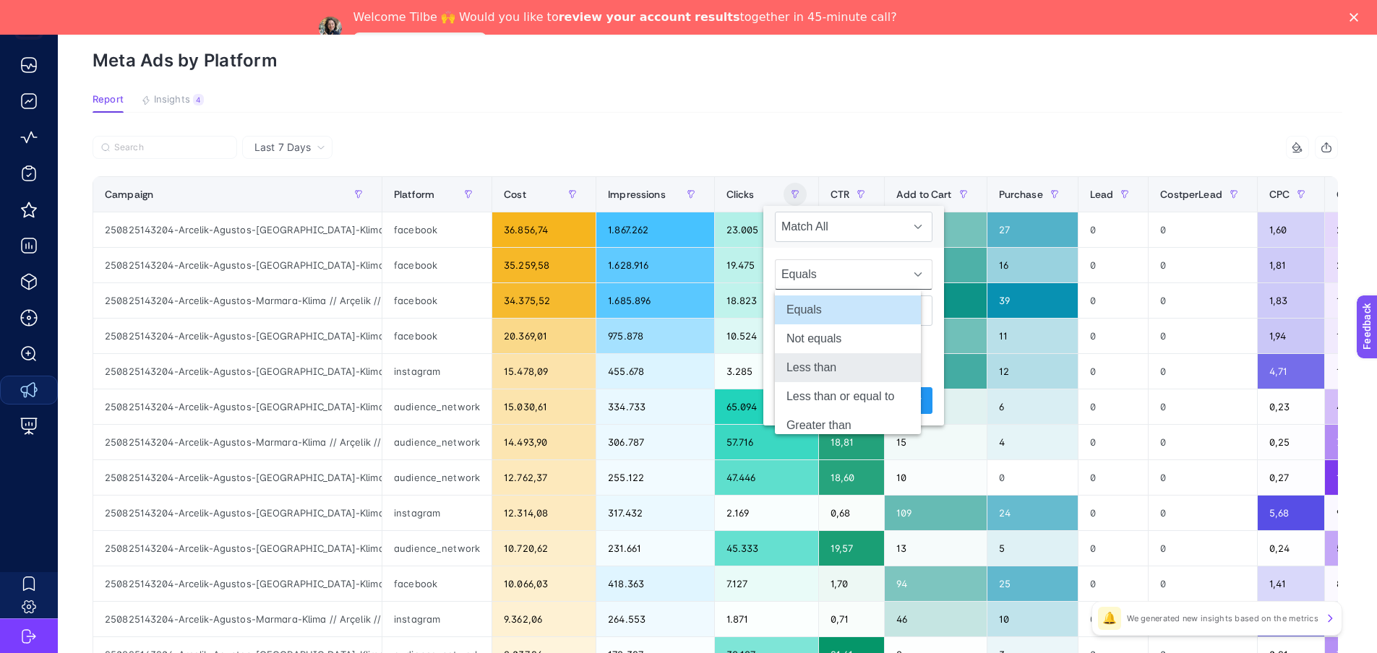
scroll to position [40, 0]
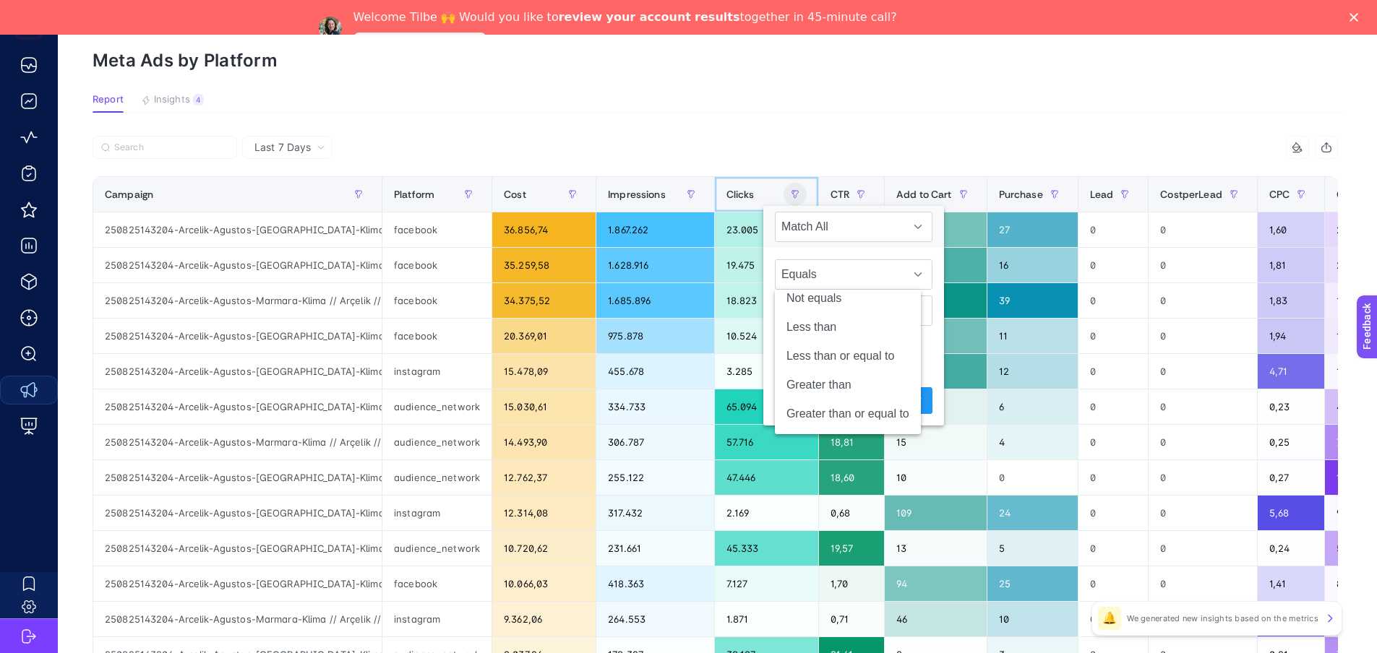
click at [726, 190] on span "Clicks" at bounding box center [740, 195] width 28 height 12
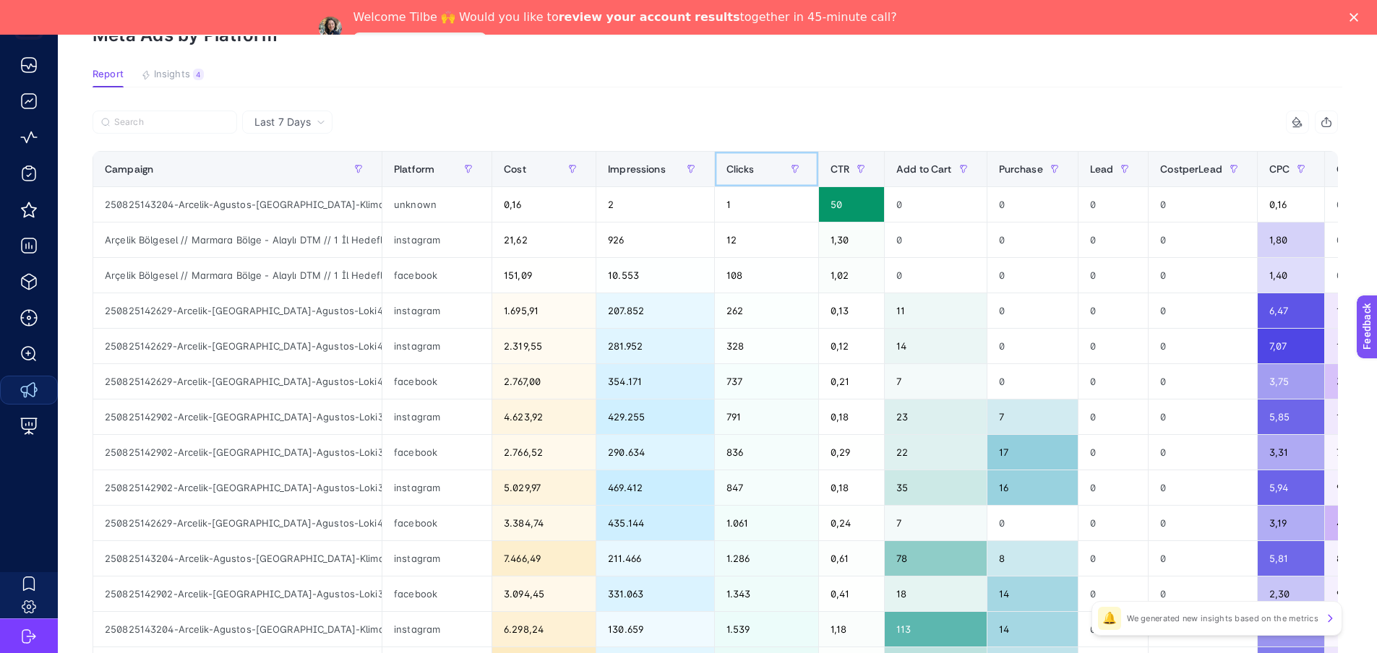
scroll to position [0, 7]
